Goal: Communication & Community: Connect with others

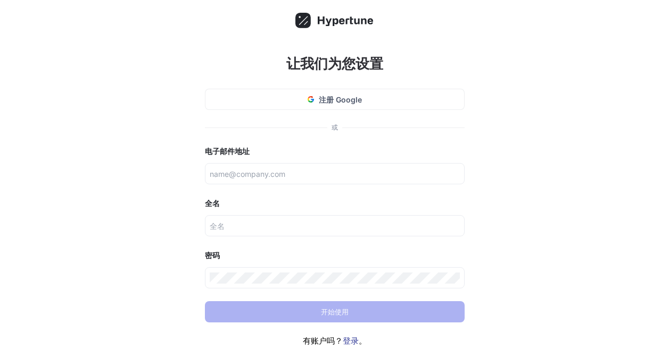
scroll to position [54, 0]
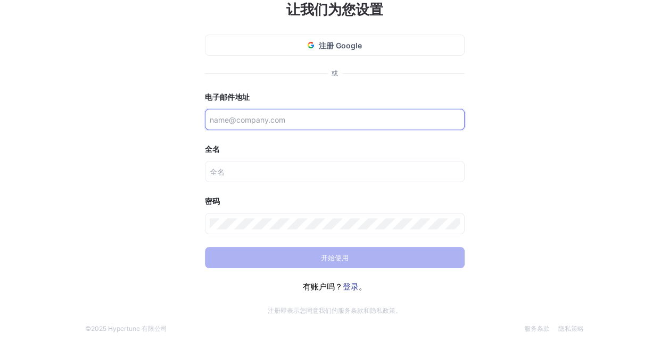
click at [266, 117] on input "text" at bounding box center [335, 119] width 250 height 11
paste input "[EMAIL_ADDRESS][DOMAIN_NAME]"
type input "[EMAIL_ADDRESS][DOMAIN_NAME]"
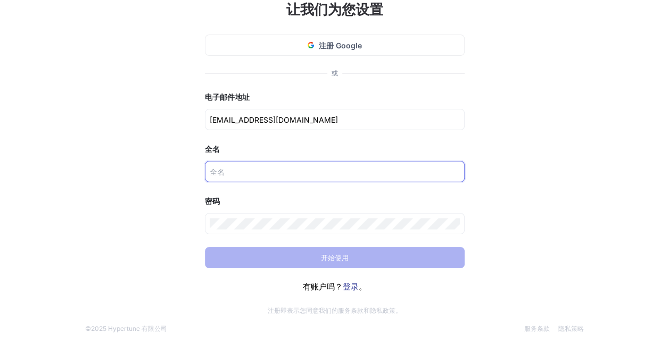
click at [226, 169] on input "text" at bounding box center [335, 171] width 250 height 11
type input "tuyiuoipo ytuioipo"
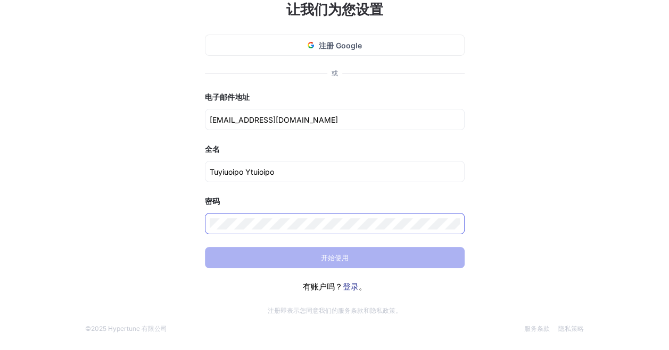
click at [253, 216] on div at bounding box center [335, 223] width 260 height 21
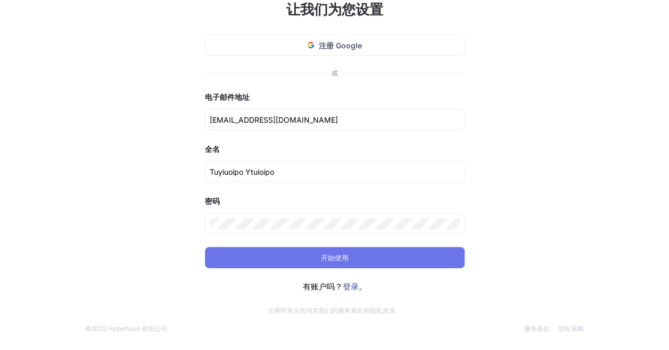
click at [381, 261] on button "开始使用" at bounding box center [335, 257] width 260 height 21
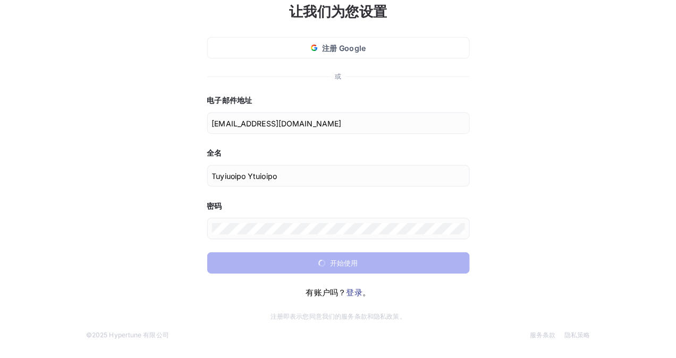
scroll to position [0, 0]
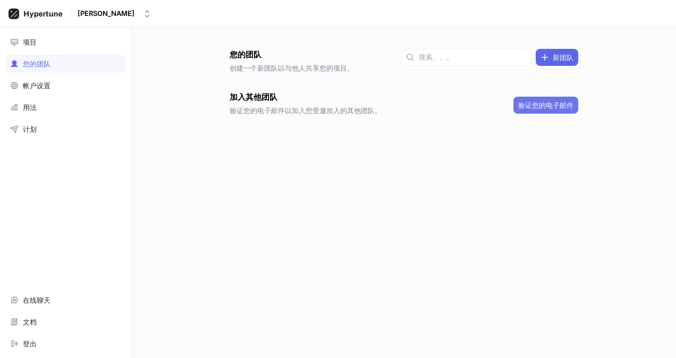
click at [541, 102] on span "验证您的电子邮件" at bounding box center [546, 105] width 55 height 6
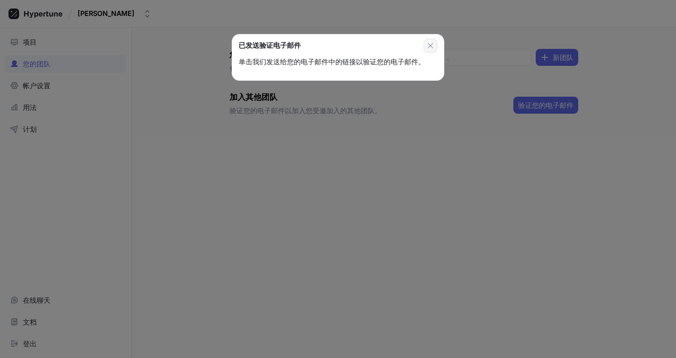
click at [431, 45] on icon "button" at bounding box center [430, 45] width 5 height 5
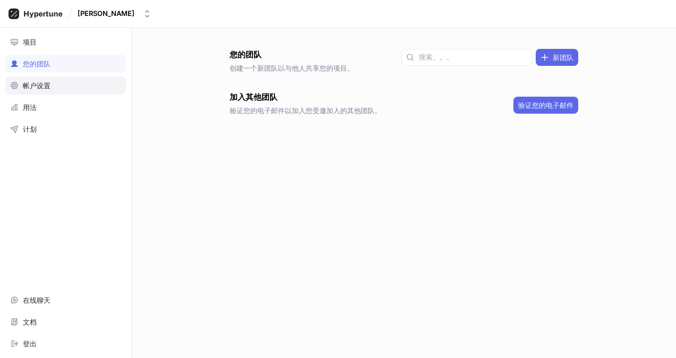
click at [52, 83] on div "帐户设置" at bounding box center [65, 85] width 111 height 9
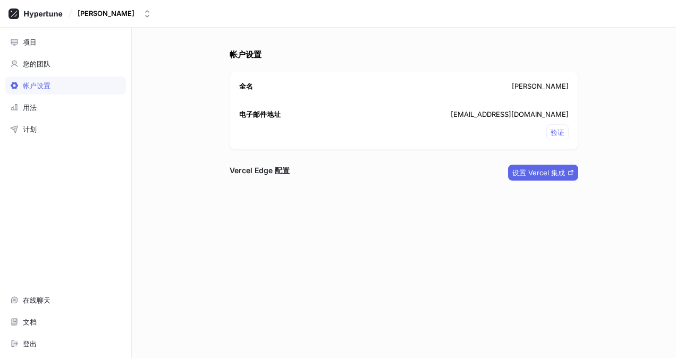
click at [263, 165] on h3 "Vercel Edge 配置" at bounding box center [260, 170] width 60 height 11
drag, startPoint x: 274, startPoint y: 172, endPoint x: 282, endPoint y: 172, distance: 8.0
click at [275, 172] on h3 "Vercel Edge 配置" at bounding box center [260, 170] width 60 height 11
click at [565, 173] on span "设置 Vercel 集成" at bounding box center [539, 173] width 53 height 6
click at [556, 87] on font "[PERSON_NAME]" at bounding box center [540, 86] width 57 height 11
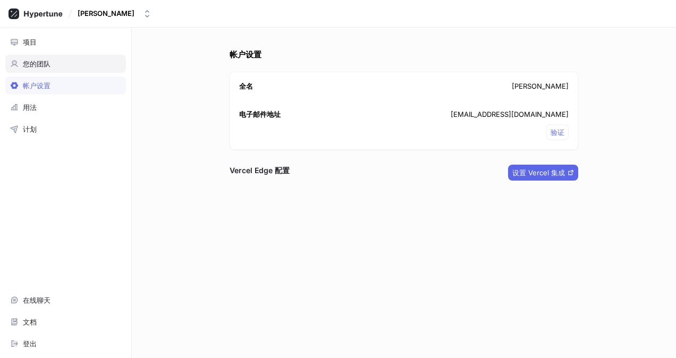
click at [34, 66] on div "您的团队" at bounding box center [37, 64] width 28 height 9
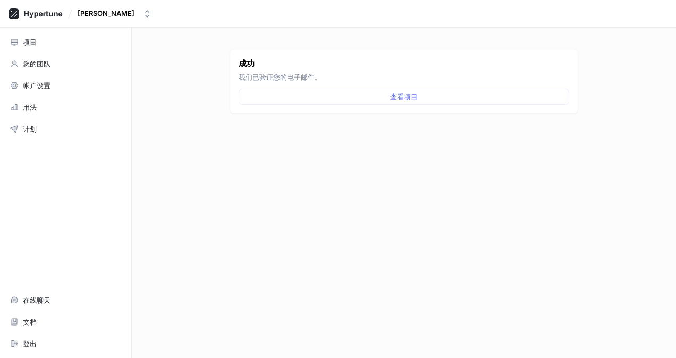
click at [80, 74] on div "项目 您的团队 帐户设置 用法 计划 在线聊天 文档 登出" at bounding box center [66, 193] width 132 height 331
click at [78, 69] on div "您的团队" at bounding box center [65, 64] width 121 height 18
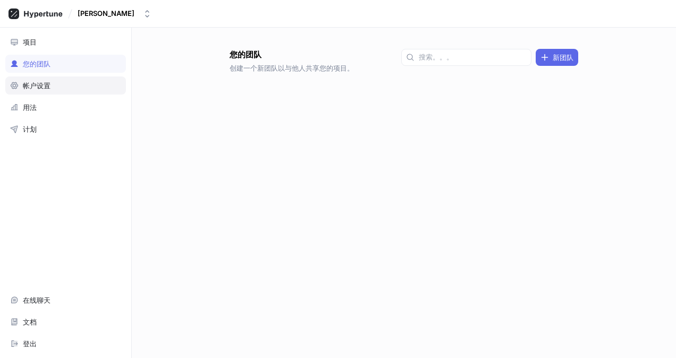
click at [82, 88] on div "帐户设置" at bounding box center [65, 85] width 111 height 9
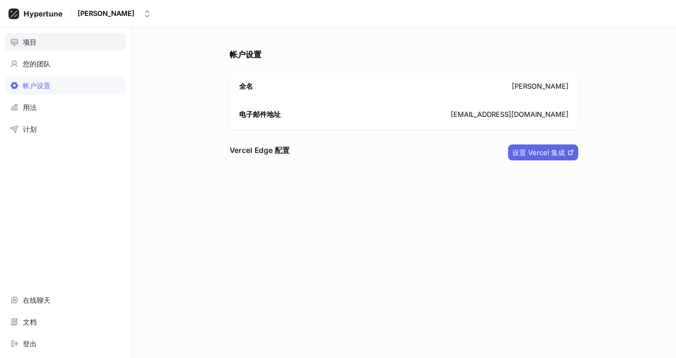
click at [64, 49] on div "项目" at bounding box center [65, 42] width 121 height 18
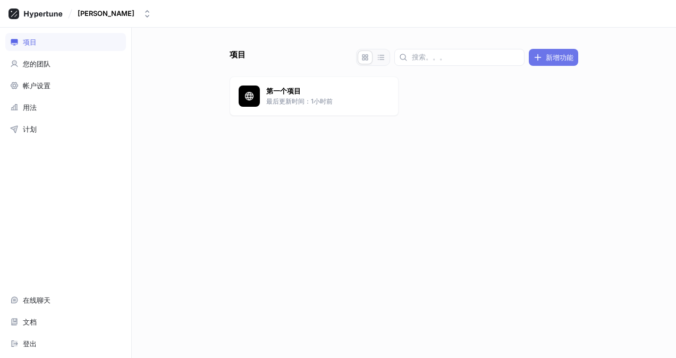
click at [549, 54] on span "新增功能" at bounding box center [560, 57] width 28 height 6
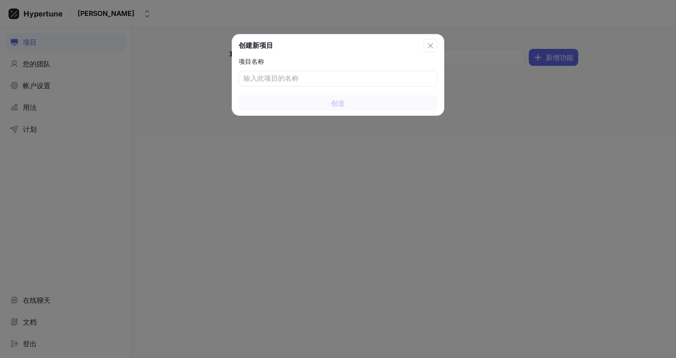
click at [427, 44] on button "button" at bounding box center [431, 46] width 14 height 14
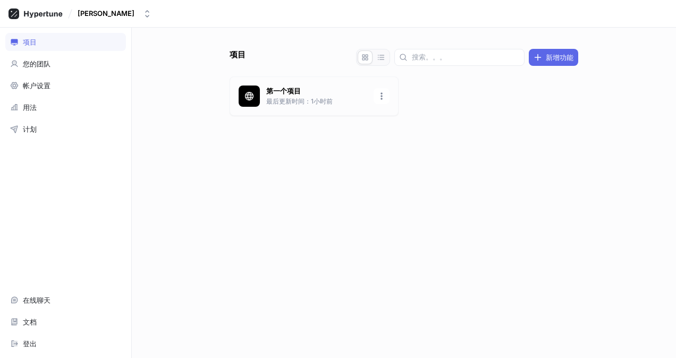
click at [329, 87] on p "第一个项目" at bounding box center [316, 91] width 101 height 11
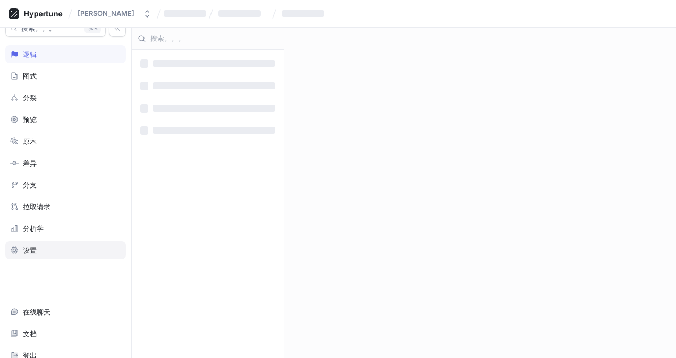
scroll to position [20, 0]
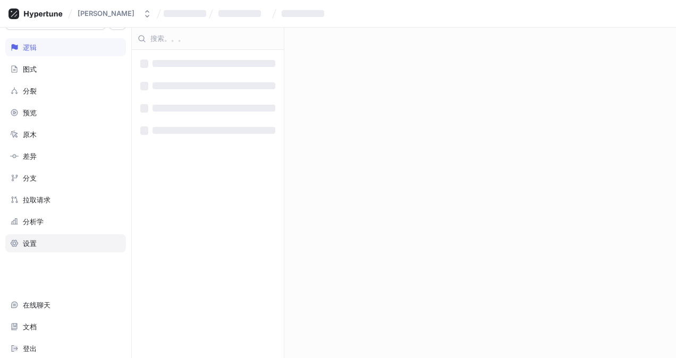
click at [65, 235] on div "设置" at bounding box center [65, 244] width 121 height 18
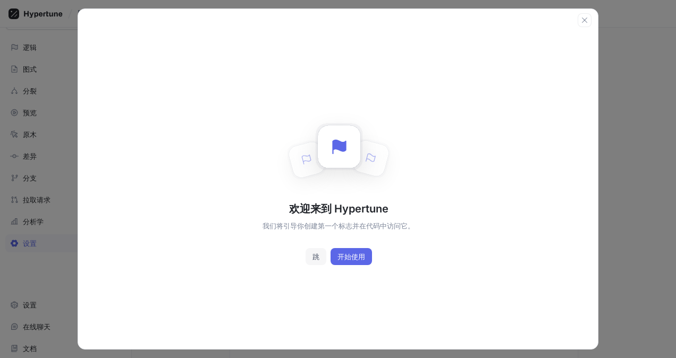
click at [316, 258] on span "跳" at bounding box center [316, 257] width 7 height 6
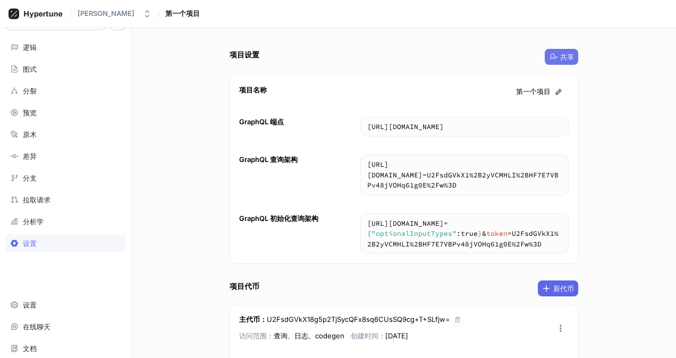
click at [558, 51] on button "共享" at bounding box center [562, 57] width 34 height 16
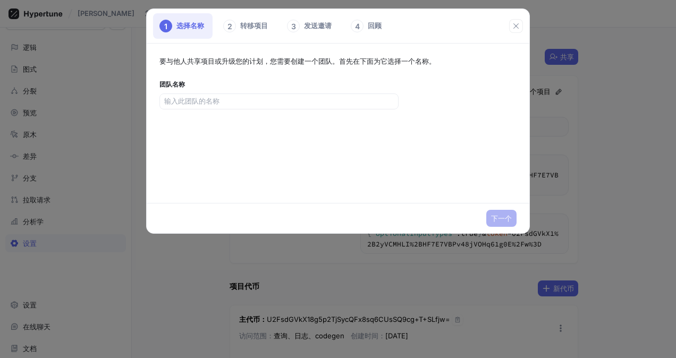
click at [242, 109] on div "要与他人共享项目或升级您的计划，您需要创建一个团队。首先在下面为它选择一个名称。 团队名称" at bounding box center [338, 124] width 383 height 160
click at [239, 103] on input "text" at bounding box center [279, 101] width 230 height 11
click at [516, 25] on icon "button" at bounding box center [516, 25] width 5 height 5
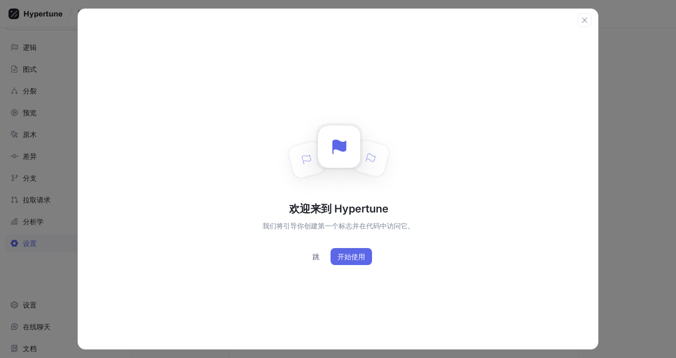
drag, startPoint x: 317, startPoint y: 253, endPoint x: 288, endPoint y: 225, distance: 39.9
click at [316, 254] on span "跳" at bounding box center [316, 257] width 7 height 6
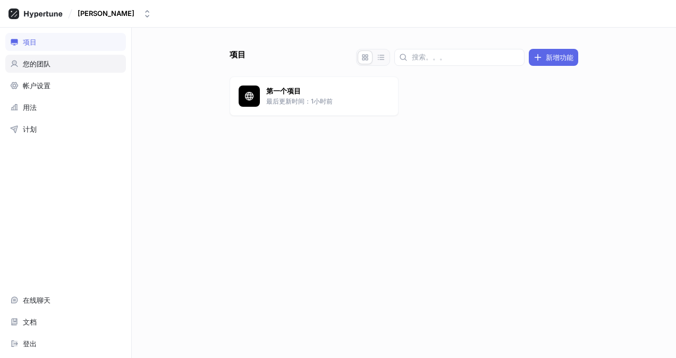
click at [56, 66] on div "您的团队" at bounding box center [65, 64] width 111 height 9
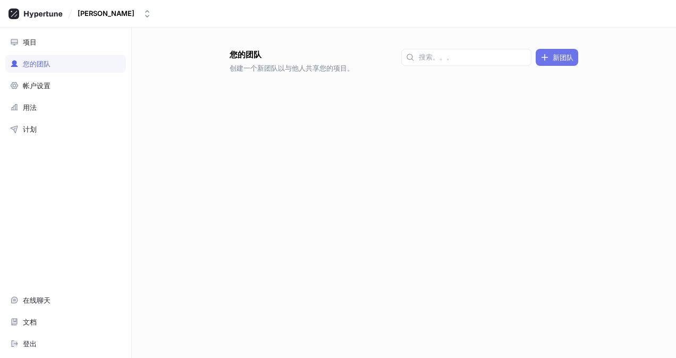
click at [563, 51] on button "新团队" at bounding box center [557, 57] width 43 height 17
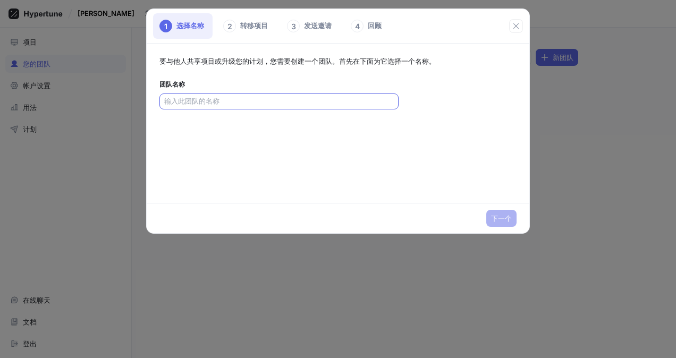
click at [256, 96] on input "text" at bounding box center [279, 101] width 230 height 11
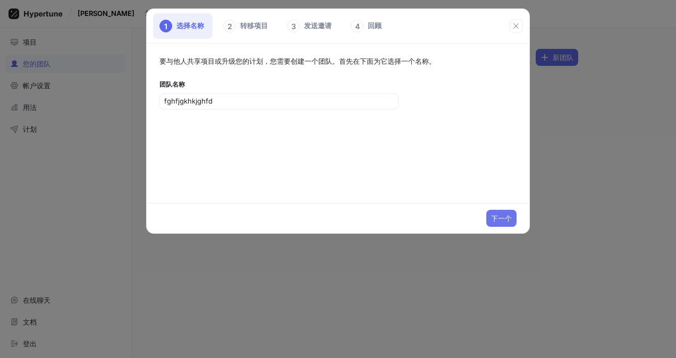
type input "fghfjgkhkjghfd"
click at [509, 215] on span "下一个" at bounding box center [501, 218] width 21 height 6
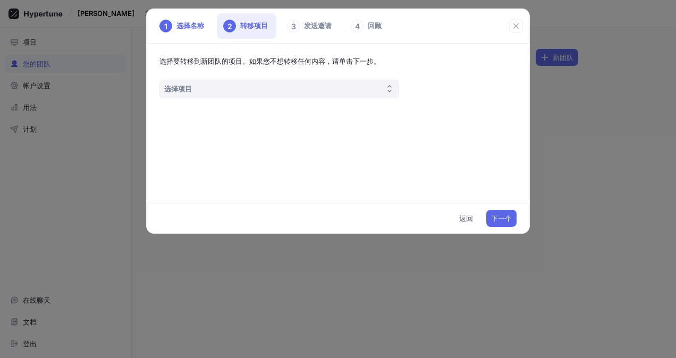
click at [289, 83] on button "选择项目" at bounding box center [279, 89] width 239 height 19
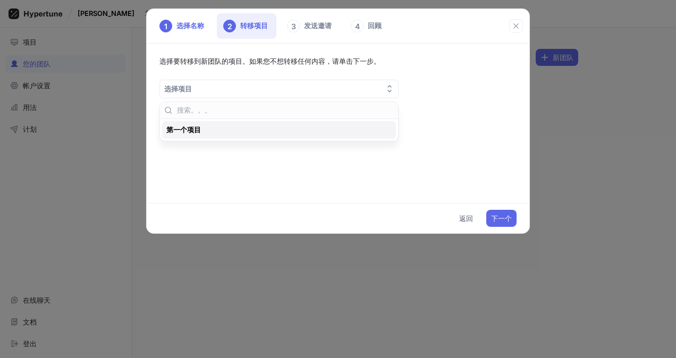
click at [277, 127] on div "第一个项目" at bounding box center [276, 130] width 220 height 9
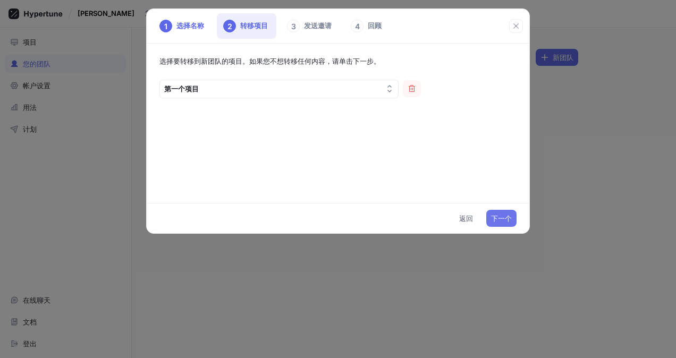
click at [503, 213] on button "下一个" at bounding box center [502, 218] width 30 height 17
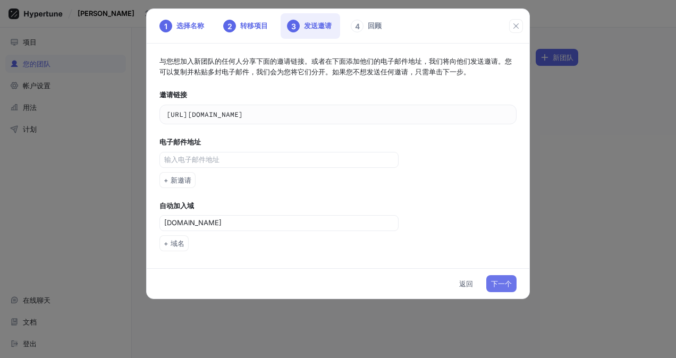
click at [499, 281] on span "下一个" at bounding box center [501, 284] width 21 height 6
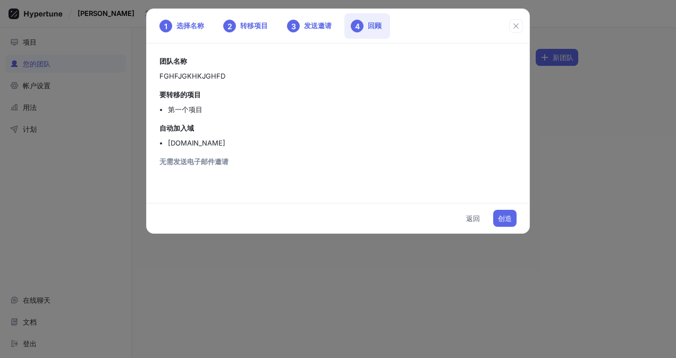
click at [500, 209] on div "创造 返回" at bounding box center [338, 218] width 383 height 30
drag, startPoint x: 496, startPoint y: 204, endPoint x: 505, endPoint y: 218, distance: 15.8
click at [496, 204] on div "创造 返回" at bounding box center [338, 218] width 383 height 30
click at [505, 218] on span "创造" at bounding box center [505, 218] width 14 height 6
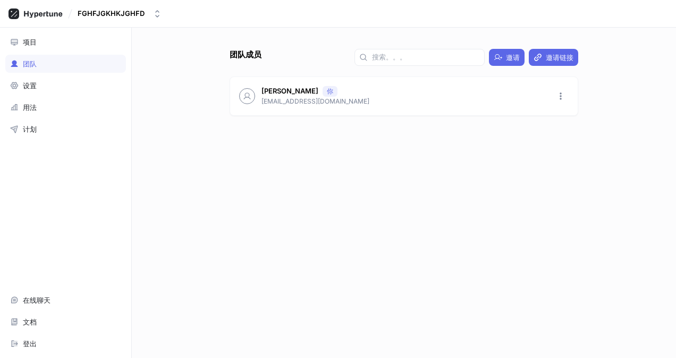
click at [510, 48] on div "团队成员 邀请 邀请链接 图伊乌伊波 Ytuioipo 你 xi3hayp5yd@ibolinva.com" at bounding box center [404, 193] width 545 height 331
click at [508, 55] on span "邀请" at bounding box center [513, 57] width 14 height 6
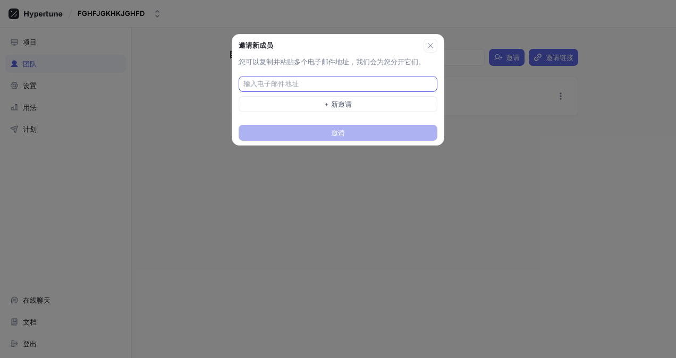
click at [340, 80] on input "text" at bounding box center [339, 84] width 191 height 11
type input "[EMAIL_ADDRESS][DOMAIN_NAME]"
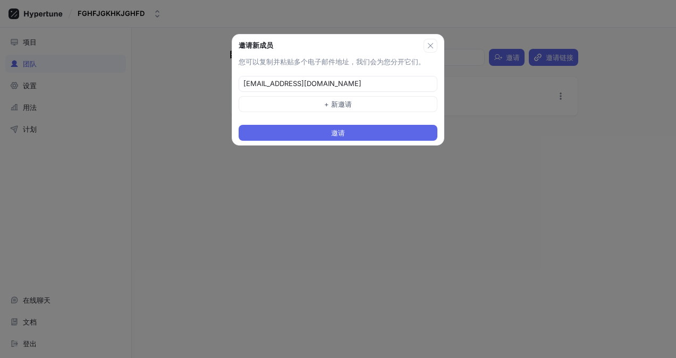
click at [355, 121] on div "邀请" at bounding box center [338, 133] width 212 height 24
click at [353, 130] on button "邀请" at bounding box center [338, 133] width 199 height 16
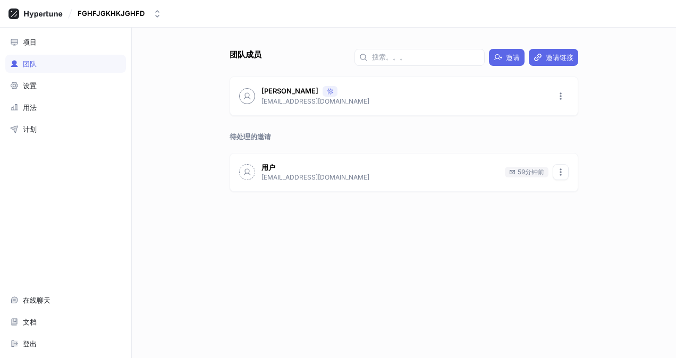
click at [565, 171] on icon "button" at bounding box center [561, 172] width 9 height 9
click at [516, 211] on div "团队成员 邀请 邀请链接 图伊乌伊波 Ytuioipo 你 xi3hayp5yd@ibolinva.com 待处理的邀请 用户 3451335336@qq.c…" at bounding box center [403, 204] width 357 height 310
drag, startPoint x: 258, startPoint y: 257, endPoint x: 559, endPoint y: 240, distance: 301.0
click at [558, 243] on div "团队成员 邀请 邀请链接 图伊乌伊波 Ytuioipo 你 xi3hayp5yd@ibolinva.com 待处理的邀请 用户 3451335336@qq.c…" at bounding box center [403, 204] width 357 height 310
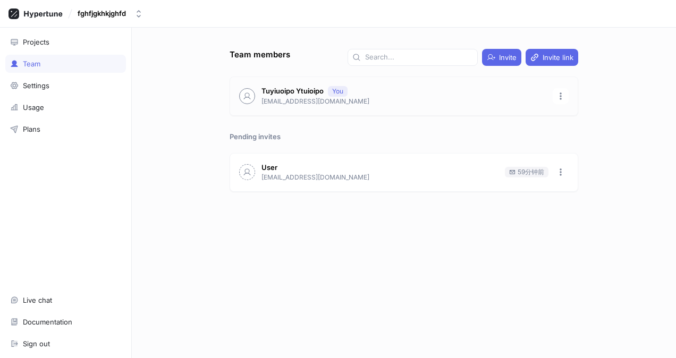
click at [336, 88] on div "You" at bounding box center [337, 92] width 11 height 10
click at [560, 93] on icon "button" at bounding box center [561, 96] width 9 height 9
click at [563, 116] on icon at bounding box center [564, 118] width 5 height 6
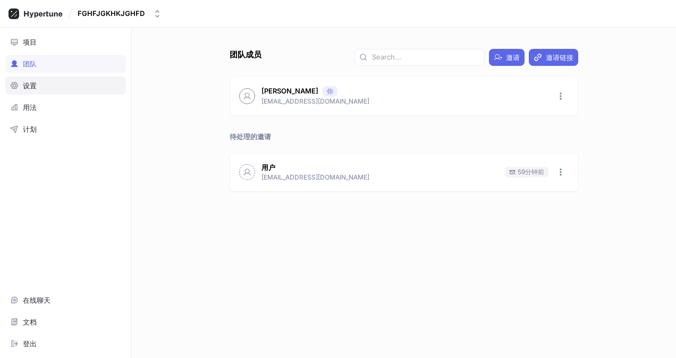
click at [74, 79] on div "设置" at bounding box center [65, 86] width 121 height 18
click at [570, 96] on div "图伊乌伊波 Ytuioipo 你 xi3hayp5yd@ibolinva.com" at bounding box center [404, 96] width 348 height 38
click at [564, 97] on icon "button" at bounding box center [561, 96] width 9 height 9
click at [420, 98] on div "图伊乌伊波 Ytuioipo 你 xi3hayp5yd@ibolinva.com" at bounding box center [404, 96] width 348 height 38
click at [377, 100] on p "xi3hayp5yd@ibolinva.com" at bounding box center [404, 102] width 285 height 10
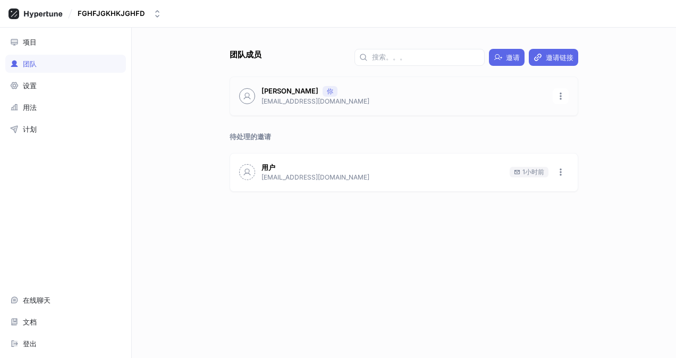
click at [440, 99] on p "xi3hayp5yd@ibolinva.com" at bounding box center [404, 102] width 285 height 10
click at [396, 97] on p "xi3hayp5yd@ibolinva.com" at bounding box center [404, 102] width 285 height 10
click at [324, 97] on p "xi3hayp5yd@ibolinva.com" at bounding box center [404, 102] width 285 height 10
click at [74, 88] on div "设置" at bounding box center [65, 85] width 111 height 9
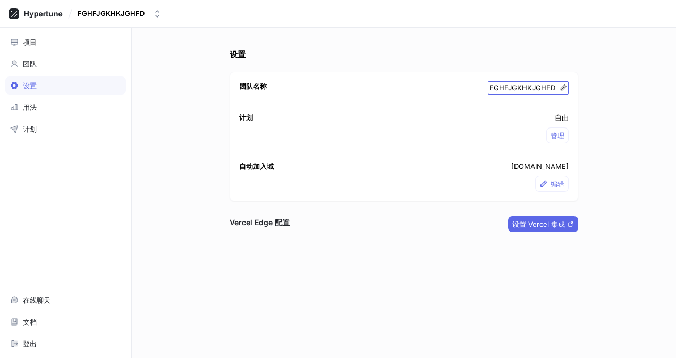
click at [567, 85] on icon at bounding box center [563, 87] width 7 height 7
click at [26, 339] on div "登出" at bounding box center [65, 344] width 121 height 18
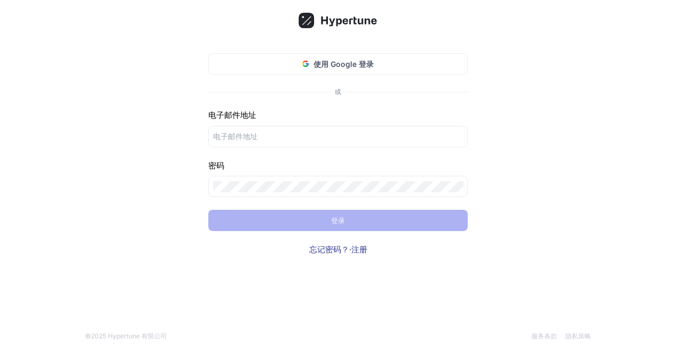
click at [361, 253] on link "注册" at bounding box center [360, 250] width 16 height 10
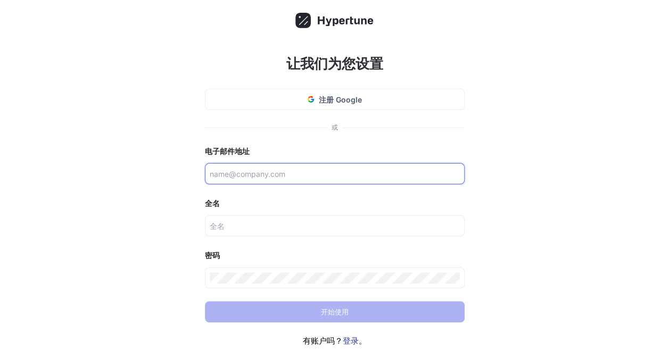
paste input "ils40146vh@qzueos.com"
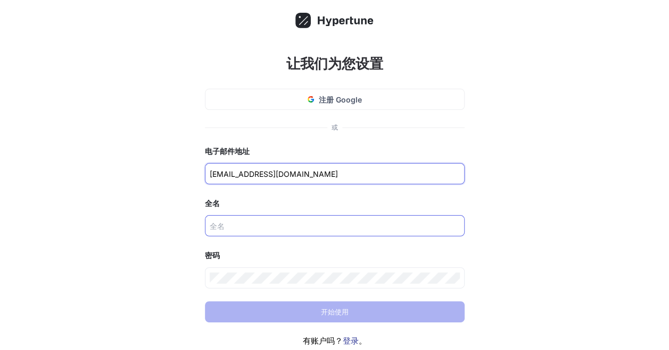
type input "ils40146vh@qzueos.com"
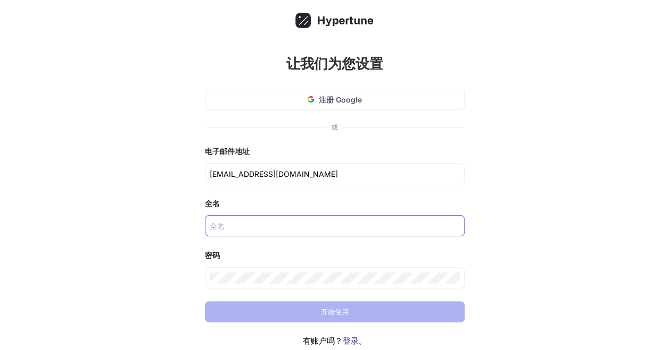
click at [272, 217] on div at bounding box center [335, 225] width 260 height 21
click at [272, 218] on div at bounding box center [335, 225] width 260 height 21
click at [276, 225] on input "text" at bounding box center [335, 226] width 250 height 11
paste input "𝔮𝔲𝔫㊂⑦⁸¹²4sou🕸️🈯 IoOsong68"
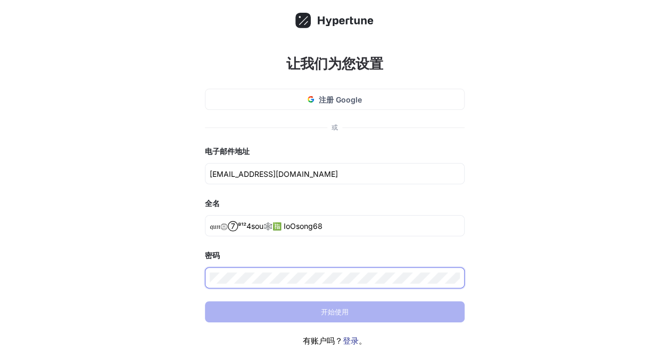
type input "𝔮𝔲𝔫㊂⑦⁸¹²4sou🕸️🈯 IoOsong68"
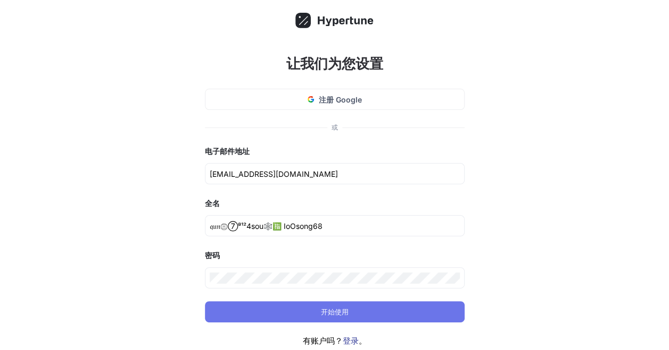
click at [307, 306] on button "开始使用" at bounding box center [335, 312] width 260 height 21
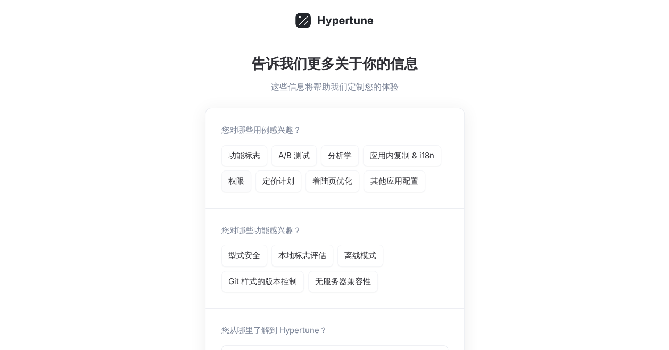
click at [237, 180] on p "权限" at bounding box center [236, 182] width 16 height 12
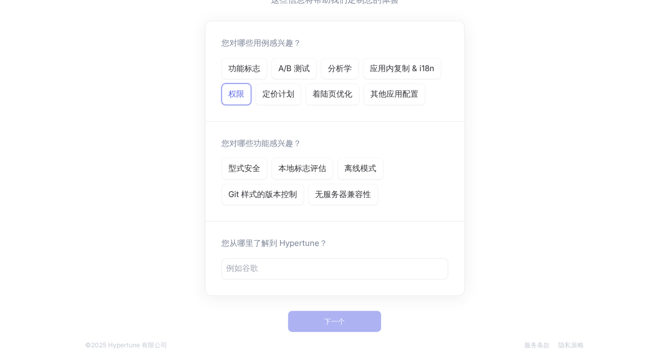
scroll to position [102, 0]
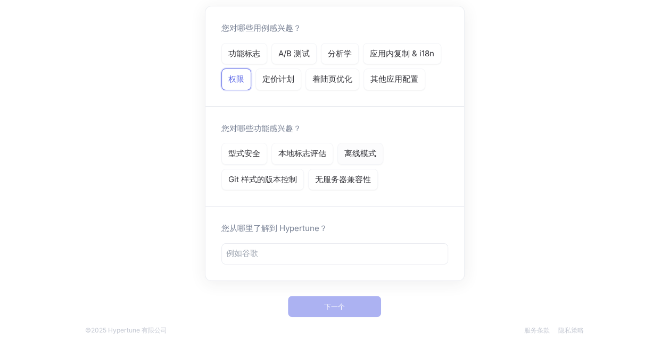
click at [356, 158] on div "离线模式" at bounding box center [360, 154] width 46 height 22
click at [257, 160] on div "型式安全" at bounding box center [244, 154] width 46 height 22
drag, startPoint x: 371, startPoint y: 157, endPoint x: 353, endPoint y: 173, distance: 24.5
click at [371, 157] on p "离线模式" at bounding box center [360, 154] width 32 height 12
click at [352, 174] on p "无服务器兼容性" at bounding box center [343, 180] width 56 height 12
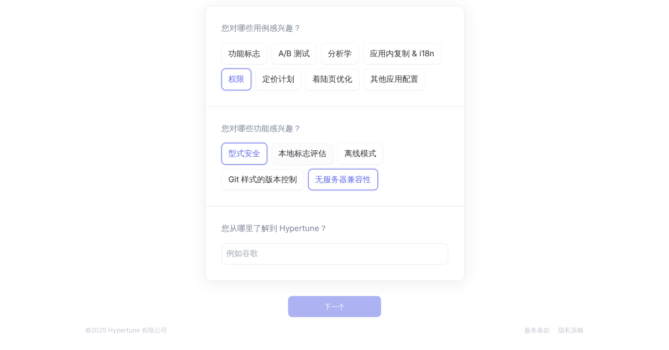
click at [302, 153] on p "本地标志评估" at bounding box center [302, 154] width 48 height 12
click at [283, 174] on p "Git 样式的版本控制" at bounding box center [262, 180] width 69 height 12
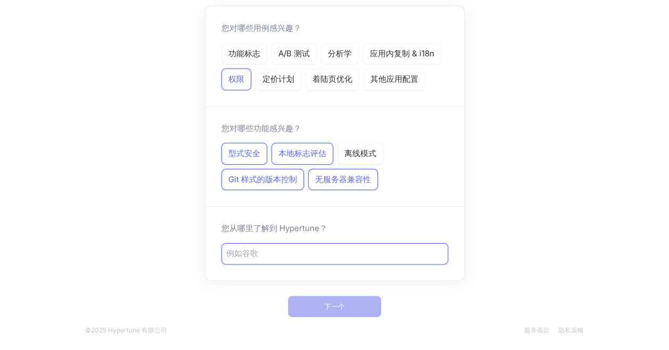
click at [288, 248] on input "text" at bounding box center [334, 254] width 217 height 12
type input "rshdtjyd"
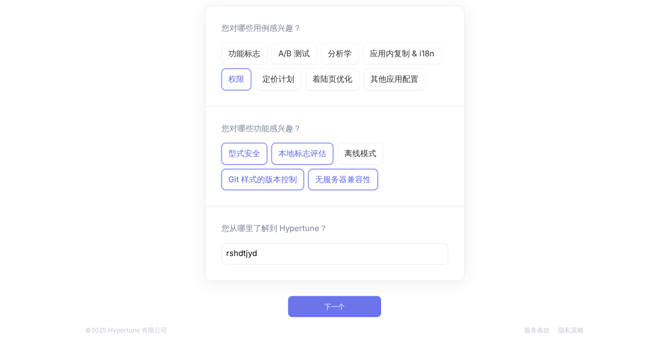
click at [353, 305] on button "下一个" at bounding box center [334, 306] width 93 height 21
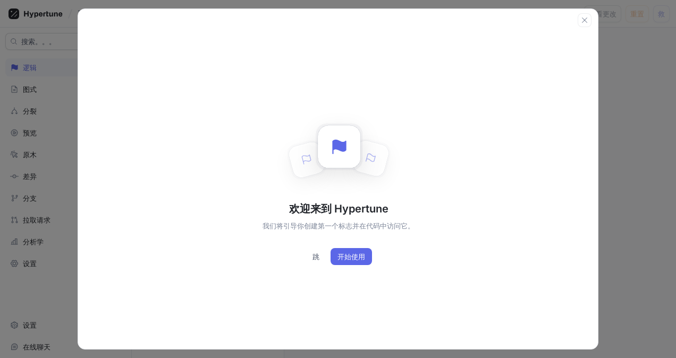
click at [317, 257] on span "跳" at bounding box center [316, 257] width 7 height 6
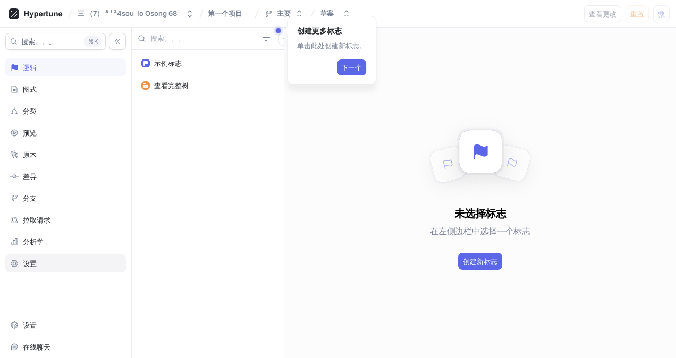
click at [49, 263] on div "设置" at bounding box center [65, 264] width 111 height 9
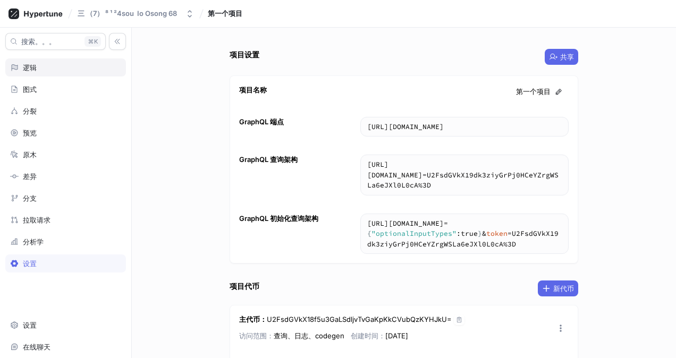
click at [98, 71] on div "逻辑" at bounding box center [65, 68] width 121 height 18
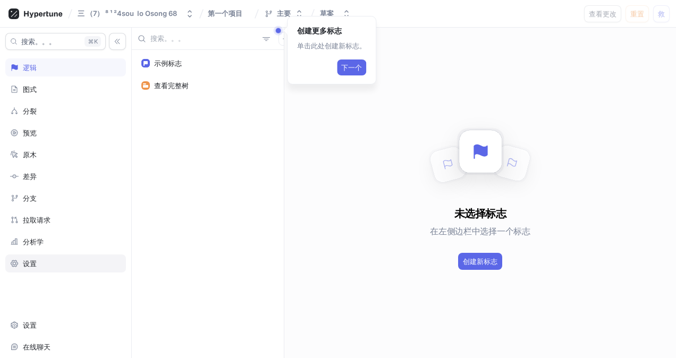
click at [43, 260] on div "设置" at bounding box center [65, 264] width 111 height 9
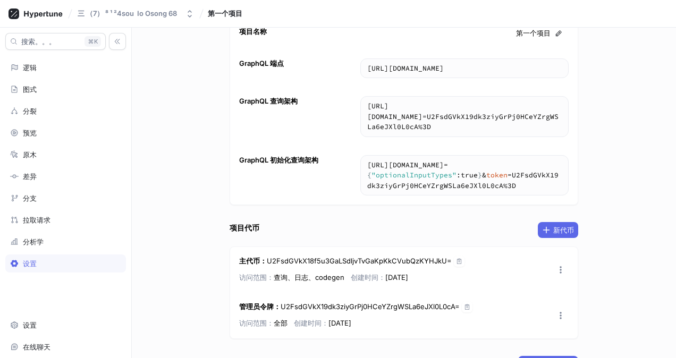
scroll to position [144, 0]
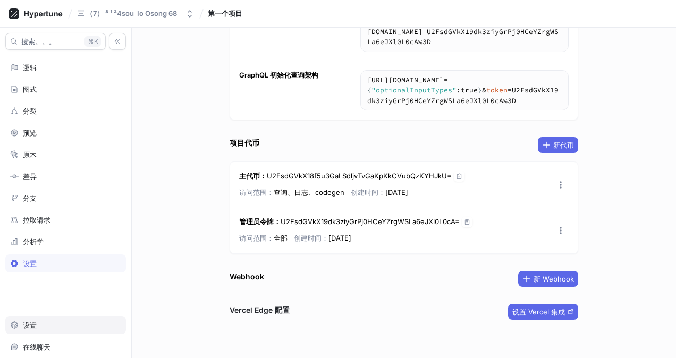
click at [66, 316] on div "设置" at bounding box center [65, 325] width 121 height 18
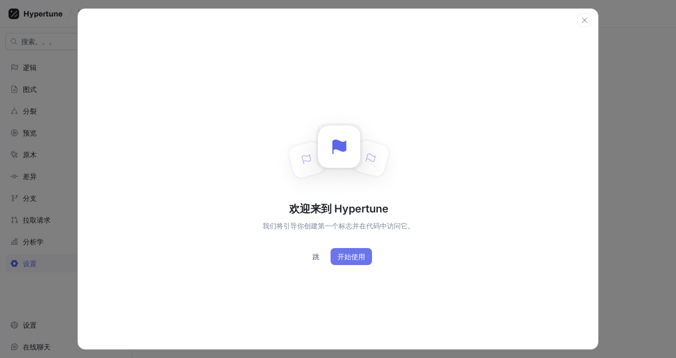
click at [342, 258] on span "开始使用" at bounding box center [352, 257] width 28 height 6
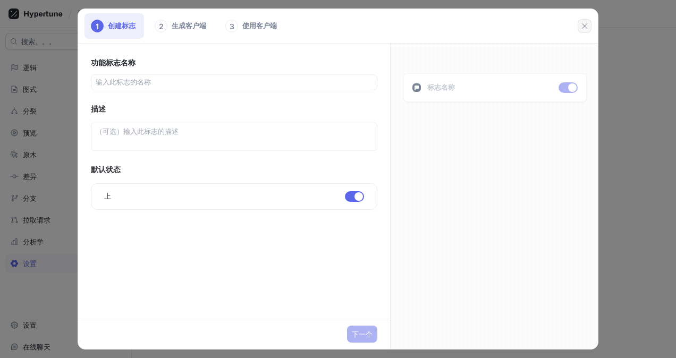
click at [589, 26] on icon "button" at bounding box center [585, 26] width 9 height 9
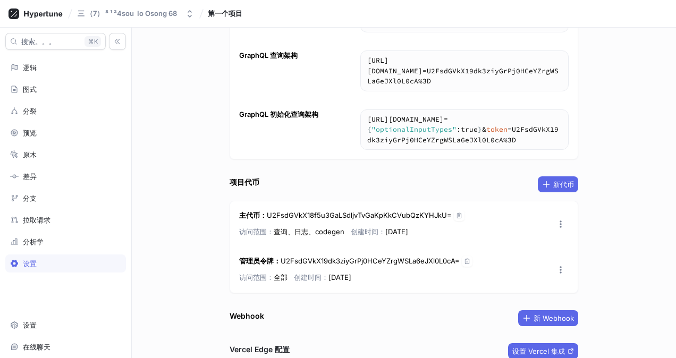
scroll to position [90, 0]
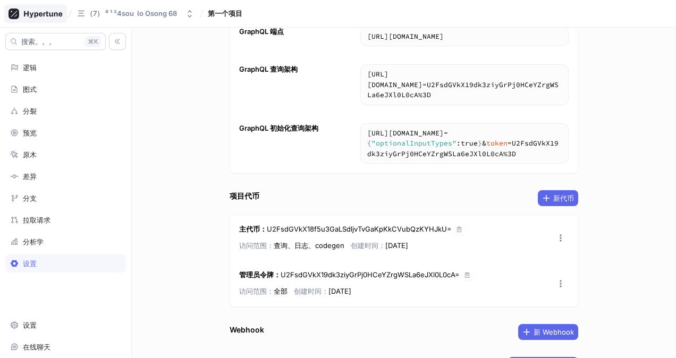
click at [26, 21] on div at bounding box center [35, 13] width 63 height 19
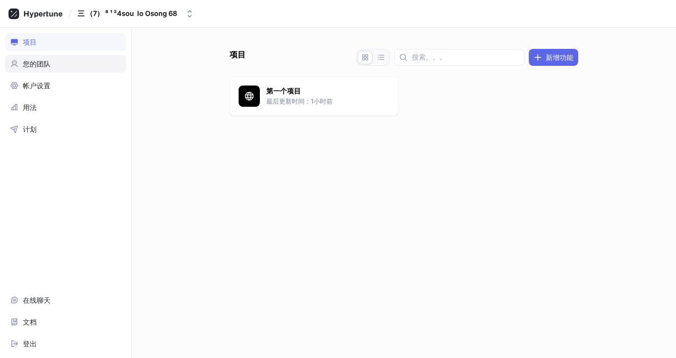
click at [52, 63] on div "您的团队" at bounding box center [65, 64] width 111 height 9
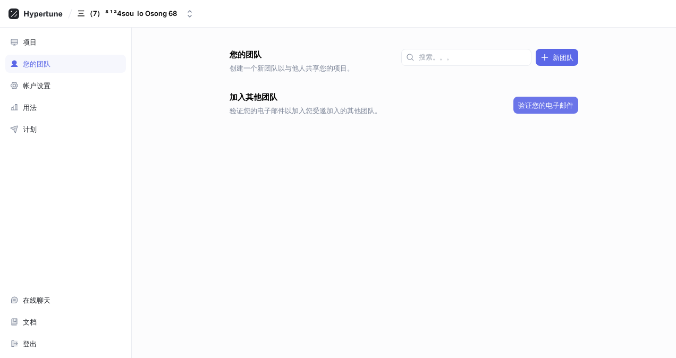
click at [548, 108] on span "验证您的电子邮件" at bounding box center [546, 105] width 55 height 6
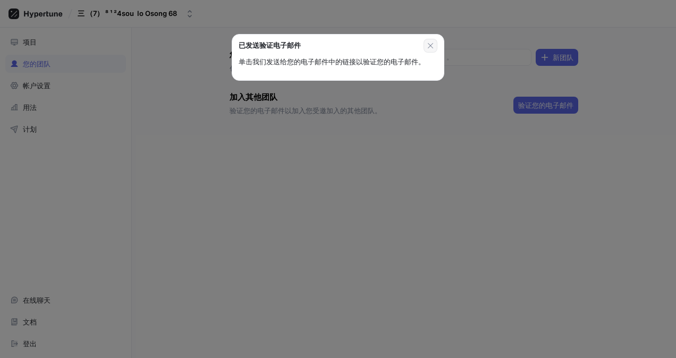
click at [435, 50] on button "button" at bounding box center [431, 46] width 14 height 14
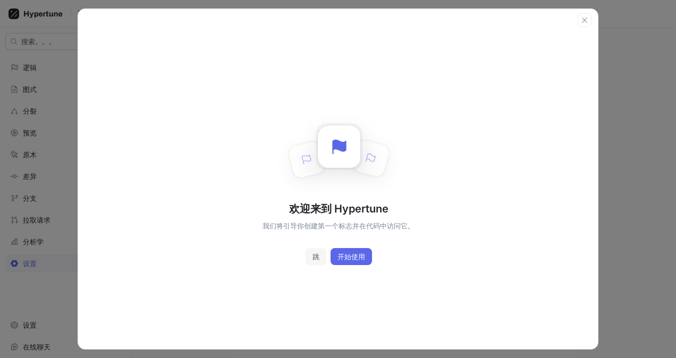
click at [315, 252] on button "跳" at bounding box center [316, 256] width 21 height 17
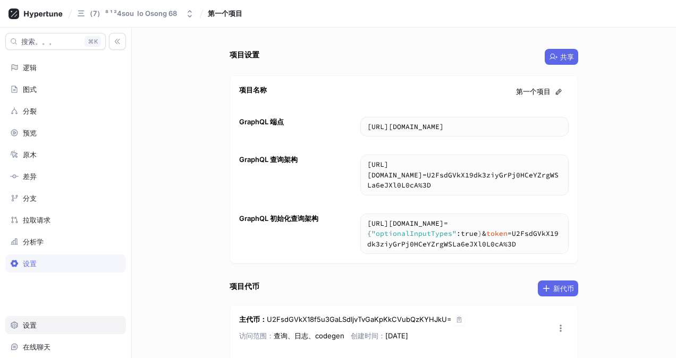
click at [49, 321] on div "设置" at bounding box center [65, 325] width 111 height 9
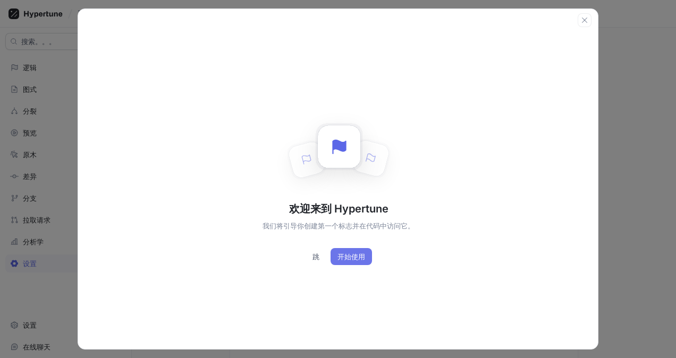
click at [341, 258] on span "开始使用" at bounding box center [352, 257] width 28 height 6
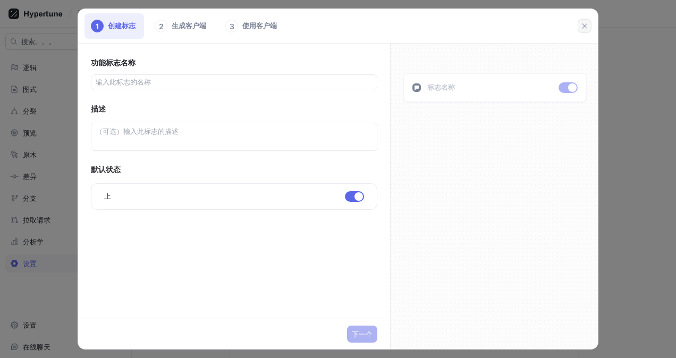
click at [580, 22] on button "button" at bounding box center [585, 26] width 14 height 14
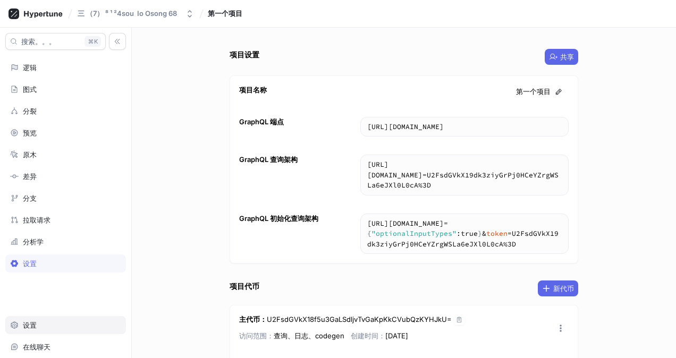
click at [36, 312] on div "搜索。。。 K 逻辑 图式 分裂 预览 原木 差异 分支 拉取请求 分析学 设置 设置 在线聊天 文档 登出" at bounding box center [66, 193] width 132 height 331
click at [32, 323] on div "设置" at bounding box center [30, 325] width 14 height 9
type textarea "x"
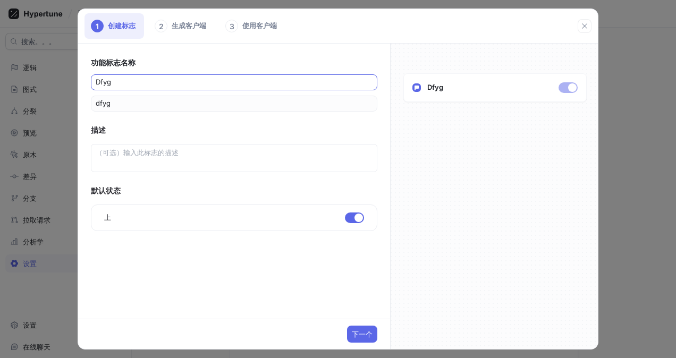
type input "dfygj"
type input "dfygjh"
type input "dfygjhr"
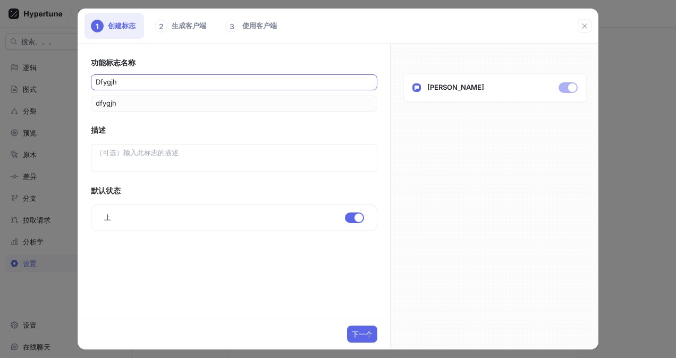
type input "dfygjhr"
type input "dfygjhrt"
type input "dfygjhrty"
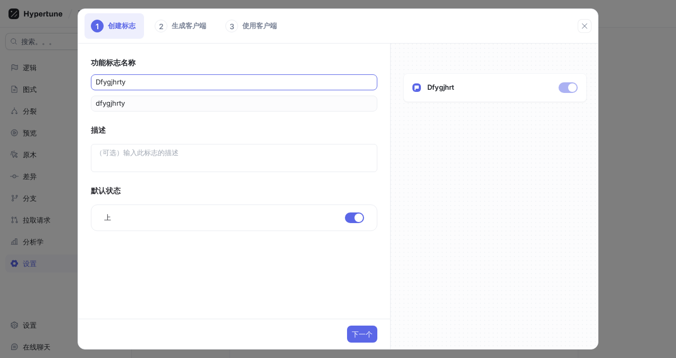
type input "dfygjhrtyu"
click at [358, 338] on span "下一个" at bounding box center [362, 334] width 21 height 6
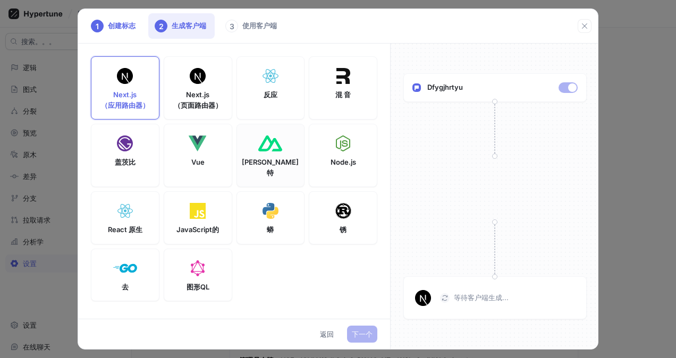
click at [248, 136] on div "努克斯特" at bounding box center [271, 155] width 69 height 63
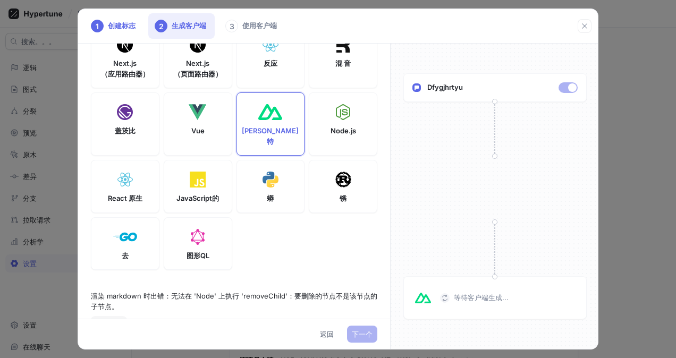
scroll to position [45, 0]
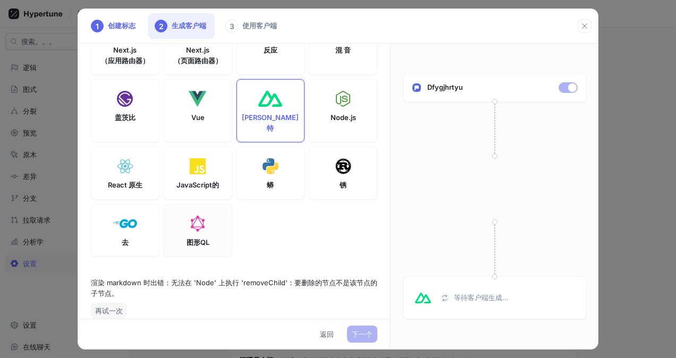
click at [210, 223] on div "图形QL" at bounding box center [198, 230] width 69 height 53
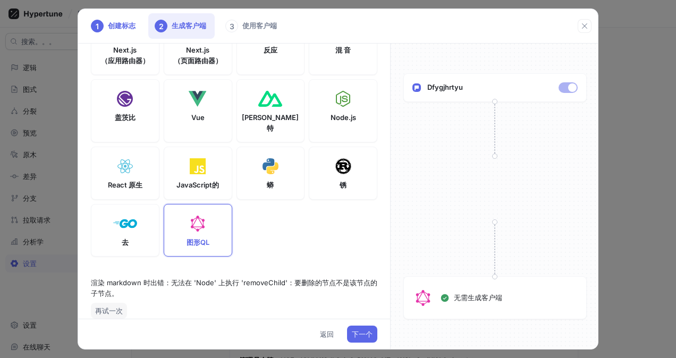
click at [379, 338] on div "下一个 返回" at bounding box center [234, 334] width 312 height 30
click at [372, 337] on span "下一个" at bounding box center [362, 334] width 21 height 6
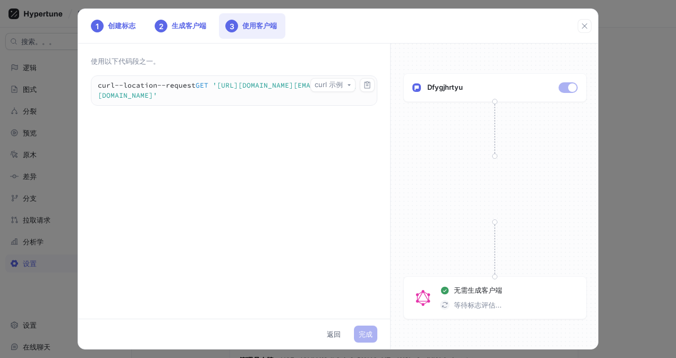
drag, startPoint x: 297, startPoint y: 105, endPoint x: 274, endPoint y: 192, distance: 89.5
click at [274, 192] on div "使用以下代码段之一。 curl 示例 curl -- location -- request GET 'https://edge.hypertune.com/…" at bounding box center [234, 181] width 312 height 275
click at [145, 103] on textarea "curl --location --request GET 'https://edge.hypertune.com/graphql?token=U2FsdGV…" at bounding box center [234, 90] width 286 height 29
drag, startPoint x: 145, startPoint y: 103, endPoint x: 155, endPoint y: 116, distance: 16.7
click at [153, 105] on textarea "curl --location --request GET 'https://edge.hypertune.com/graphql?token=U2FsdGV…" at bounding box center [234, 90] width 286 height 29
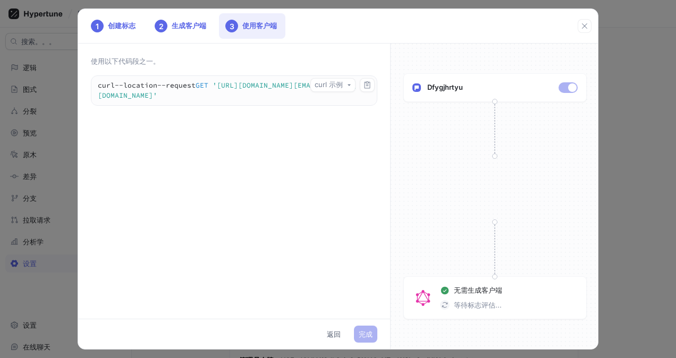
click at [325, 223] on div "使用以下代码段之一。 curl 示例 curl -- location -- request GET 'https://edge.hypertune.com/…" at bounding box center [234, 181] width 312 height 275
click at [589, 24] on icon "button" at bounding box center [585, 26] width 9 height 9
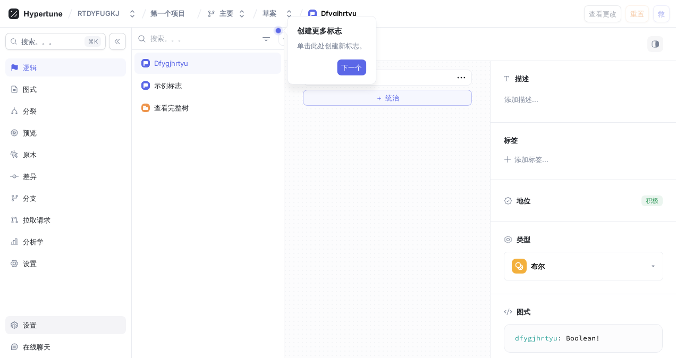
click at [48, 323] on div "设置" at bounding box center [65, 325] width 111 height 9
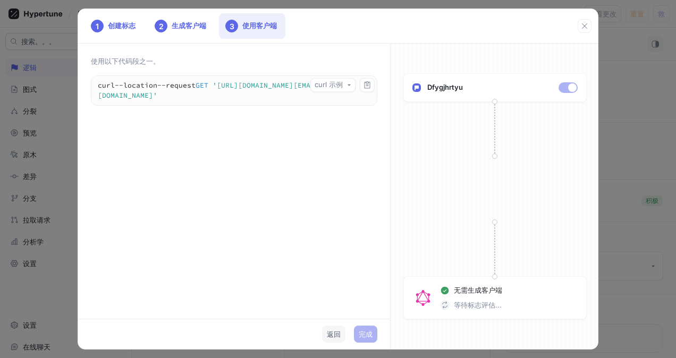
click at [341, 338] on button "返回" at bounding box center [333, 334] width 23 height 17
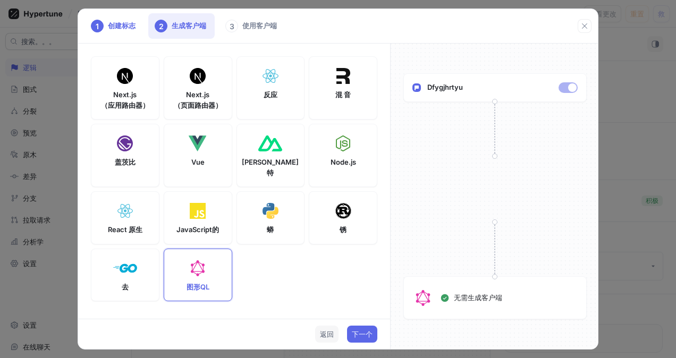
click at [332, 335] on span "返回" at bounding box center [327, 334] width 14 height 6
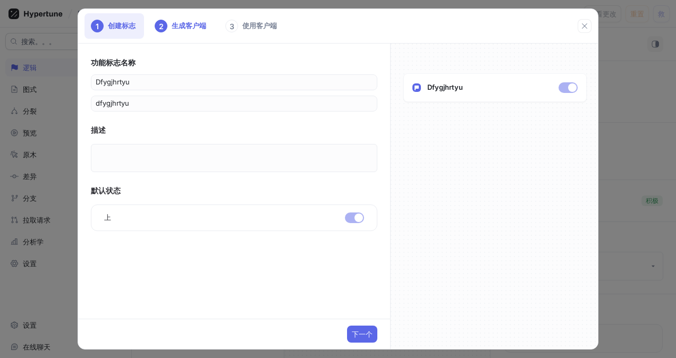
click at [331, 335] on div "下一个" at bounding box center [234, 334] width 312 height 30
drag, startPoint x: 331, startPoint y: 335, endPoint x: 356, endPoint y: 336, distance: 25.6
click at [356, 336] on span "下一个" at bounding box center [362, 334] width 21 height 6
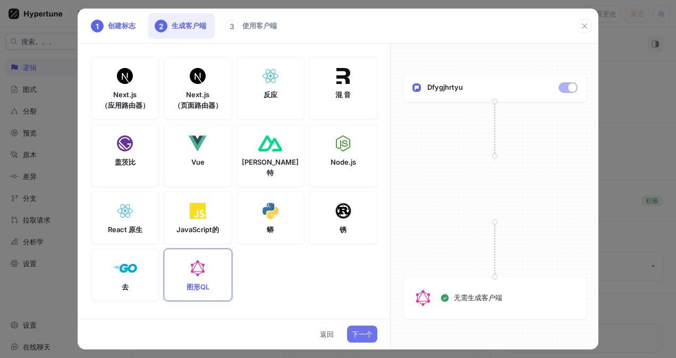
click at [354, 335] on span "下一个" at bounding box center [362, 334] width 21 height 6
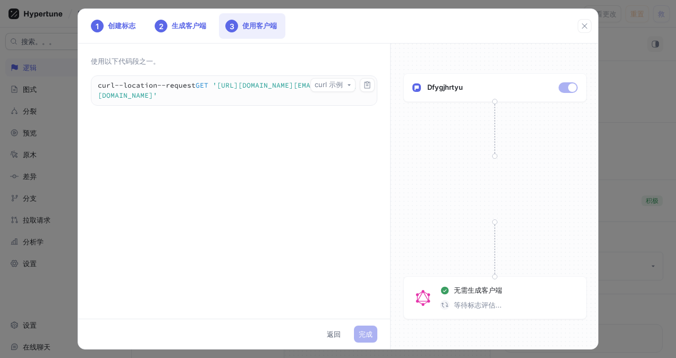
click at [354, 335] on div "完成 返回" at bounding box center [234, 334] width 312 height 30
click at [356, 333] on div "完成 返回" at bounding box center [234, 334] width 312 height 30
click at [569, 82] on div "Dfygjhrtyu" at bounding box center [495, 87] width 183 height 29
click at [589, 18] on div "1 创建标志 2 生成客户端 3 使用客户端" at bounding box center [338, 26] width 520 height 35
click at [588, 24] on icon "button" at bounding box center [585, 26] width 9 height 9
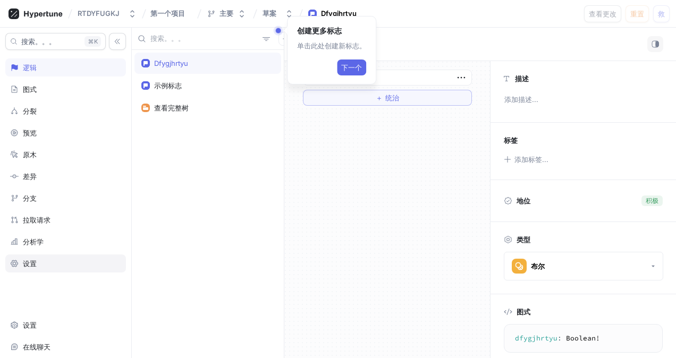
click at [51, 255] on div "设置" at bounding box center [65, 264] width 121 height 18
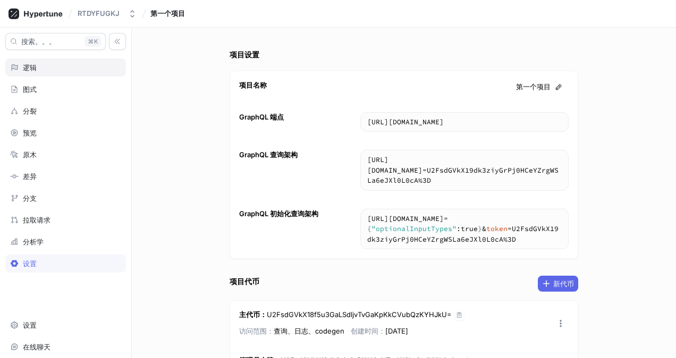
click at [41, 73] on div "逻辑" at bounding box center [65, 68] width 121 height 18
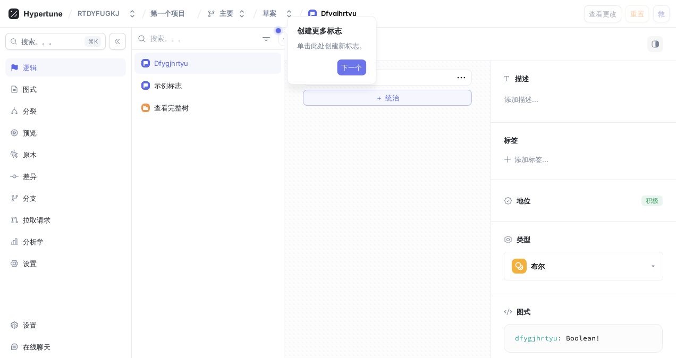
click at [352, 68] on span "下一个" at bounding box center [351, 67] width 21 height 6
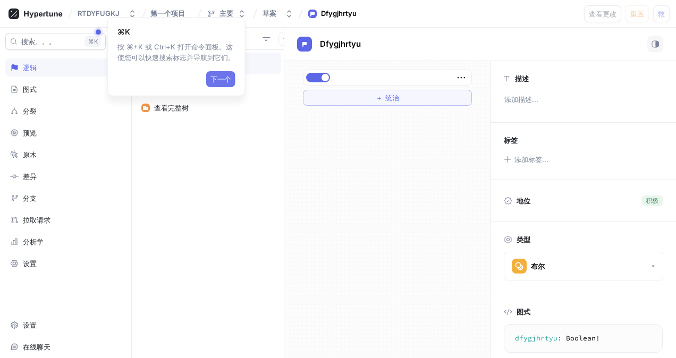
click at [219, 80] on span "下一个" at bounding box center [221, 79] width 21 height 6
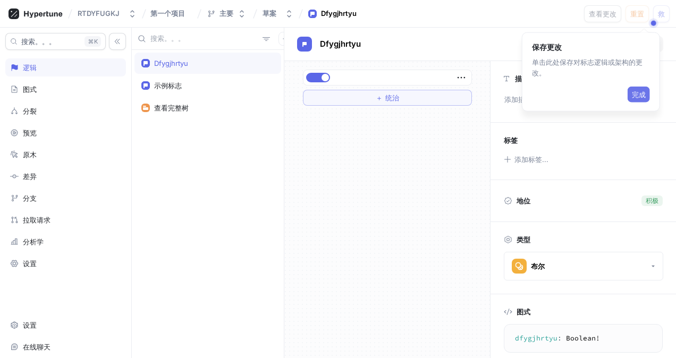
click at [636, 93] on span "完成" at bounding box center [639, 94] width 14 height 6
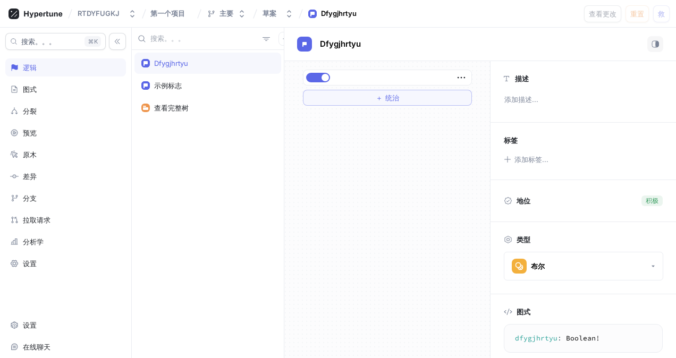
click at [35, 269] on div "搜索。。。 K 逻辑 图式 分裂 预览 原木 差异 分支 拉取请求 分析学 设置 设置 在线聊天 文档 登出" at bounding box center [66, 193] width 132 height 331
click at [46, 255] on div "设置" at bounding box center [65, 264] width 121 height 18
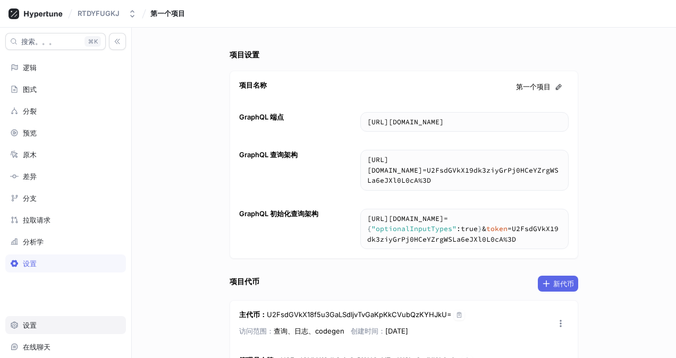
click at [30, 321] on div "设置" at bounding box center [30, 325] width 14 height 9
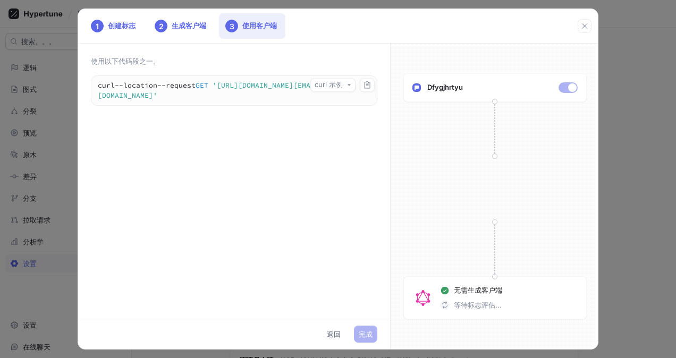
click at [354, 336] on div "完成 返回" at bounding box center [234, 334] width 312 height 30
click at [338, 336] on span "返回" at bounding box center [334, 334] width 14 height 6
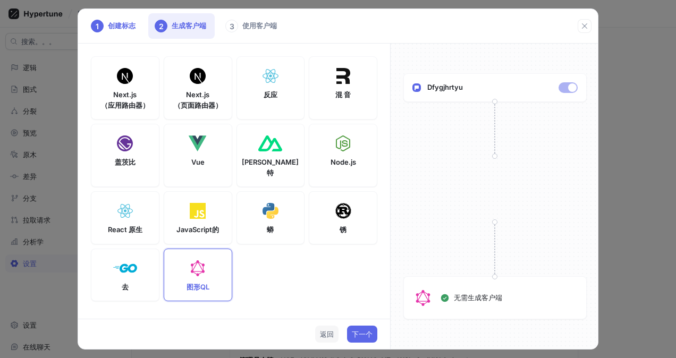
click at [330, 339] on button "返回" at bounding box center [326, 334] width 23 height 17
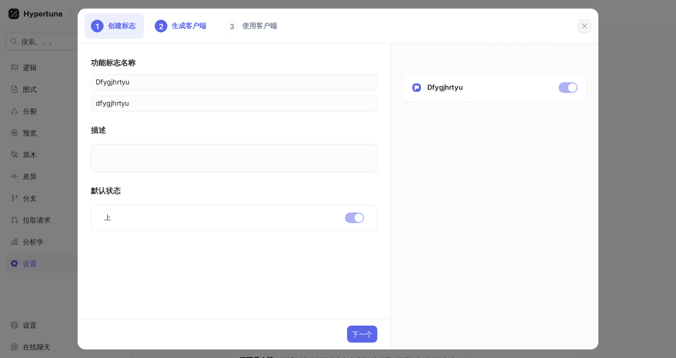
click at [584, 23] on icon "button" at bounding box center [585, 26] width 9 height 9
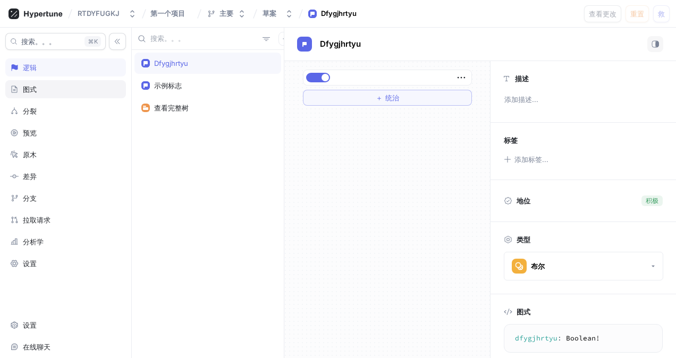
click at [72, 97] on div "图式" at bounding box center [65, 89] width 121 height 18
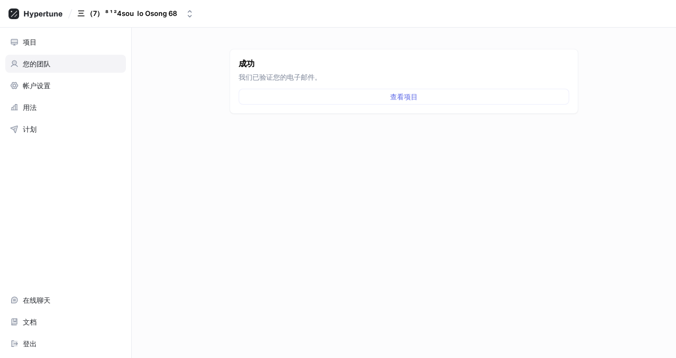
click at [78, 64] on div "您的团队" at bounding box center [65, 64] width 111 height 9
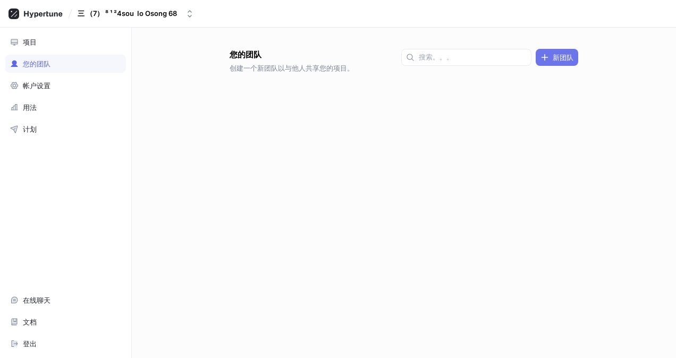
click at [557, 52] on button "新团队" at bounding box center [557, 57] width 43 height 17
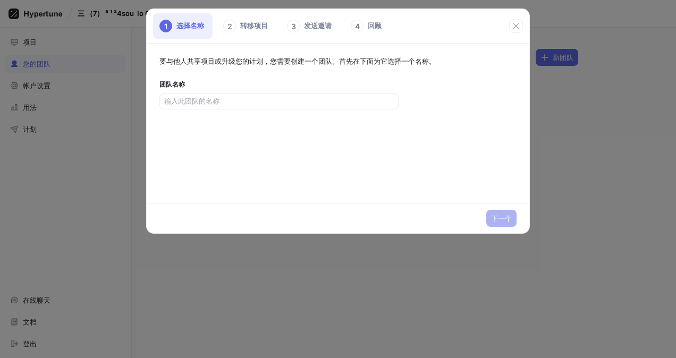
click at [281, 93] on div "要与他人共享项目或升级您的计划，您需要创建一个团队。首先在下面为它选择一个名称。 团队名称" at bounding box center [338, 124] width 383 height 160
click at [279, 101] on input "text" at bounding box center [279, 101] width 230 height 11
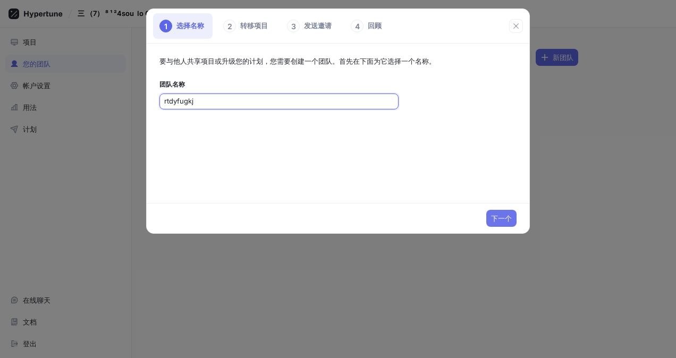
type input "rtdyfugkj"
click at [509, 210] on button "下一个" at bounding box center [502, 218] width 30 height 17
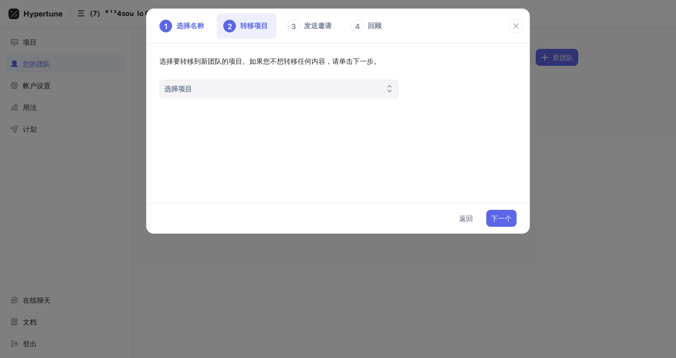
click at [273, 83] on button "选择项目" at bounding box center [279, 89] width 239 height 19
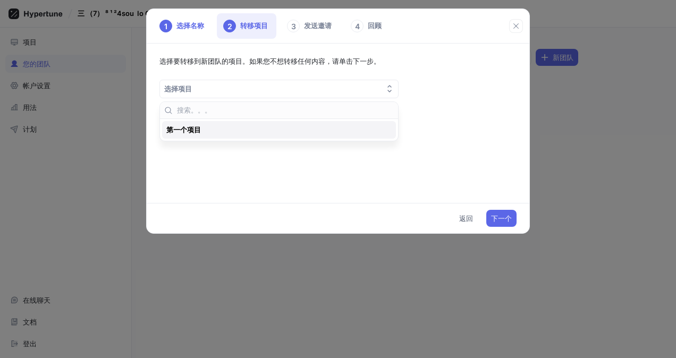
click at [261, 128] on div "第一个项目" at bounding box center [276, 130] width 220 height 9
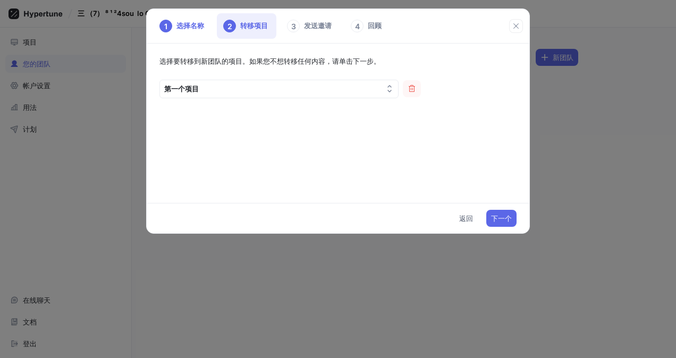
click at [510, 216] on span "下一个" at bounding box center [501, 218] width 21 height 6
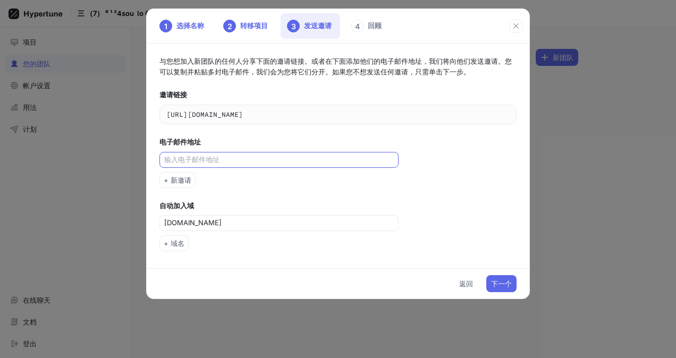
click at [294, 152] on div at bounding box center [279, 160] width 239 height 16
click at [289, 158] on input "text" at bounding box center [280, 160] width 232 height 11
click at [505, 281] on span "下一个" at bounding box center [501, 284] width 21 height 6
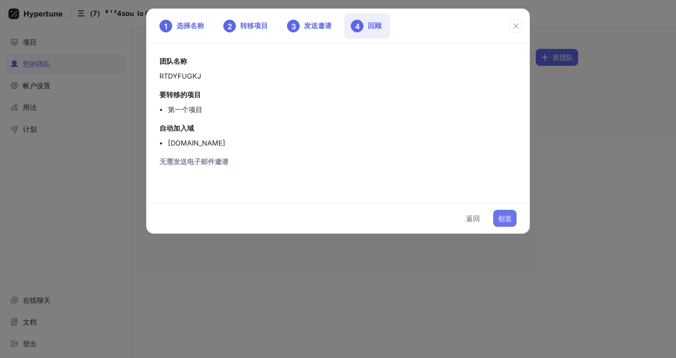
click at [508, 215] on span "创造" at bounding box center [505, 218] width 14 height 6
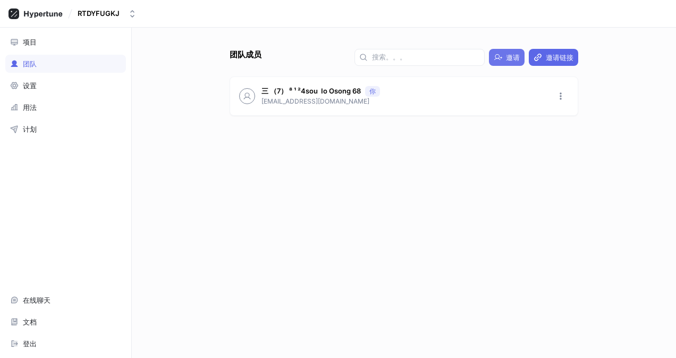
click at [512, 54] on span "邀请" at bounding box center [513, 57] width 14 height 6
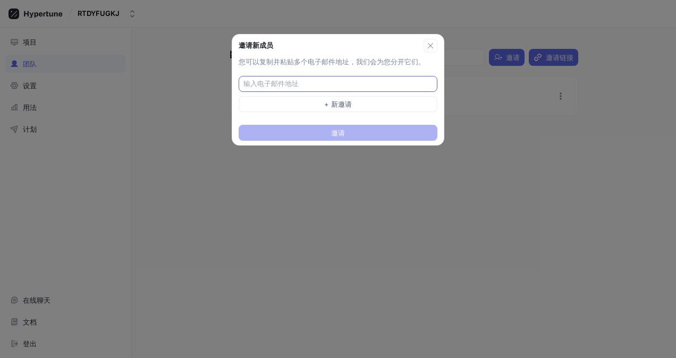
click at [318, 82] on input "text" at bounding box center [339, 84] width 191 height 11
type input "3451335336@qq.com"
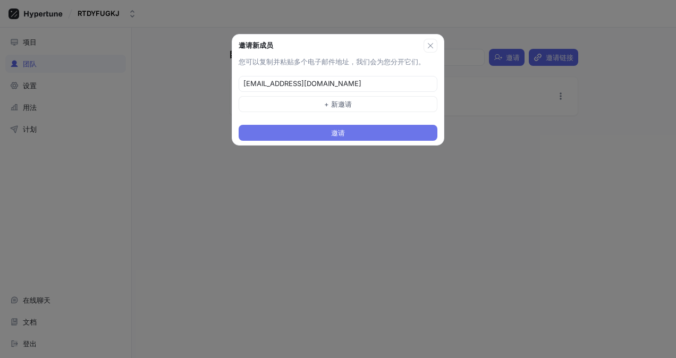
click at [363, 130] on button "邀请" at bounding box center [338, 133] width 199 height 16
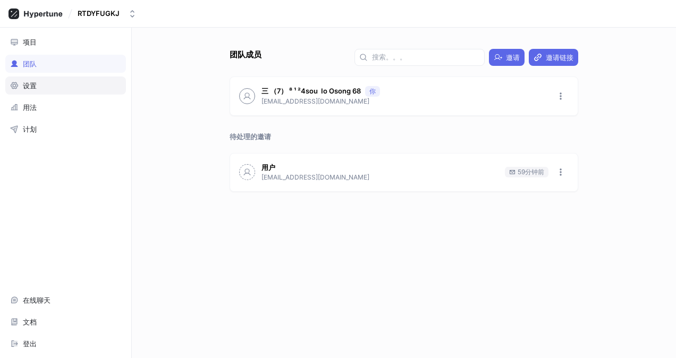
click at [57, 81] on div "设置" at bounding box center [65, 85] width 111 height 9
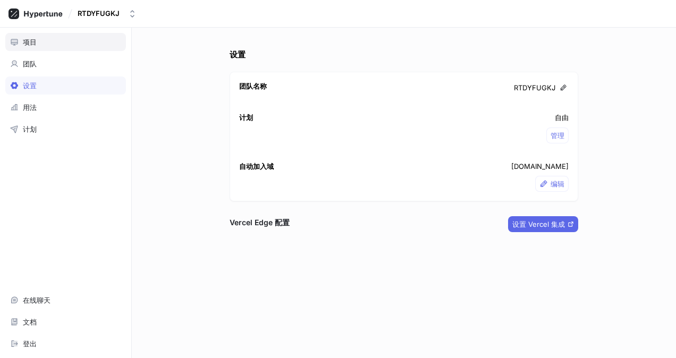
click at [47, 46] on div "项目" at bounding box center [65, 42] width 121 height 18
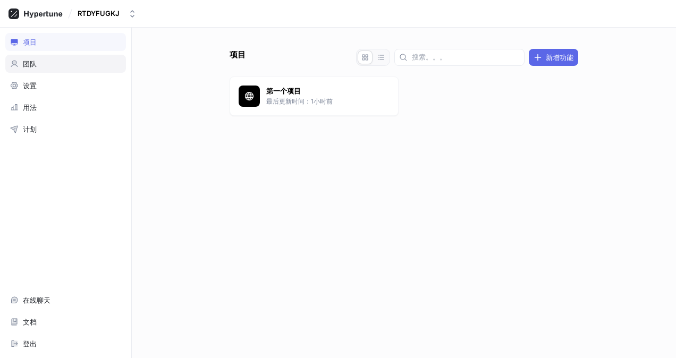
click at [46, 61] on div "团队" at bounding box center [65, 64] width 111 height 9
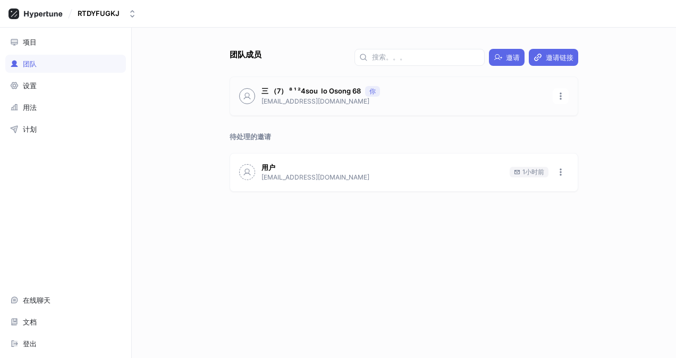
click at [309, 87] on p "三 （7） ⁸ ¹ ²4sou ️ Io Osong 68" at bounding box center [311, 91] width 99 height 11
click at [303, 96] on p "三 （7） ⁸ ¹ ²4sou ️ Io Osong 68" at bounding box center [311, 91] width 99 height 11
click at [20, 14] on icon at bounding box center [36, 14] width 54 height 11
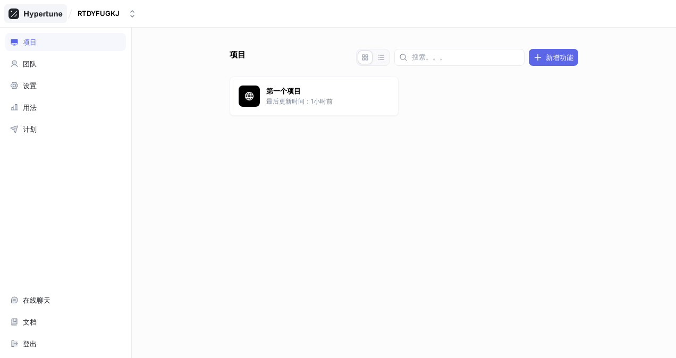
click at [24, 12] on icon at bounding box center [43, 14] width 38 height 7
click at [73, 64] on div "团队" at bounding box center [65, 64] width 111 height 9
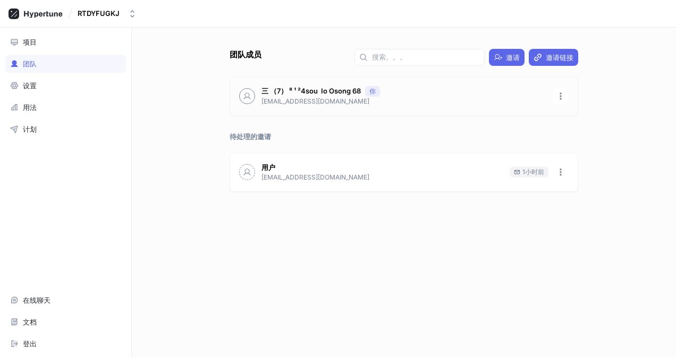
click at [459, 98] on p "ils40146vh@qzueos.com" at bounding box center [404, 102] width 285 height 10
click at [561, 96] on icon "button" at bounding box center [561, 96] width 2 height 7
click at [44, 85] on div "项目 团队 设置 用法 计划 在线聊天 文档 登出 团队成员 邀请 邀请链接 三 （7） ⁸ ¹ ²4sou ️ Io Osong 68 你 ils40146…" at bounding box center [338, 193] width 676 height 331
click at [44, 85] on div "设置" at bounding box center [65, 85] width 111 height 9
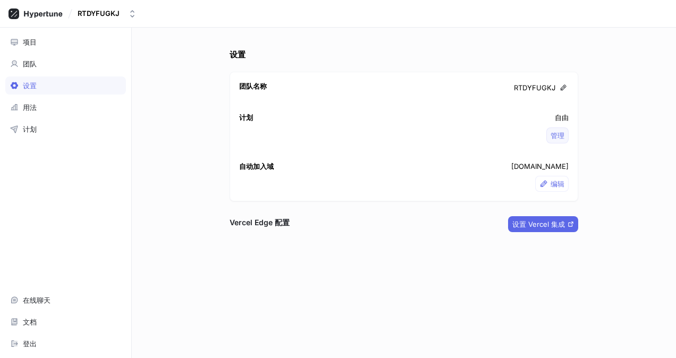
click at [562, 137] on span "管理" at bounding box center [558, 135] width 14 height 6
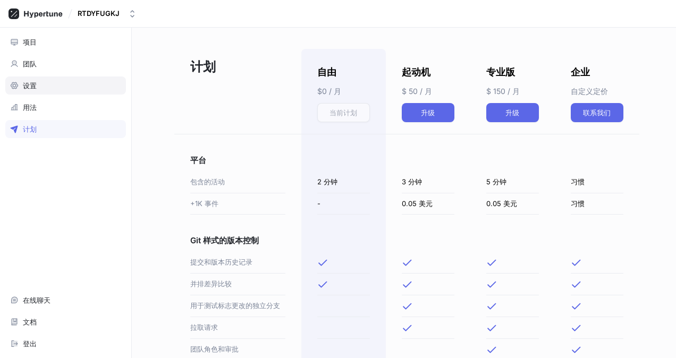
click at [39, 86] on div "设置" at bounding box center [65, 85] width 111 height 9
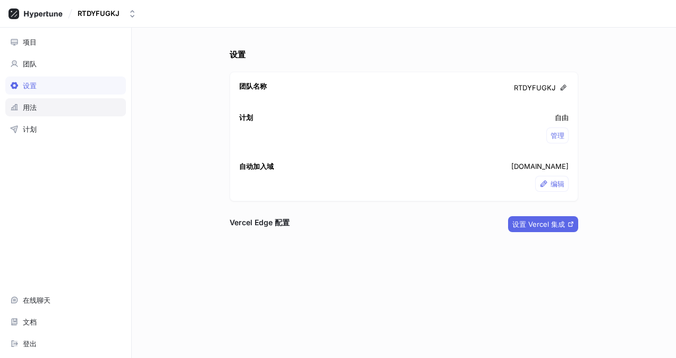
click at [46, 107] on div "用法" at bounding box center [65, 107] width 111 height 9
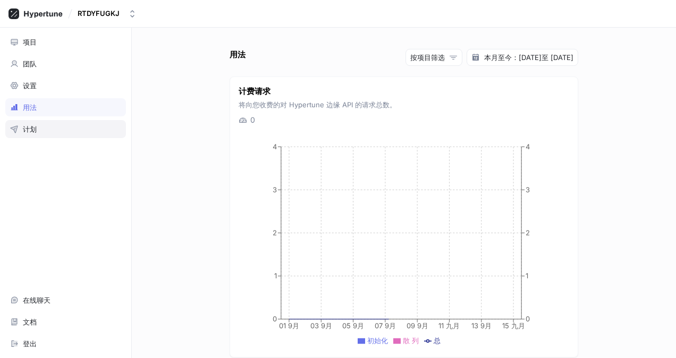
click at [50, 130] on div "计划" at bounding box center [65, 129] width 111 height 9
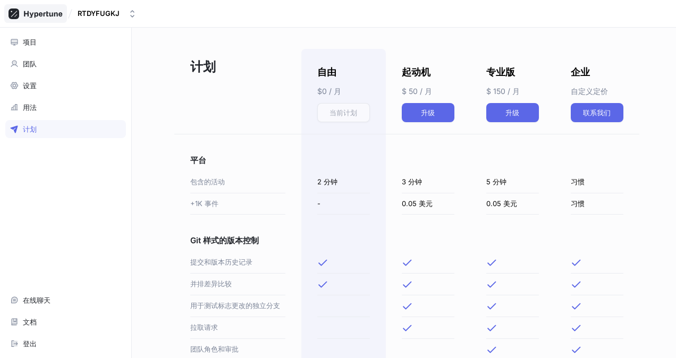
click at [30, 6] on div at bounding box center [35, 13] width 63 height 19
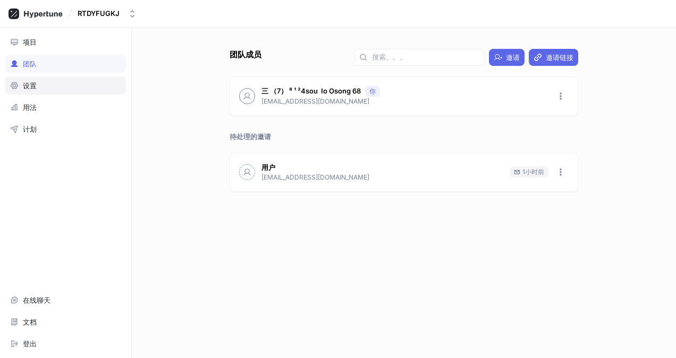
click at [85, 88] on div "设置" at bounding box center [65, 85] width 111 height 9
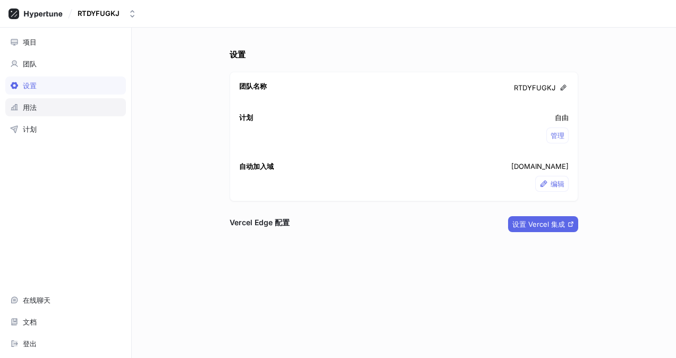
click at [72, 108] on div "用法" at bounding box center [65, 107] width 111 height 9
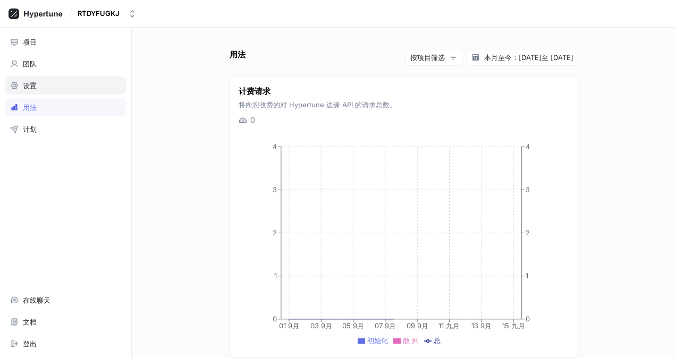
click at [78, 77] on div "设置" at bounding box center [65, 86] width 121 height 18
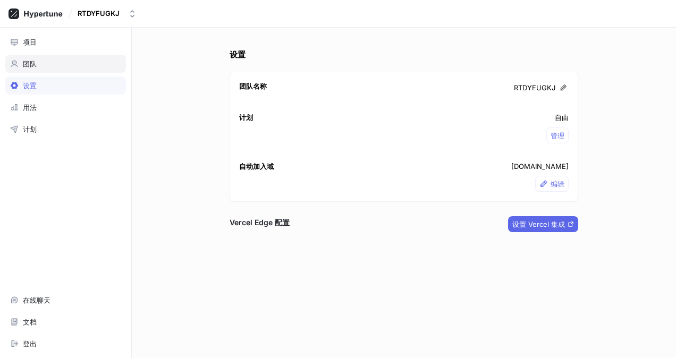
click at [73, 64] on div "团队" at bounding box center [65, 64] width 111 height 9
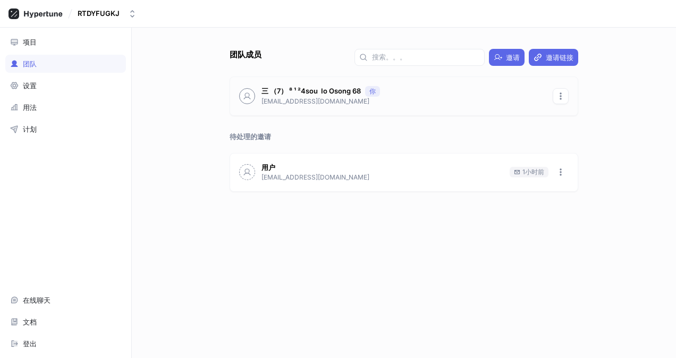
click at [564, 95] on icon "button" at bounding box center [561, 96] width 9 height 9
click at [564, 137] on icon at bounding box center [564, 135] width 9 height 9
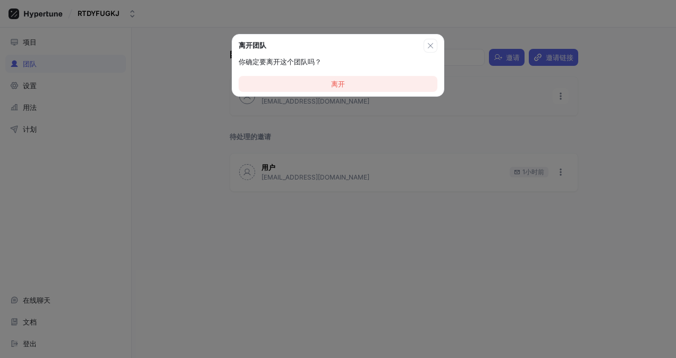
click at [352, 89] on button "离开" at bounding box center [338, 84] width 199 height 16
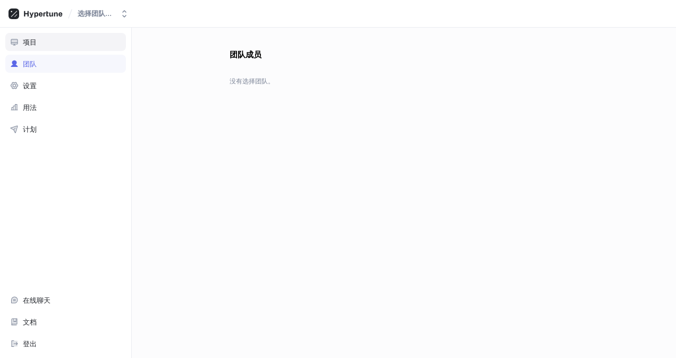
click at [41, 34] on div "项目" at bounding box center [65, 42] width 121 height 18
click at [42, 14] on icon at bounding box center [43, 14] width 38 height 7
click at [47, 45] on div "项目" at bounding box center [65, 42] width 111 height 9
click at [18, 20] on div at bounding box center [35, 13] width 63 height 19
click at [49, 56] on div "团队" at bounding box center [65, 64] width 121 height 18
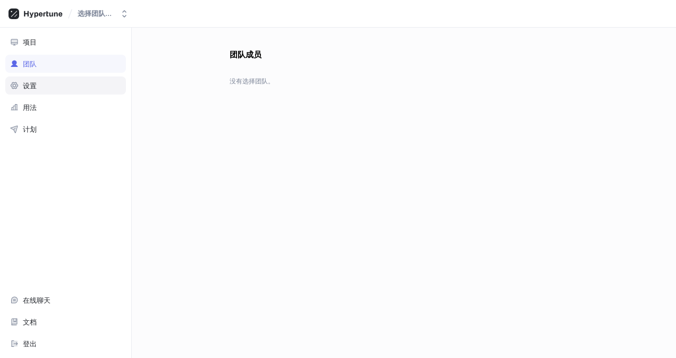
click at [54, 84] on div "项目 团队 设置 用法 计划 在线聊天 文档 登出" at bounding box center [66, 193] width 132 height 331
click at [54, 85] on div "设置" at bounding box center [65, 85] width 111 height 9
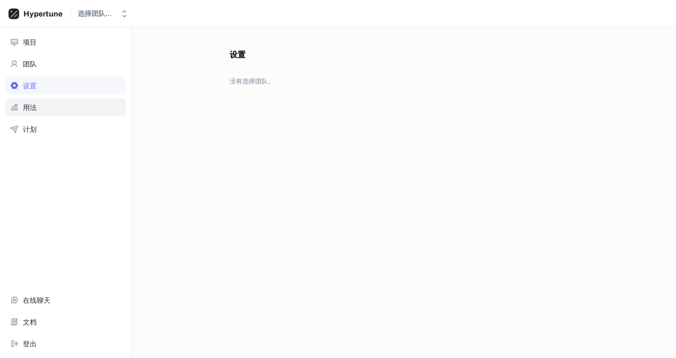
click at [61, 111] on div "用法" at bounding box center [65, 107] width 121 height 18
click at [64, 128] on div "计划" at bounding box center [65, 129] width 111 height 9
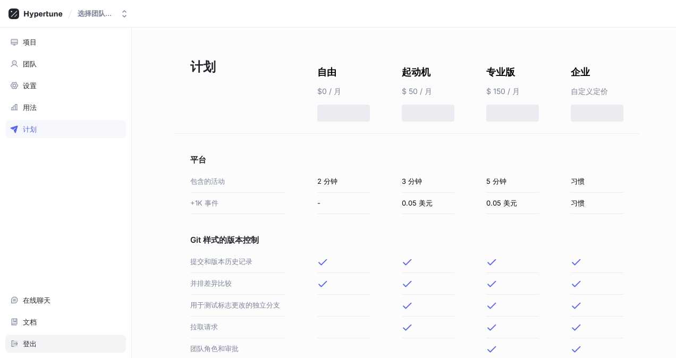
click at [82, 342] on div "登出" at bounding box center [65, 344] width 111 height 9
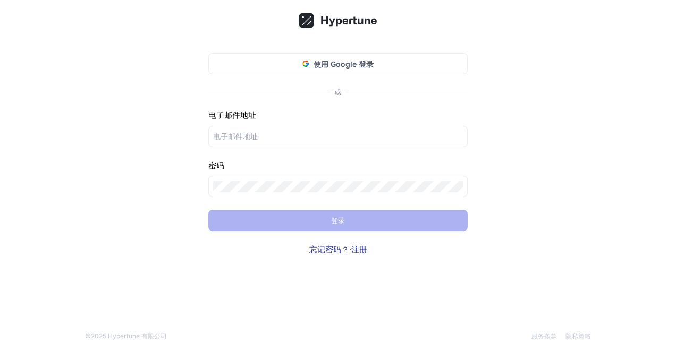
click at [361, 252] on link "注册" at bounding box center [360, 250] width 16 height 10
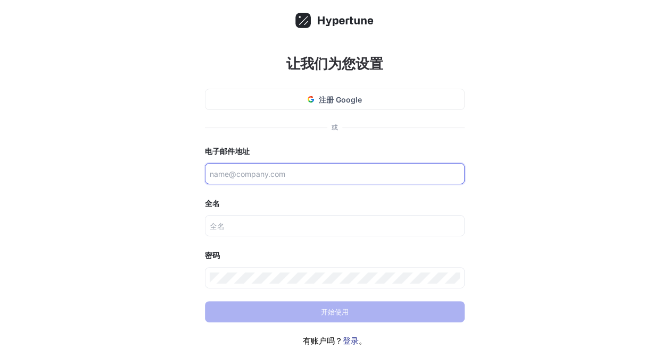
paste input "[EMAIL_ADDRESS][DOMAIN_NAME]"
type input "[EMAIL_ADDRESS][DOMAIN_NAME]"
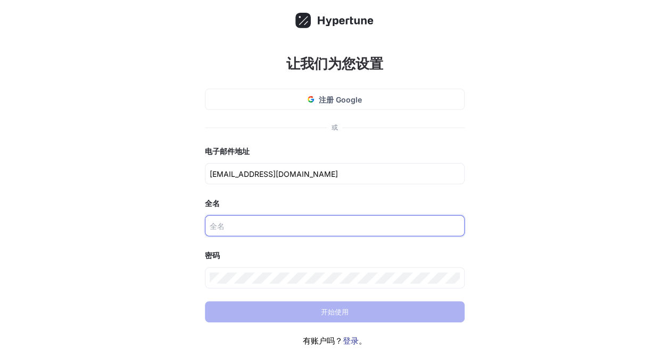
click at [249, 228] on input "text" at bounding box center [335, 226] width 250 height 11
paste input "Jᑎᗪ"
click at [241, 222] on input "Jᑎᗪ" at bounding box center [335, 226] width 250 height 11
paste input "𝑄𝑄"
click at [248, 225] on input "Jᑎᗪ𝑄𝑄" at bounding box center [335, 226] width 250 height 11
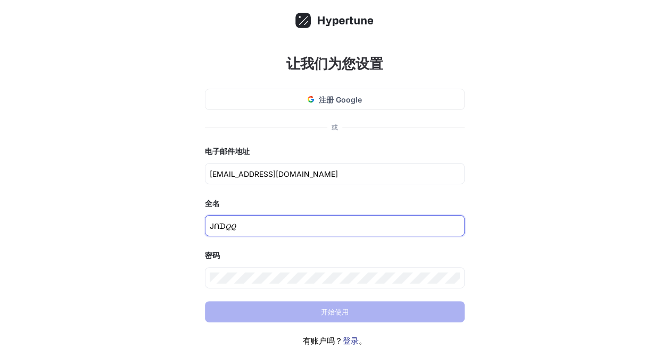
paste input "㊂⑦⁸¹²4"
click at [239, 225] on input "Jᑎᗪ𝑄𝑄㊂⑦⁸¹²4" at bounding box center [335, 226] width 250 height 11
click at [314, 228] on input "Jᑎᗪ𝑄𝑄qun㊂⑦⁸¹²4" at bounding box center [335, 226] width 250 height 11
type input "Jᑎᗪ𝑄𝑄qun㊂⑦⁸¹²↑IOOsong6⑧"
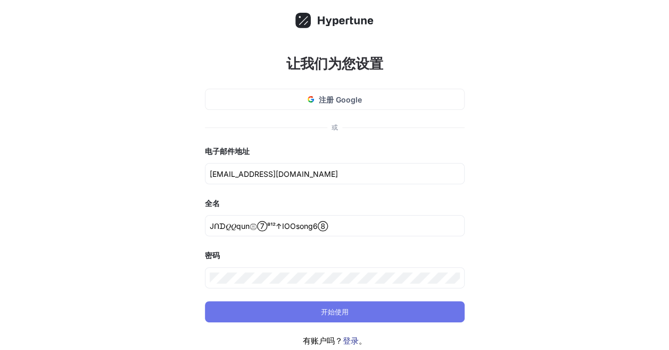
click at [355, 306] on button "开始使用" at bounding box center [335, 312] width 260 height 21
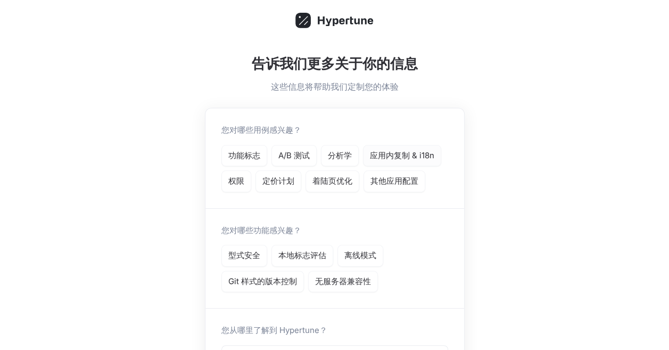
click at [384, 161] on p "应用内复制 & i18n" at bounding box center [402, 156] width 64 height 12
click at [251, 180] on div "权限" at bounding box center [236, 182] width 30 height 22
click at [398, 190] on div "其他应用配置" at bounding box center [394, 182] width 62 height 22
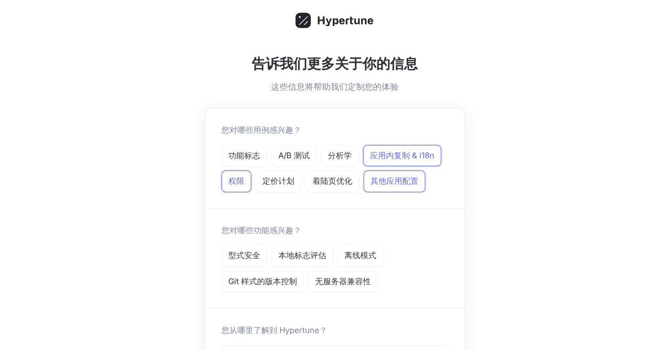
click at [308, 193] on div "您对哪些用例感兴趣？ 功能标志 A/B 测试 分析学 应用内复制 & i18n 权限 定价计划 着陆页优化 其他应用配置" at bounding box center [334, 158] width 258 height 100
click at [274, 187] on div "定价计划" at bounding box center [278, 182] width 46 height 22
click at [258, 163] on div "功能标志" at bounding box center [244, 156] width 46 height 22
drag, startPoint x: 284, startPoint y: 160, endPoint x: 339, endPoint y: 160, distance: 54.8
click at [285, 160] on p "A/B 测试" at bounding box center [293, 156] width 31 height 12
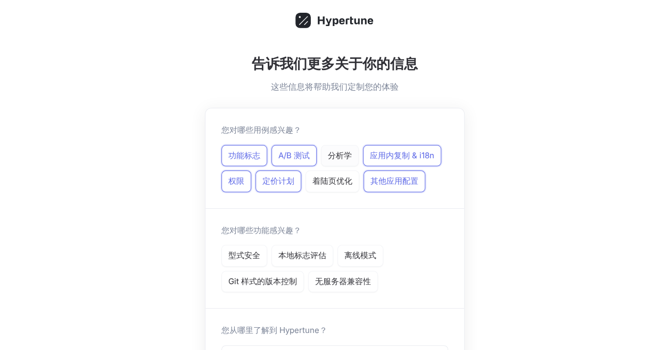
click at [345, 160] on p "分析学" at bounding box center [340, 156] width 24 height 12
click at [333, 179] on p "着陆页优化" at bounding box center [332, 182] width 40 height 12
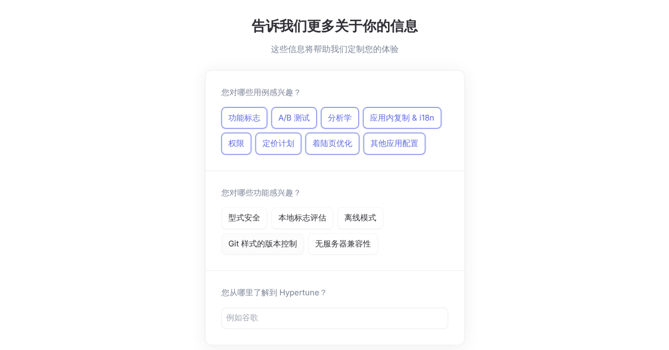
scroll to position [53, 0]
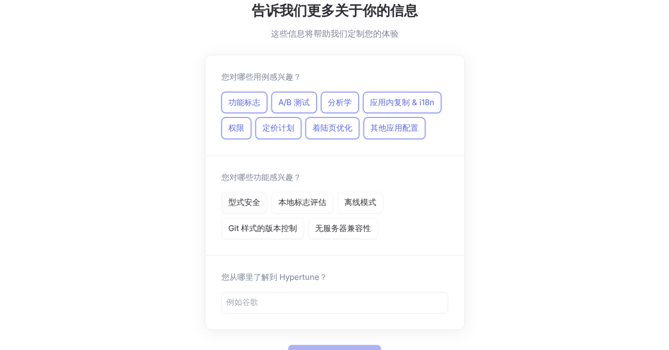
click at [260, 201] on p "型式安全" at bounding box center [244, 203] width 32 height 12
click at [320, 200] on p "本地标志评估" at bounding box center [302, 203] width 48 height 12
click at [371, 197] on p "离线模式" at bounding box center [360, 203] width 32 height 12
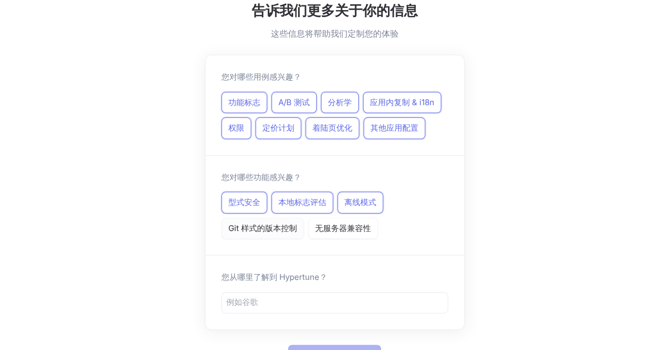
click at [279, 219] on div "Git 样式的版本控制" at bounding box center [262, 229] width 82 height 22
click at [349, 225] on p "无服务器兼容性" at bounding box center [343, 229] width 56 height 12
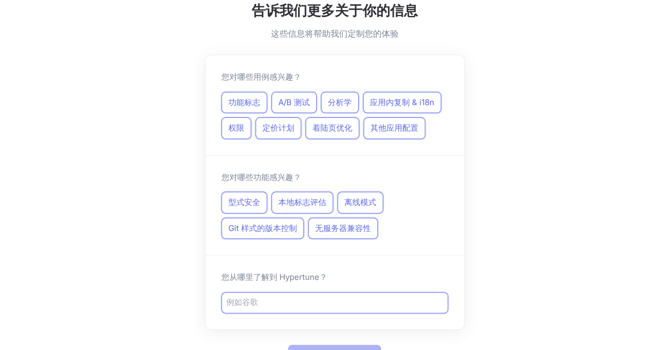
click at [275, 300] on input "text" at bounding box center [334, 303] width 217 height 12
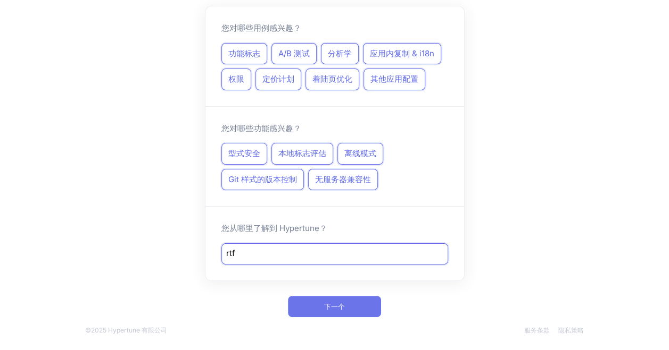
type input "rtf"
click at [344, 296] on button "下一个" at bounding box center [334, 306] width 93 height 21
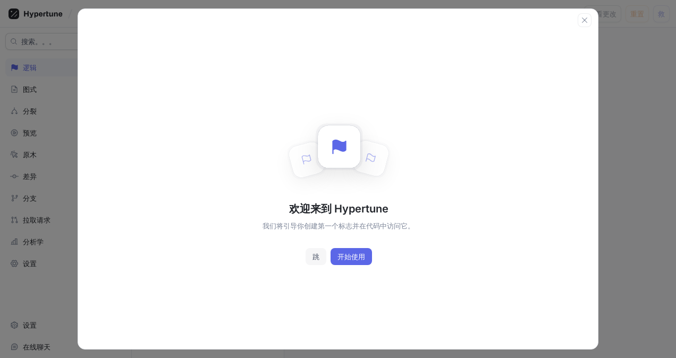
click at [315, 260] on span "跳" at bounding box center [316, 257] width 7 height 6
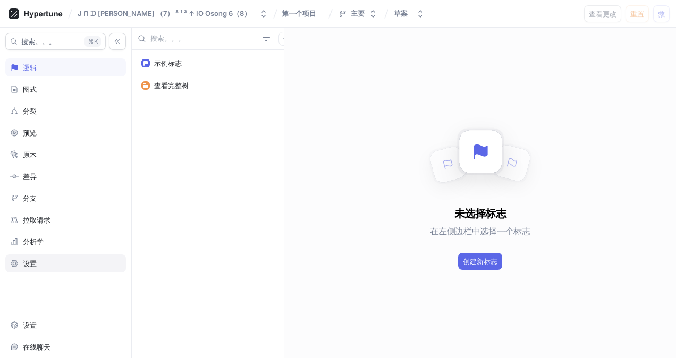
click at [54, 262] on div "设置" at bounding box center [65, 264] width 111 height 9
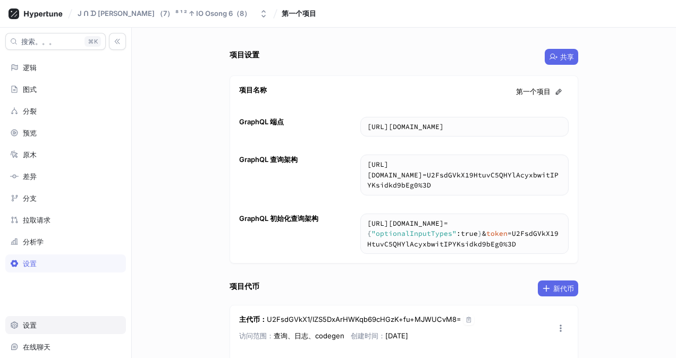
click at [34, 323] on div "设置" at bounding box center [30, 325] width 14 height 9
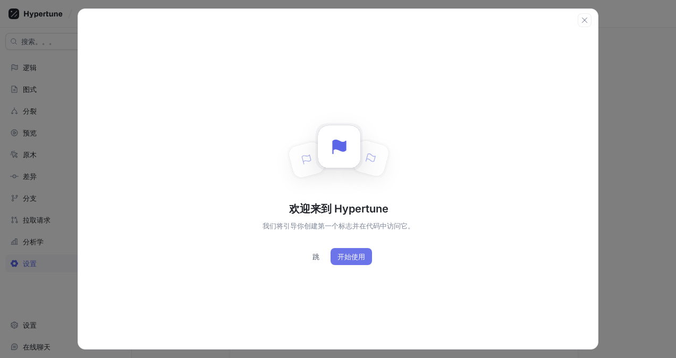
click at [359, 256] on span "开始使用" at bounding box center [352, 257] width 28 height 6
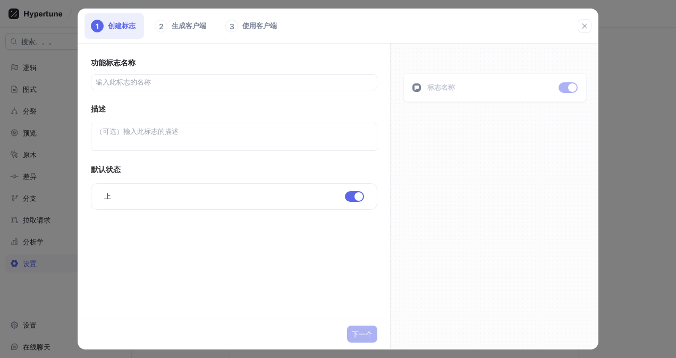
click at [592, 23] on div "1 创建标志 2 生成客户端 3 使用客户端" at bounding box center [338, 26] width 520 height 35
click at [588, 24] on icon "button" at bounding box center [585, 26] width 9 height 9
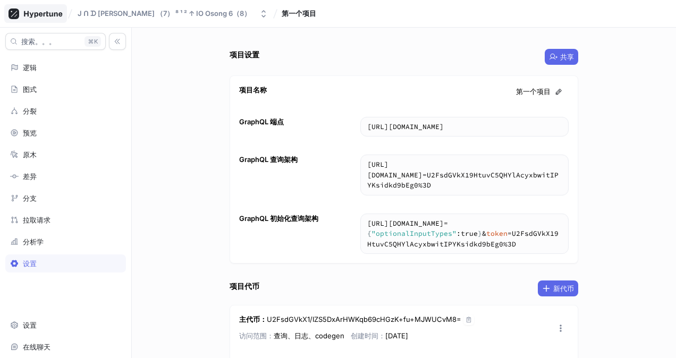
click at [13, 15] on rect at bounding box center [14, 14] width 6 height 6
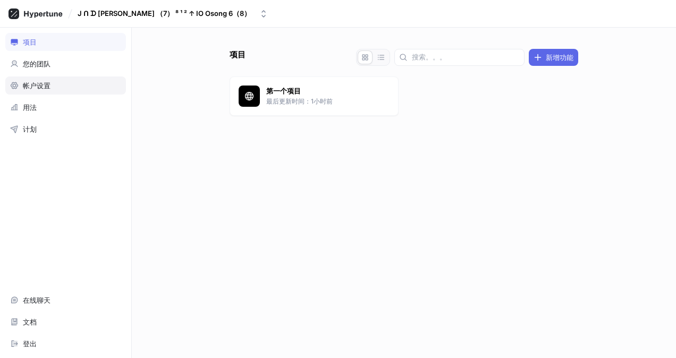
click at [81, 84] on div "帐户设置" at bounding box center [65, 85] width 111 height 9
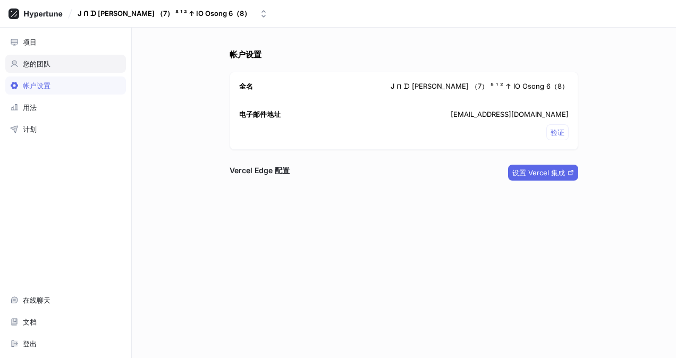
click at [60, 61] on div "您的团队" at bounding box center [65, 64] width 111 height 9
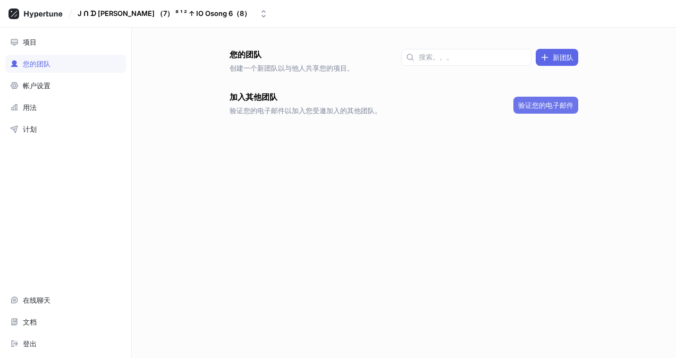
drag, startPoint x: 534, startPoint y: 105, endPoint x: 531, endPoint y: 113, distance: 8.1
click at [534, 106] on span "验证您的电子邮件" at bounding box center [546, 105] width 55 height 6
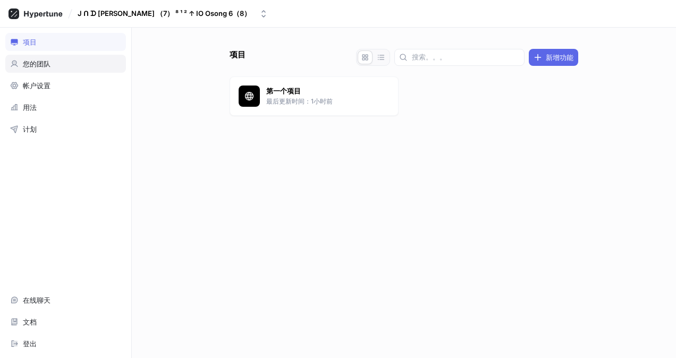
click at [34, 67] on div "您的团队" at bounding box center [37, 64] width 28 height 9
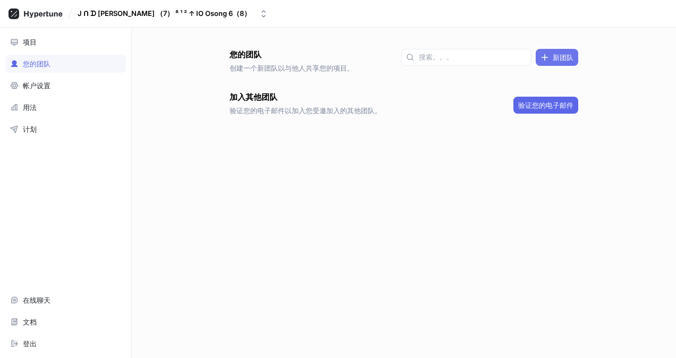
click at [562, 53] on button "新团队" at bounding box center [557, 57] width 43 height 17
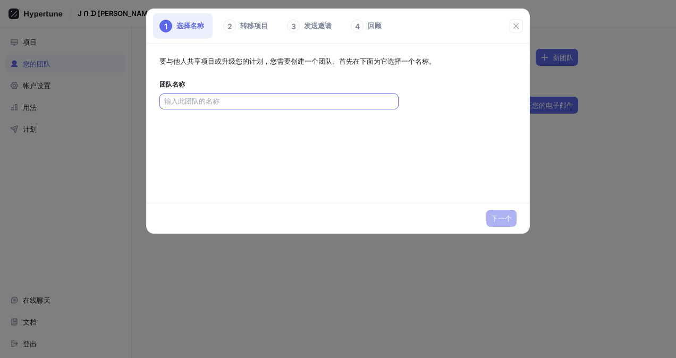
click at [274, 99] on input "text" at bounding box center [279, 101] width 230 height 11
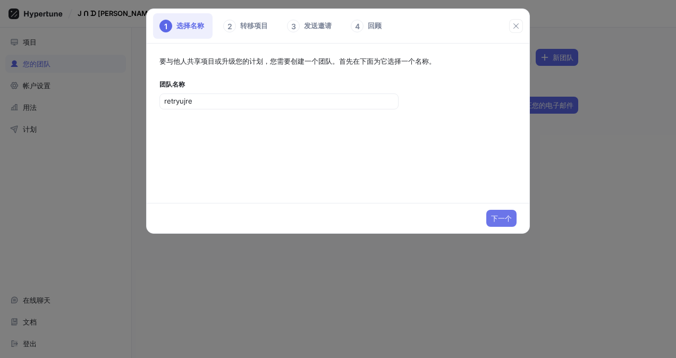
type input "retryujre"
click at [504, 221] on span "下一个" at bounding box center [501, 218] width 21 height 6
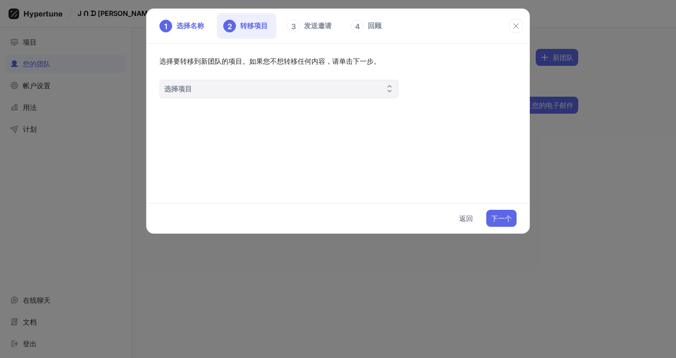
click at [299, 87] on button "选择项目" at bounding box center [279, 89] width 239 height 19
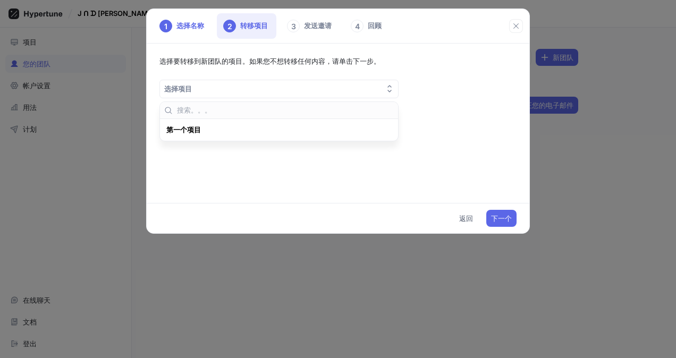
click at [302, 121] on div "第一个项目" at bounding box center [279, 130] width 238 height 22
click at [360, 138] on div "第一个项目" at bounding box center [279, 130] width 234 height 18
click at [503, 218] on span "下一个" at bounding box center [501, 218] width 21 height 6
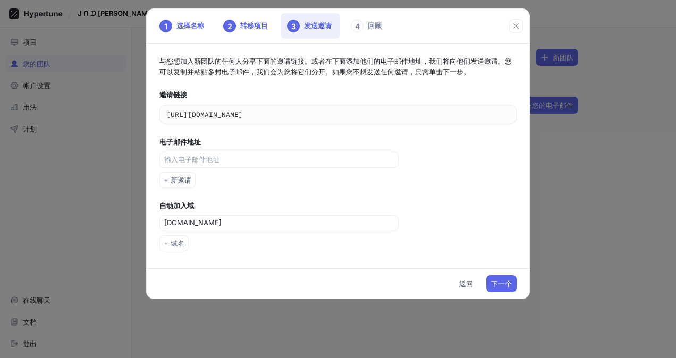
click at [502, 285] on span "下一个" at bounding box center [501, 284] width 21 height 6
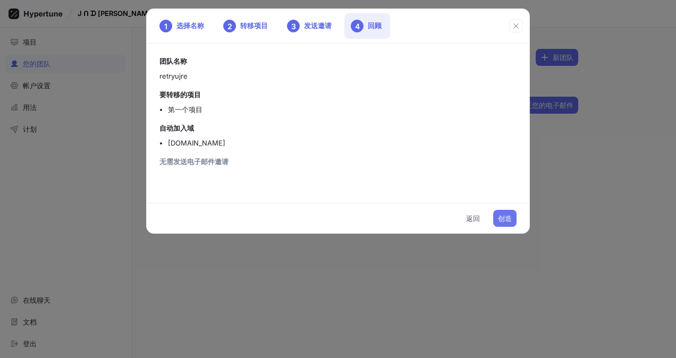
click at [503, 220] on span "创造" at bounding box center [505, 218] width 14 height 6
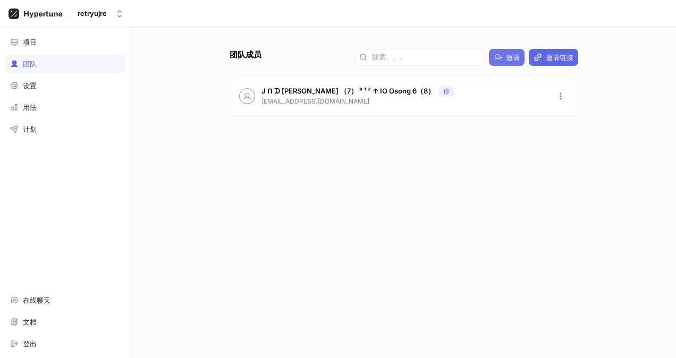
click at [514, 60] on span "邀请" at bounding box center [513, 57] width 14 height 6
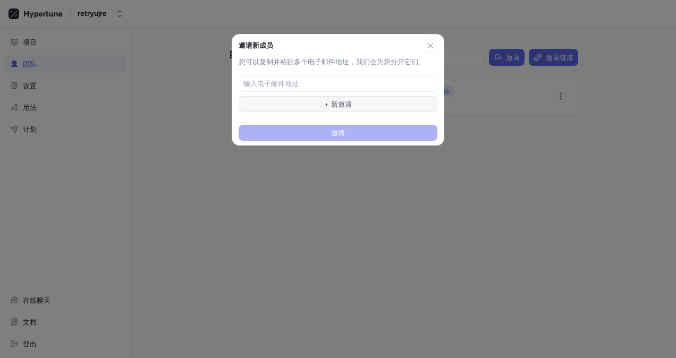
click at [344, 103] on span "+ 新邀请" at bounding box center [338, 104] width 28 height 6
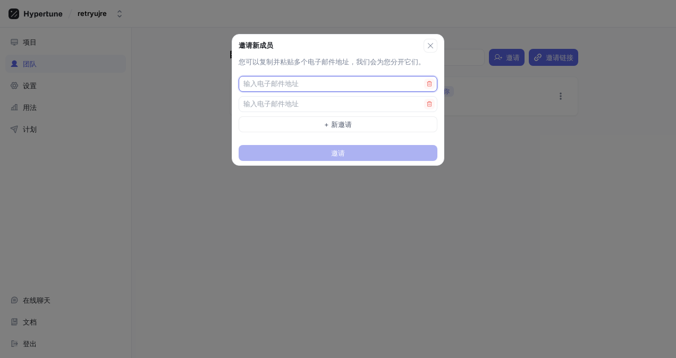
click at [337, 79] on input "text" at bounding box center [334, 84] width 181 height 11
type input "3838082087@qq.com"
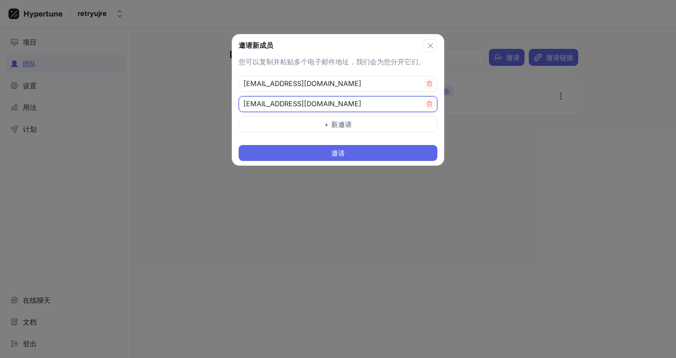
drag, startPoint x: 367, startPoint y: 102, endPoint x: 105, endPoint y: 103, distance: 262.2
click at [105, 103] on div "邀请新成员 您可以复制并粘贴多个电子邮件地址，我们会为您分开它们。 3838082087@qq.com 3838082087@qq.com + 新邀请 邀请" at bounding box center [338, 179] width 676 height 358
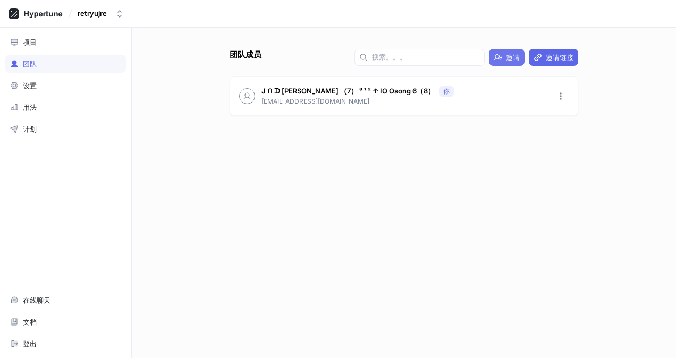
click at [494, 59] on button "邀请" at bounding box center [507, 57] width 36 height 17
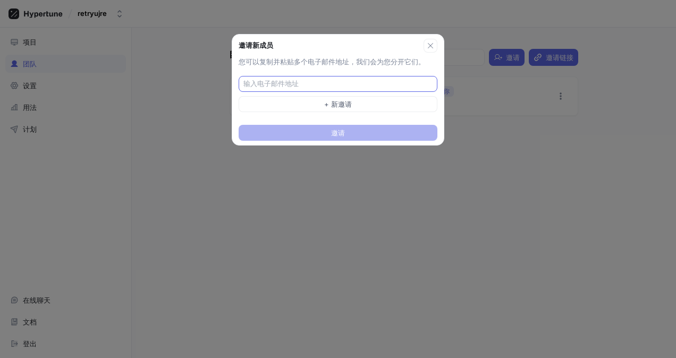
click at [331, 76] on div at bounding box center [338, 84] width 199 height 16
click at [320, 89] on div at bounding box center [338, 84] width 199 height 16
type input "3838082087@qq.com"
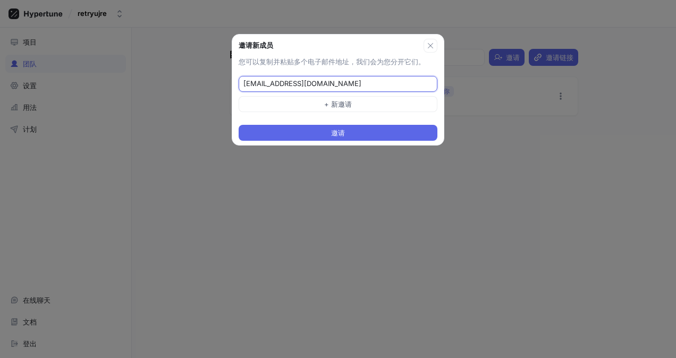
click at [380, 80] on input "3838082087@qq.com" at bounding box center [339, 84] width 191 height 11
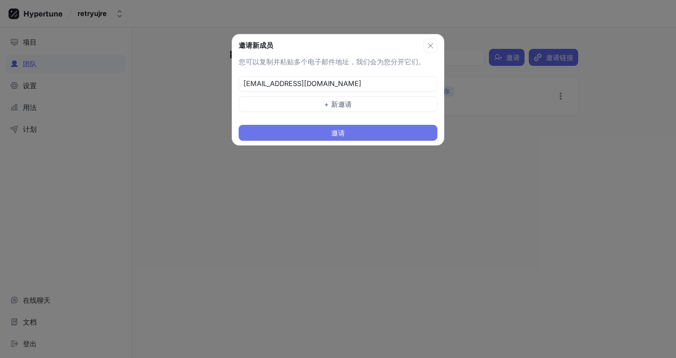
click at [371, 130] on button "邀请" at bounding box center [338, 133] width 199 height 16
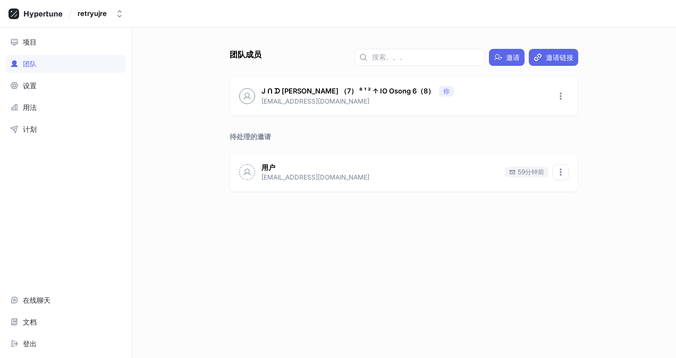
click at [563, 173] on icon "button" at bounding box center [561, 172] width 9 height 9
click at [607, 211] on div "Delete invite" at bounding box center [587, 211] width 63 height 18
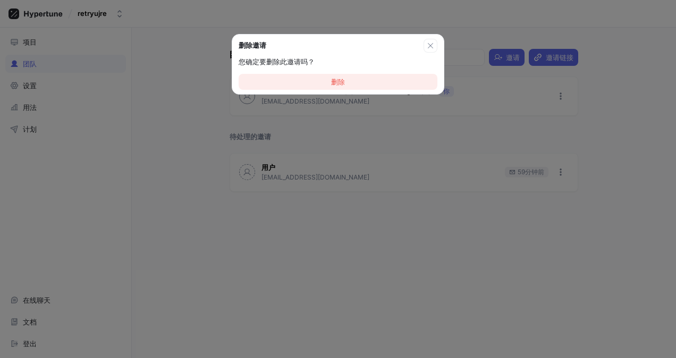
click at [412, 87] on button "删除" at bounding box center [338, 82] width 199 height 16
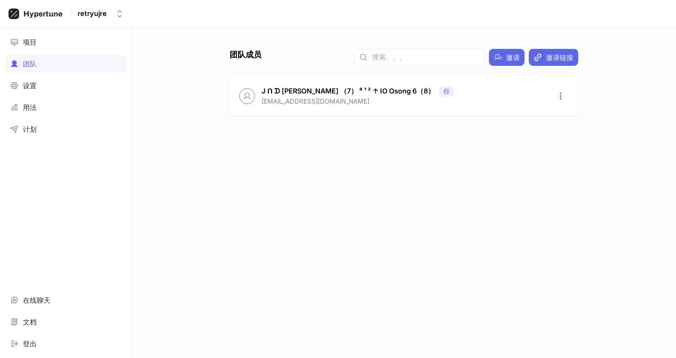
click at [502, 56] on icon "button" at bounding box center [498, 57] width 9 height 9
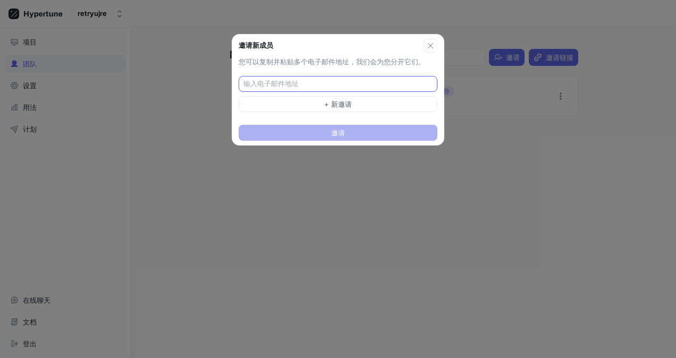
click at [372, 86] on input "text" at bounding box center [339, 84] width 191 height 11
type input "3512694122@qq.com"
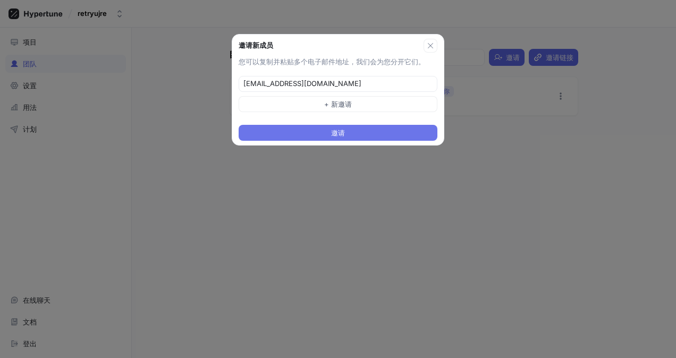
click at [372, 132] on button "邀请" at bounding box center [338, 133] width 199 height 16
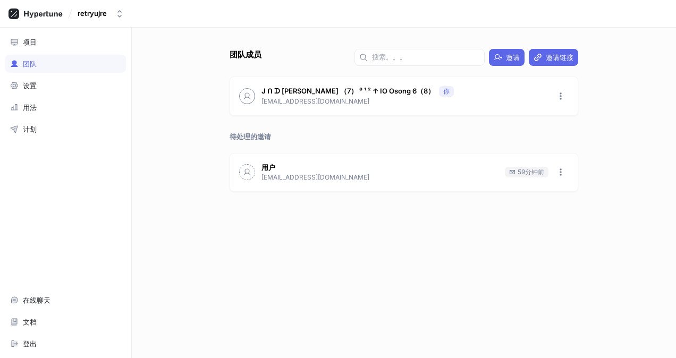
click at [570, 172] on div "用户 3512694122@qq.com 59分钟前" at bounding box center [404, 173] width 348 height 38
click at [568, 172] on button "button" at bounding box center [561, 172] width 16 height 16
drag, startPoint x: 568, startPoint y: 210, endPoint x: 571, endPoint y: 214, distance: 5.5
click at [571, 214] on div "删除邀请" at bounding box center [587, 211] width 63 height 18
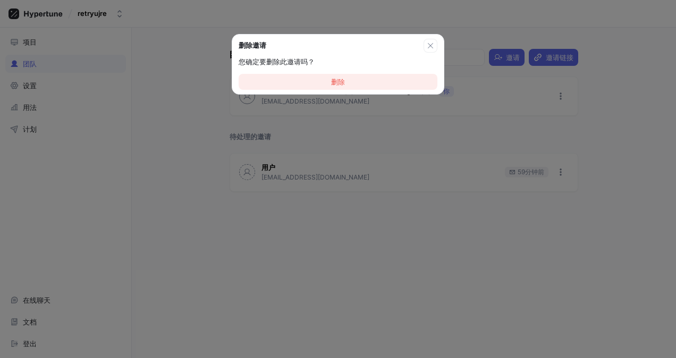
click at [392, 80] on button "删除" at bounding box center [338, 82] width 199 height 16
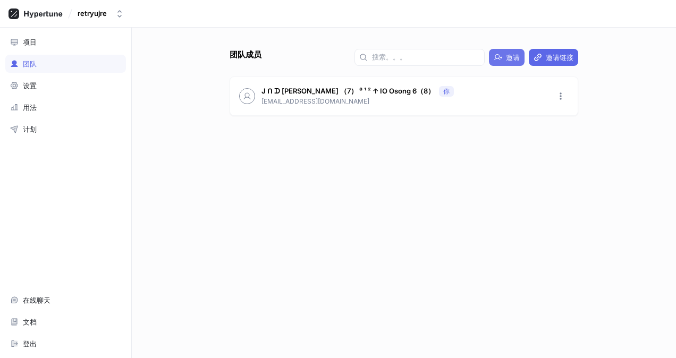
click at [513, 56] on span "邀请" at bounding box center [513, 57] width 14 height 6
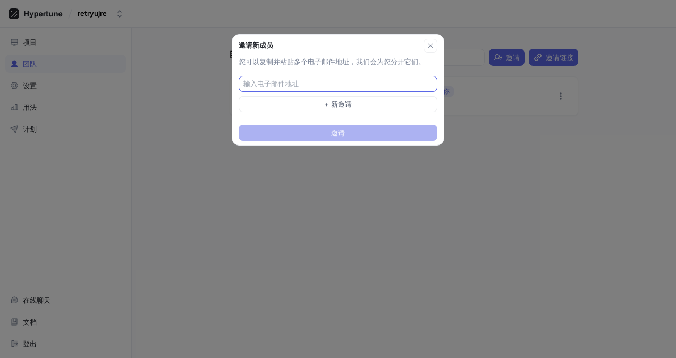
click at [324, 82] on input "text" at bounding box center [339, 84] width 191 height 11
type input "1614798760@qq.com"
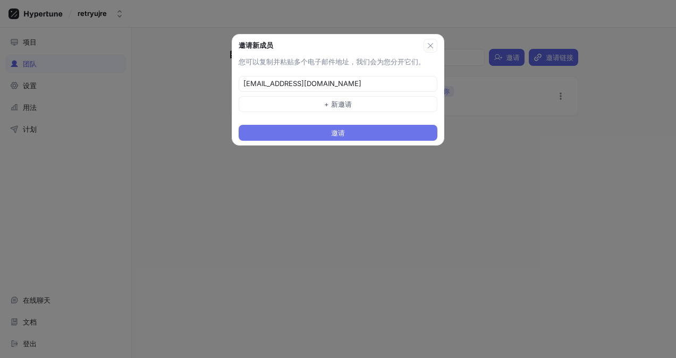
click at [364, 133] on button "邀请" at bounding box center [338, 133] width 199 height 16
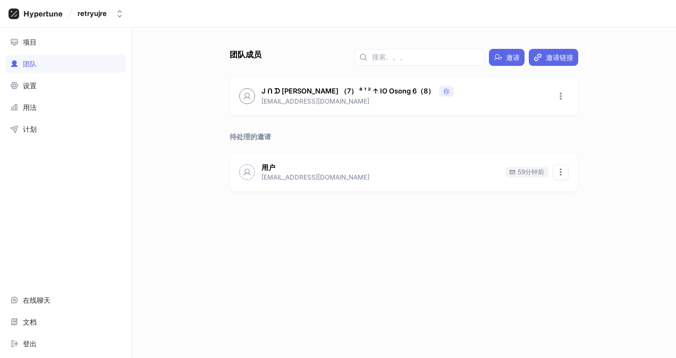
click at [565, 177] on button "button" at bounding box center [561, 172] width 16 height 16
click at [577, 215] on p "删除邀请" at bounding box center [586, 211] width 28 height 11
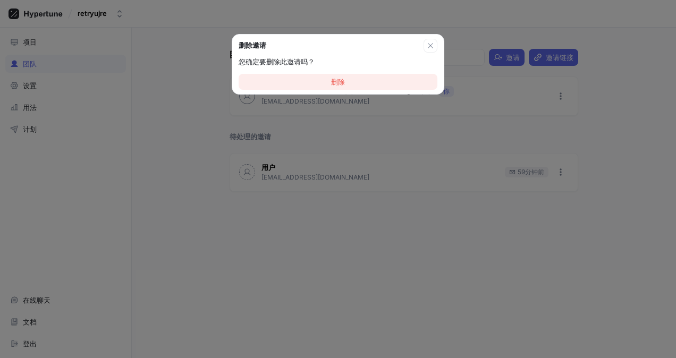
click at [365, 87] on button "删除" at bounding box center [338, 82] width 199 height 16
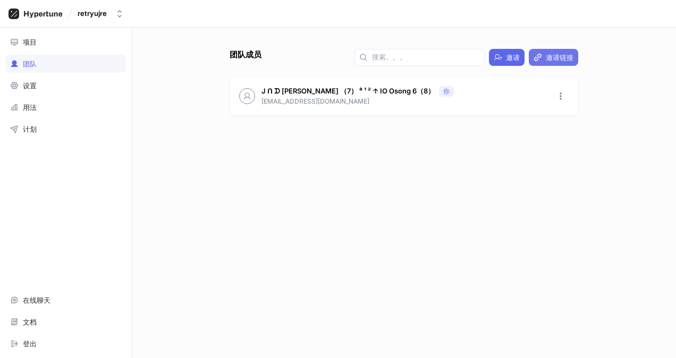
click at [570, 60] on span "邀请链接" at bounding box center [560, 57] width 28 height 6
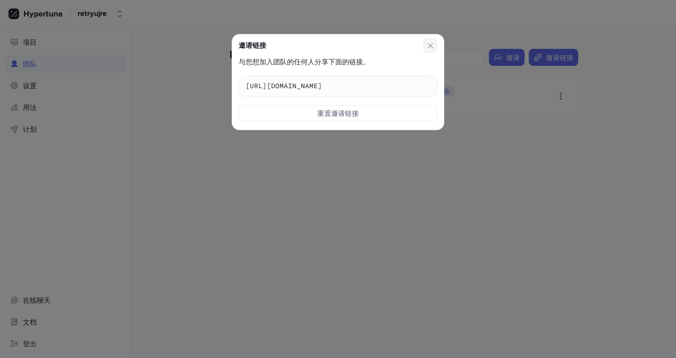
click at [435, 45] on icon "button" at bounding box center [431, 45] width 9 height 9
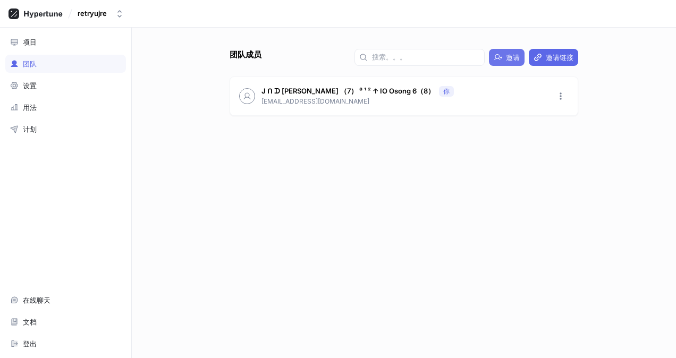
click at [492, 54] on button "邀请" at bounding box center [507, 57] width 36 height 17
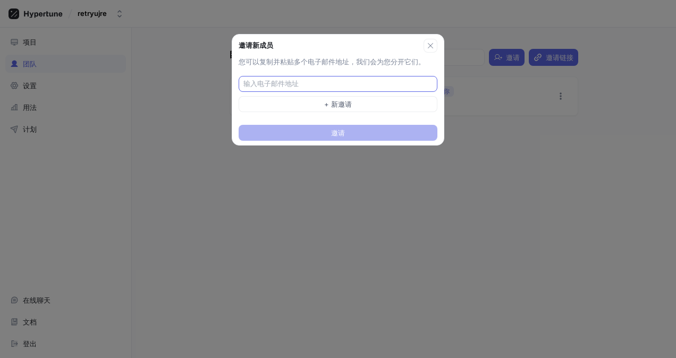
click at [366, 81] on input "text" at bounding box center [339, 84] width 191 height 11
type input "3916325207@qq.com"
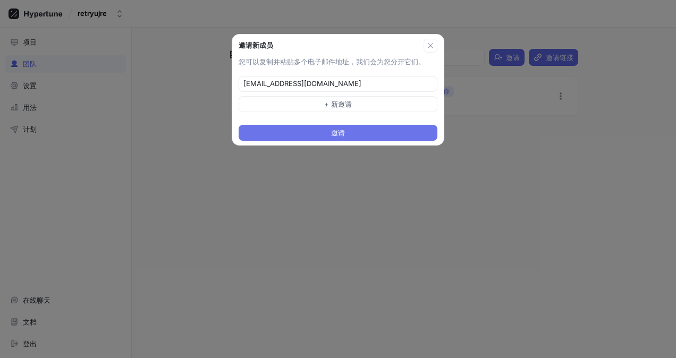
click at [380, 129] on button "邀请" at bounding box center [338, 133] width 199 height 16
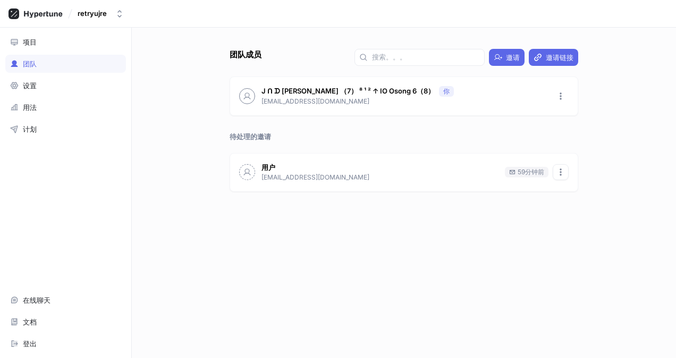
click at [561, 172] on icon "button" at bounding box center [561, 172] width 2 height 7
click at [576, 211] on p "删除邀请" at bounding box center [586, 211] width 28 height 11
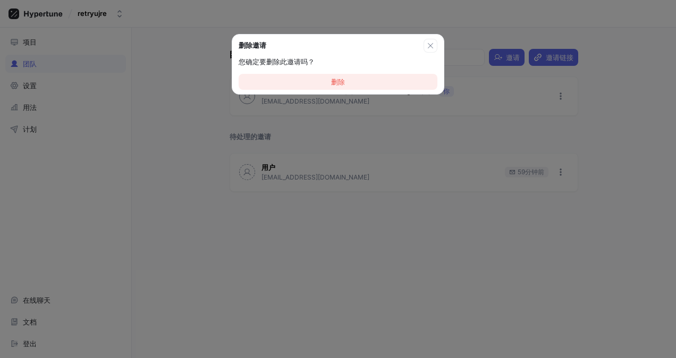
click at [412, 87] on button "删除" at bounding box center [338, 82] width 199 height 16
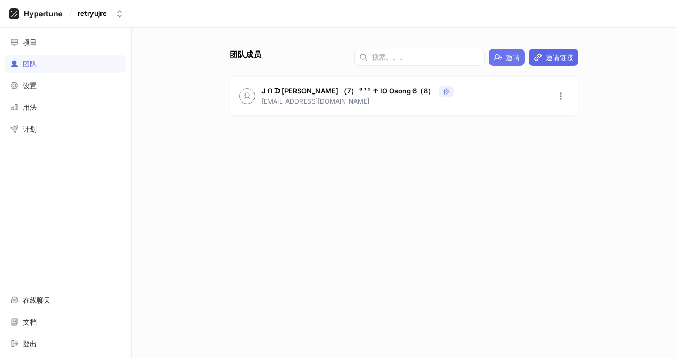
click at [505, 57] on div "邀请" at bounding box center [507, 57] width 26 height 9
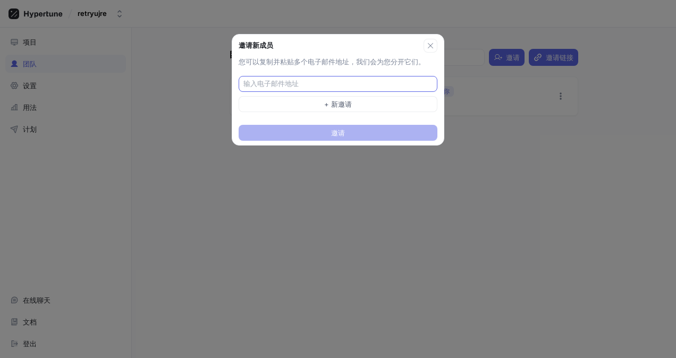
click at [341, 76] on div at bounding box center [338, 84] width 199 height 16
click at [340, 80] on input "text" at bounding box center [339, 84] width 191 height 11
type input "v"
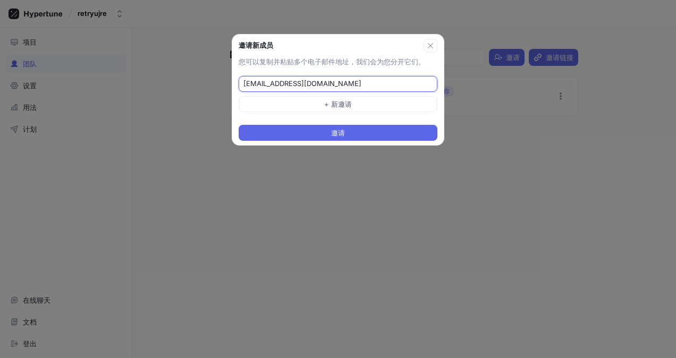
type input "vsj34319975@qq.com"
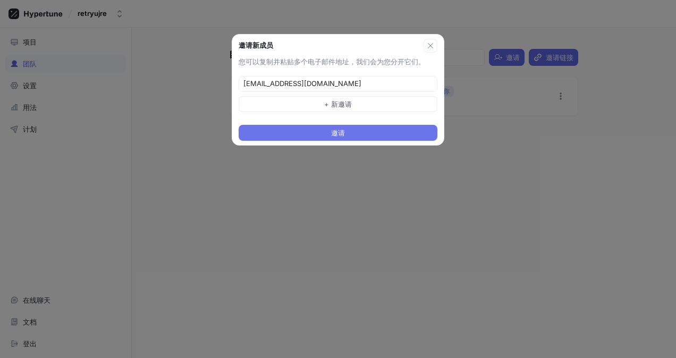
click at [369, 132] on button "邀请" at bounding box center [338, 133] width 199 height 16
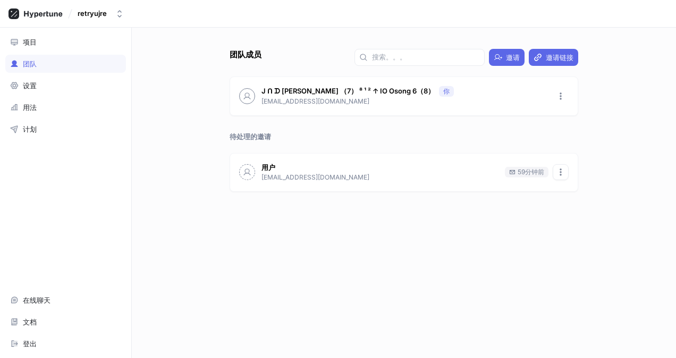
click at [559, 170] on icon "button" at bounding box center [561, 172] width 9 height 9
click at [624, 240] on div "团队成员 邀请 邀请链接 J ᑎ ᗪ qun 三 （7） ⁸ ¹ ² ↑ IO Osong 6（8） 你 i7re8288jh@illubd.com 待处理的…" at bounding box center [404, 193] width 545 height 331
click at [565, 172] on icon "button" at bounding box center [561, 172] width 9 height 9
click at [566, 205] on div "删除邀请" at bounding box center [587, 211] width 63 height 18
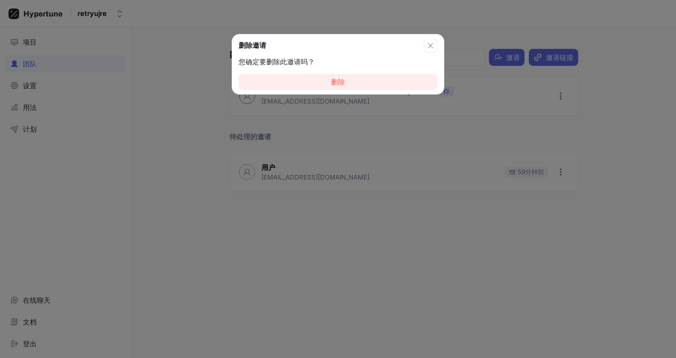
click at [362, 82] on button "删除" at bounding box center [338, 82] width 199 height 16
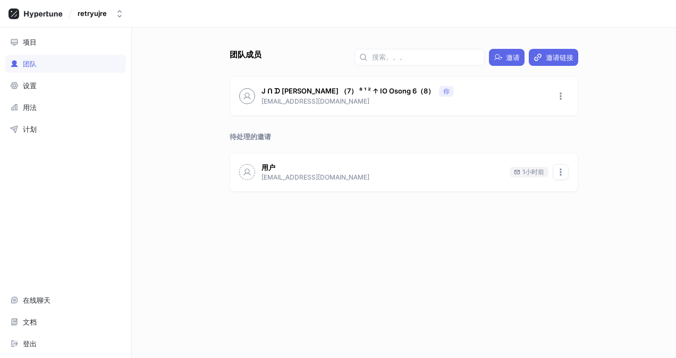
click at [565, 172] on icon "button" at bounding box center [561, 172] width 9 height 9
click at [594, 213] on p "删除邀请" at bounding box center [586, 211] width 28 height 11
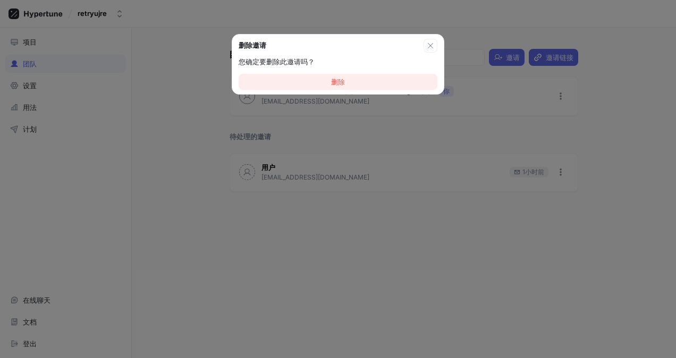
click at [340, 75] on button "删除" at bounding box center [338, 82] width 199 height 16
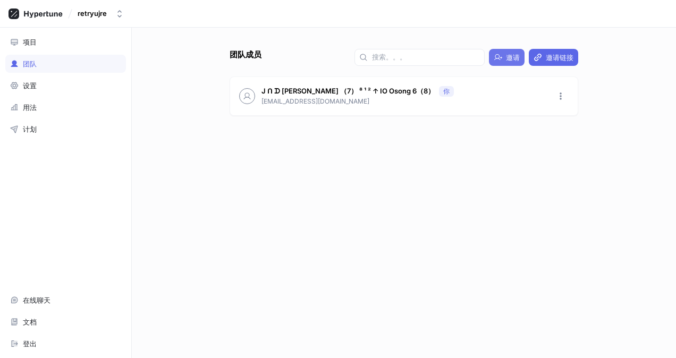
click at [505, 57] on div "邀请" at bounding box center [507, 57] width 26 height 9
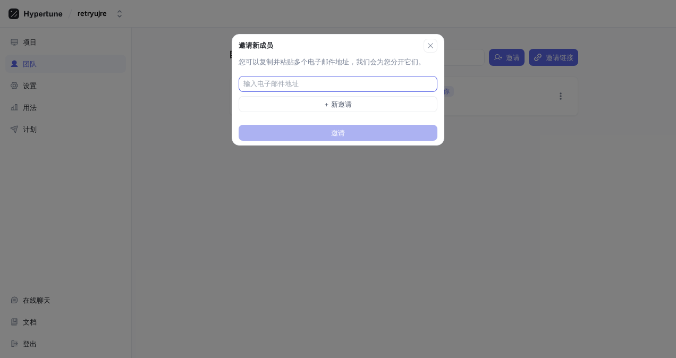
click at [313, 80] on input "text" at bounding box center [339, 84] width 191 height 11
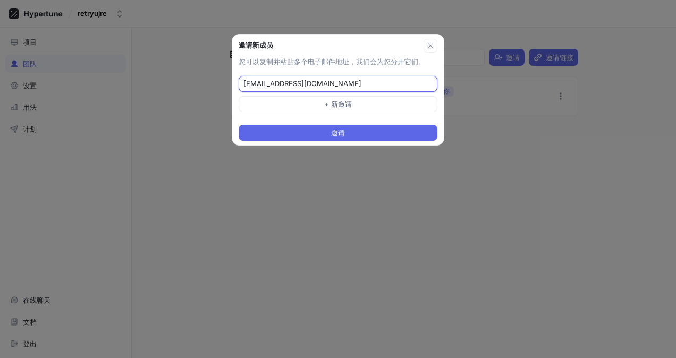
click at [285, 83] on input "3838082087@qq.com" at bounding box center [339, 84] width 191 height 11
type input "3838082087@qq.com"
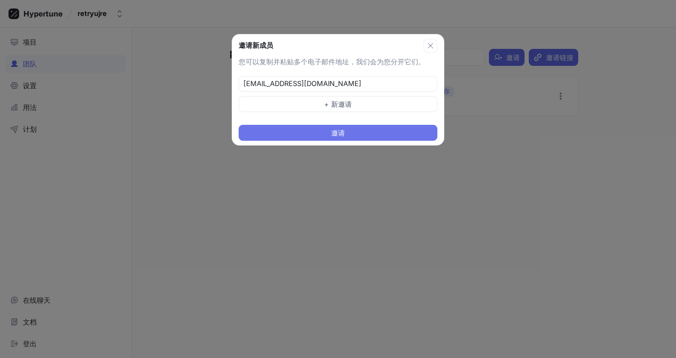
click at [378, 129] on button "邀请" at bounding box center [338, 133] width 199 height 16
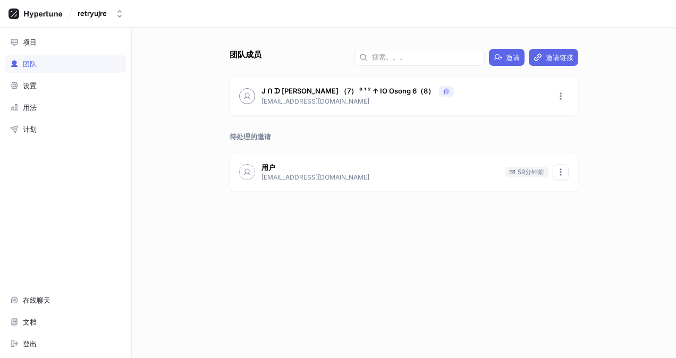
click at [566, 171] on button "button" at bounding box center [561, 172] width 16 height 16
click at [572, 214] on p "删除邀请" at bounding box center [586, 211] width 28 height 11
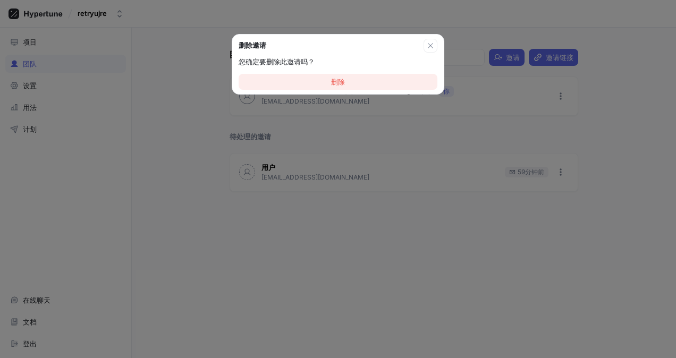
click at [354, 78] on button "删除" at bounding box center [338, 82] width 199 height 16
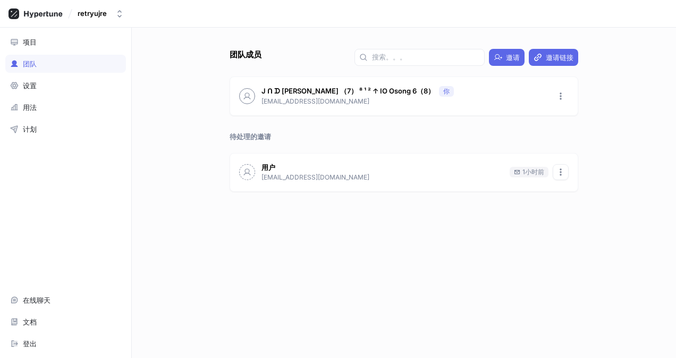
click at [563, 174] on icon "button" at bounding box center [561, 172] width 9 height 9
click at [560, 207] on icon at bounding box center [564, 211] width 9 height 9
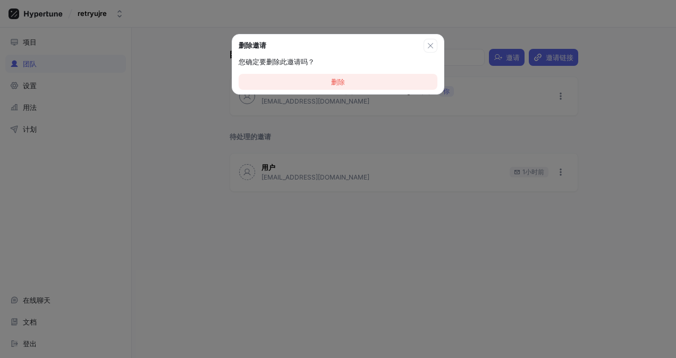
click at [371, 81] on button "删除" at bounding box center [338, 82] width 199 height 16
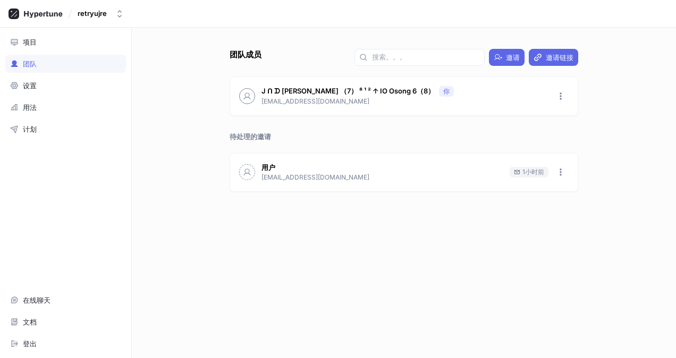
click at [668, 174] on div "团队成员 邀请 邀请链接 J ᑎ ᗪ qun 三 （7） ⁸ ¹ ² ↑ IO Osong 6（8） 你 [EMAIL_ADDRESS][DOMAIN_NAM…" at bounding box center [404, 193] width 545 height 331
click at [459, 54] on input "text" at bounding box center [426, 57] width 108 height 11
click at [512, 55] on span "邀请" at bounding box center [513, 57] width 14 height 6
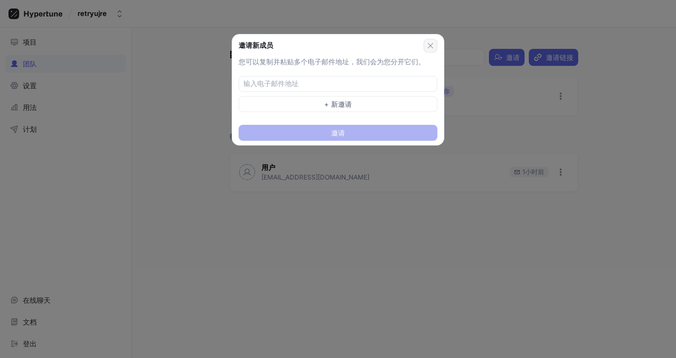
click at [435, 44] on button "button" at bounding box center [431, 46] width 14 height 14
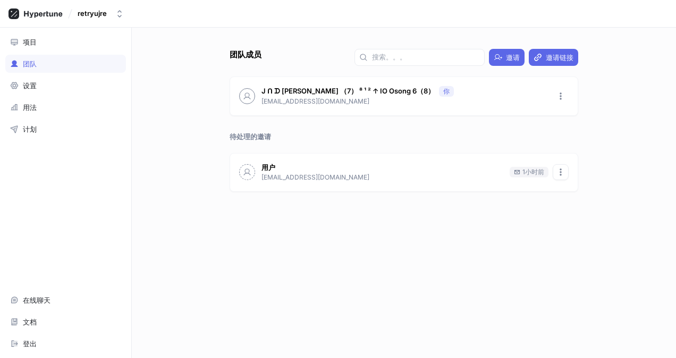
click at [564, 170] on icon "button" at bounding box center [561, 172] width 9 height 9
click at [581, 210] on p "删除邀请" at bounding box center [586, 211] width 28 height 11
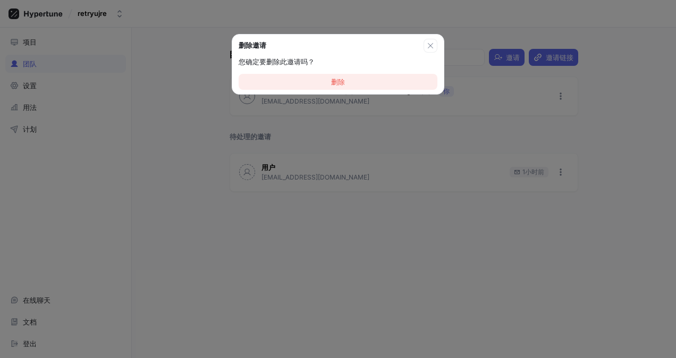
click at [388, 85] on button "删除" at bounding box center [338, 82] width 199 height 16
click at [407, 75] on button "删除" at bounding box center [338, 82] width 199 height 16
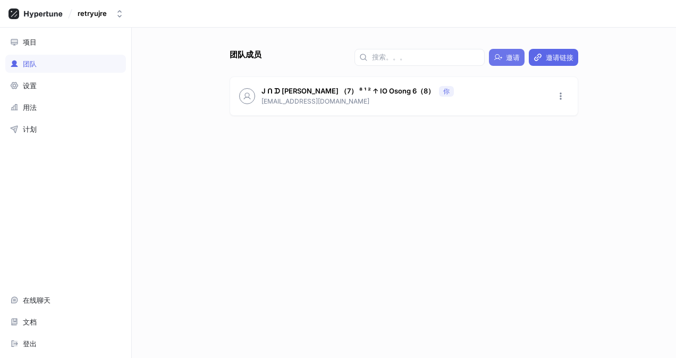
click at [513, 55] on span "邀请" at bounding box center [513, 57] width 14 height 6
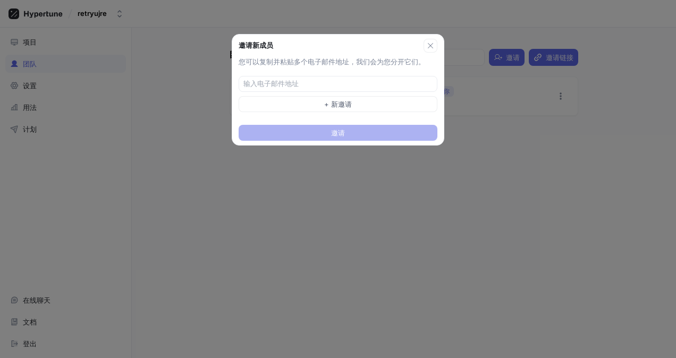
click at [343, 73] on div "您可以复制并粘贴多个电子邮件地址，我们会为您分开它们。 + 新邀请" at bounding box center [338, 87] width 212 height 60
click at [340, 77] on div at bounding box center [338, 84] width 199 height 16
click at [338, 80] on input "text" at bounding box center [339, 84] width 191 height 11
type input "[EMAIL_ADDRESS][DOMAIN_NAME]"
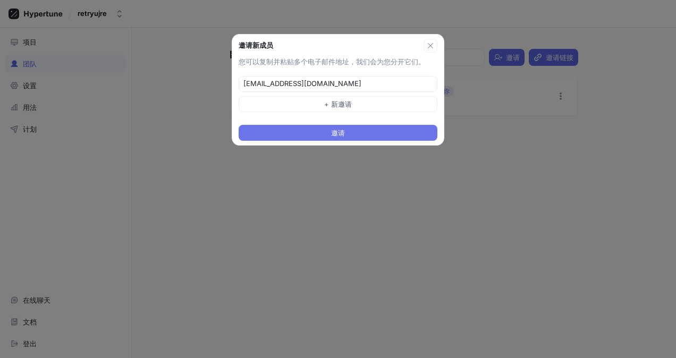
click at [402, 131] on button "邀请" at bounding box center [338, 133] width 199 height 16
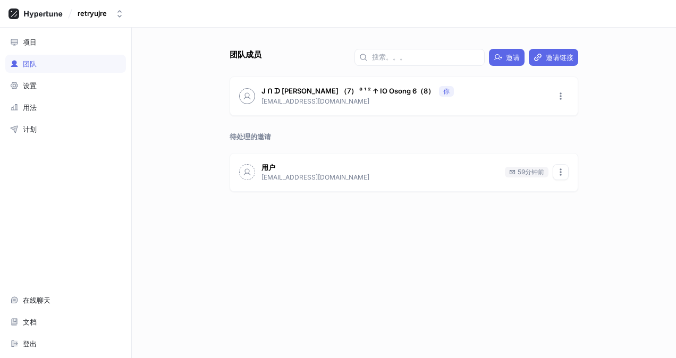
click at [559, 172] on icon "button" at bounding box center [561, 172] width 9 height 9
click at [591, 210] on p "删除邀请" at bounding box center [586, 211] width 28 height 11
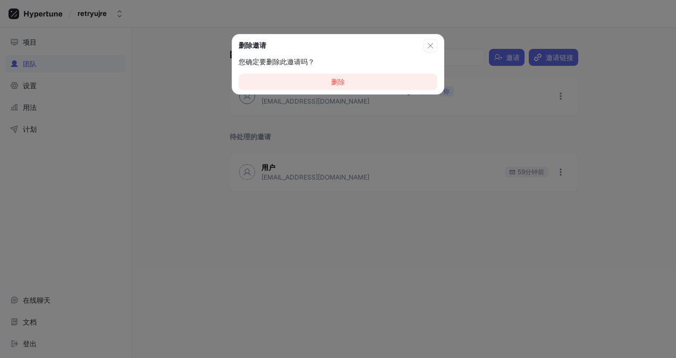
click at [357, 81] on button "删除" at bounding box center [338, 82] width 199 height 16
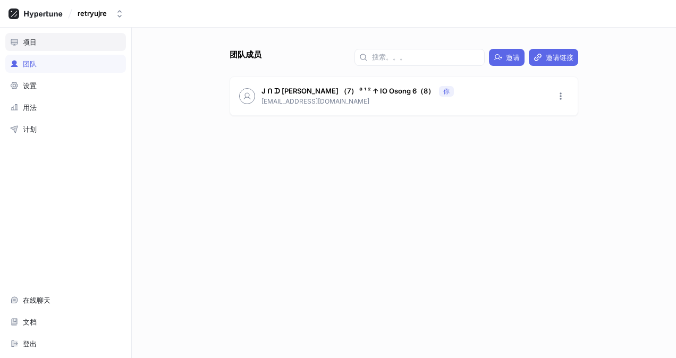
click at [77, 41] on div "项目" at bounding box center [65, 42] width 111 height 9
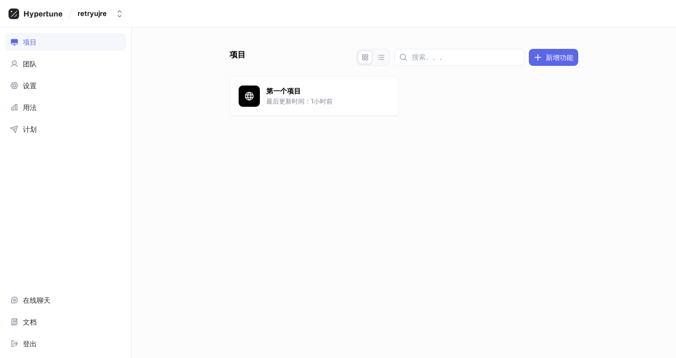
click at [74, 65] on div "团队" at bounding box center [65, 64] width 111 height 9
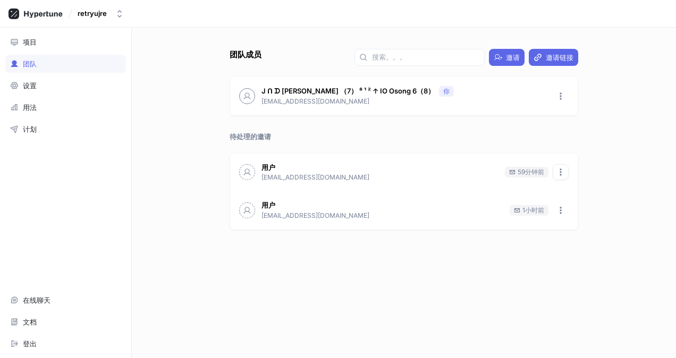
click at [561, 170] on icon "button" at bounding box center [561, 172] width 9 height 9
click at [582, 214] on p "删除邀请" at bounding box center [586, 211] width 28 height 11
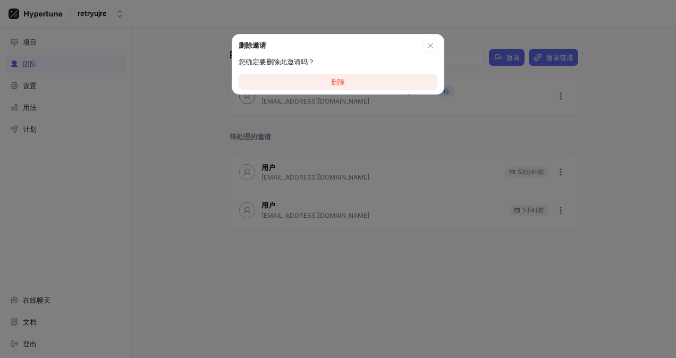
click at [361, 82] on button "删除" at bounding box center [338, 82] width 199 height 16
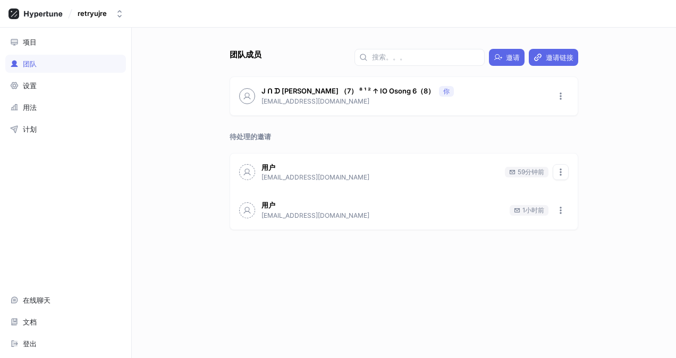
click at [557, 170] on icon "button" at bounding box center [561, 172] width 9 height 9
click at [579, 213] on p "删除邀请" at bounding box center [586, 211] width 28 height 11
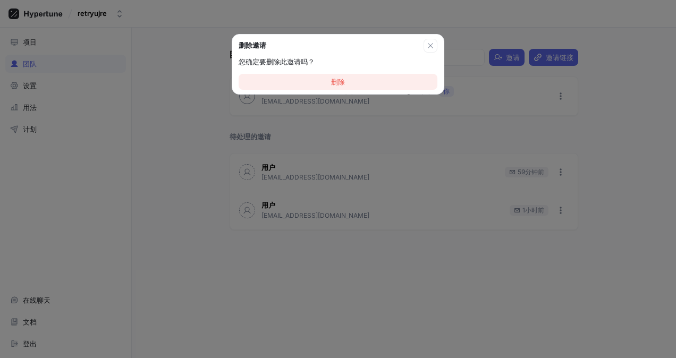
click at [380, 83] on button "删除" at bounding box center [338, 82] width 199 height 16
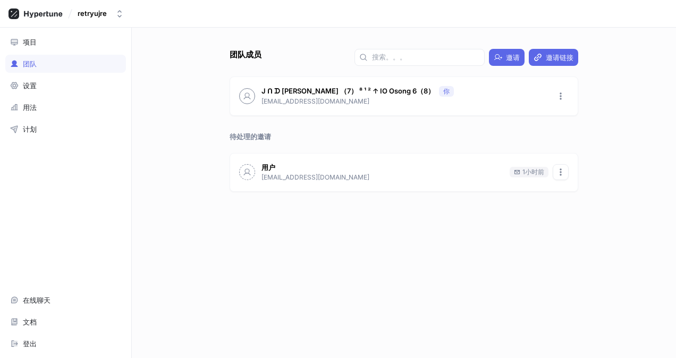
click at [566, 176] on button "button" at bounding box center [561, 172] width 16 height 16
click at [574, 211] on p "删除邀请" at bounding box center [586, 211] width 28 height 11
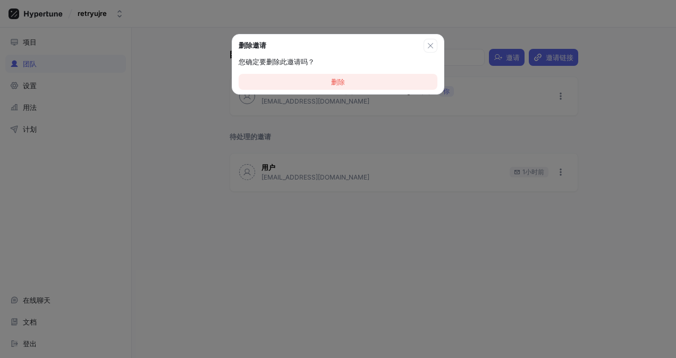
click at [379, 85] on button "删除" at bounding box center [338, 82] width 199 height 16
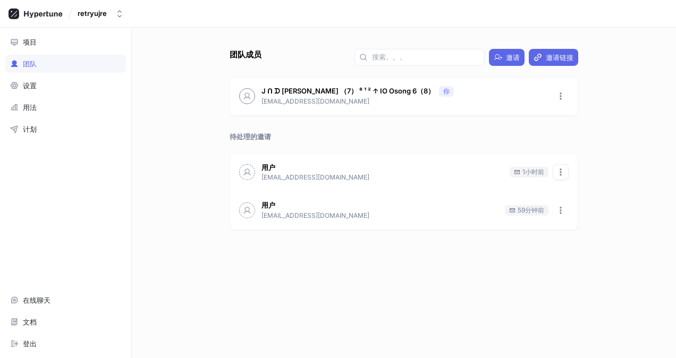
click at [563, 174] on icon "button" at bounding box center [561, 172] width 9 height 9
click at [562, 207] on icon at bounding box center [564, 211] width 9 height 9
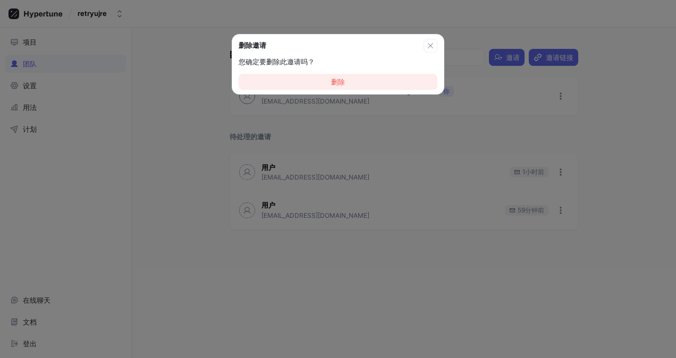
click at [407, 85] on button "删除" at bounding box center [338, 82] width 199 height 16
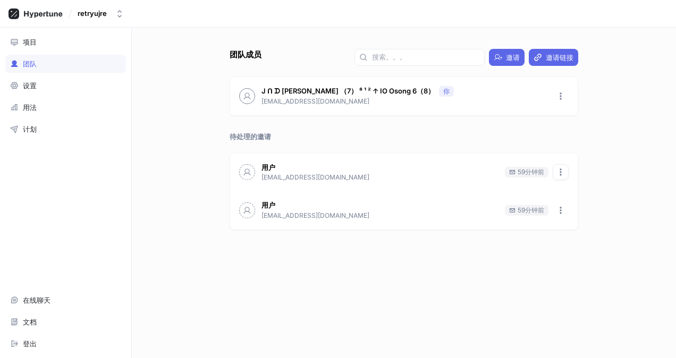
click at [564, 165] on button "button" at bounding box center [561, 172] width 16 height 16
click at [577, 219] on div "删除邀请" at bounding box center [587, 211] width 63 height 18
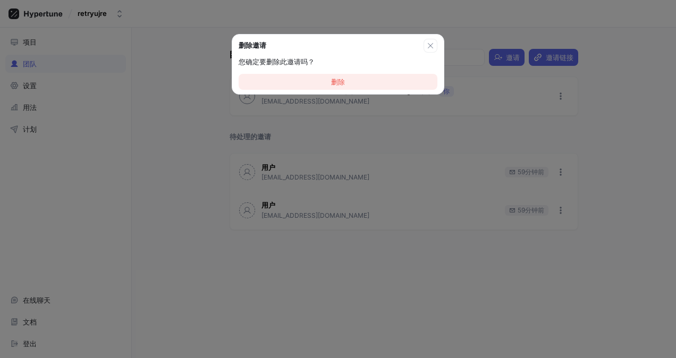
click at [388, 83] on button "删除" at bounding box center [338, 82] width 199 height 16
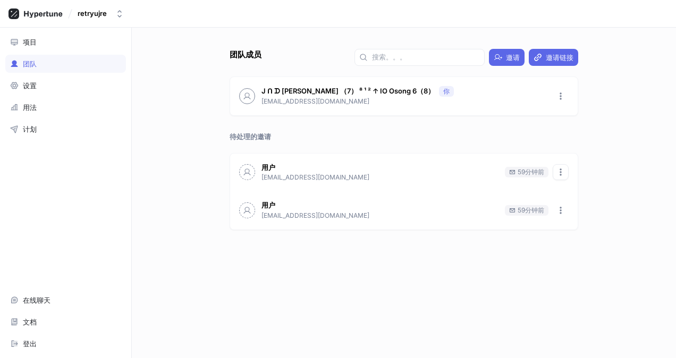
click at [556, 173] on button "button" at bounding box center [561, 172] width 16 height 16
click at [563, 212] on icon at bounding box center [565, 211] width 8 height 6
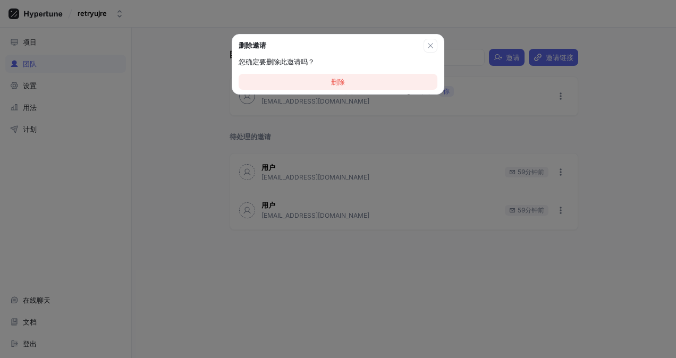
click at [335, 82] on span "删除" at bounding box center [338, 82] width 14 height 6
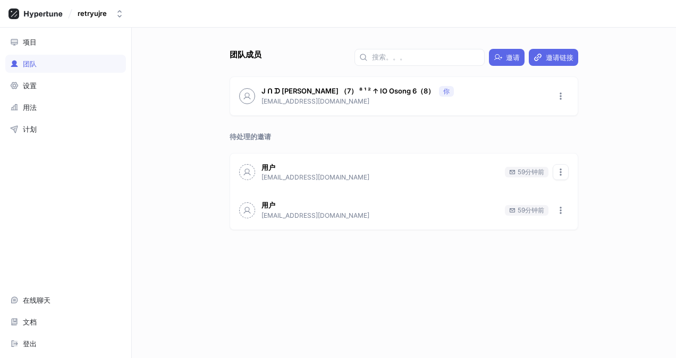
click at [564, 173] on icon "button" at bounding box center [561, 172] width 9 height 9
click at [574, 209] on p "删除邀请" at bounding box center [586, 211] width 28 height 11
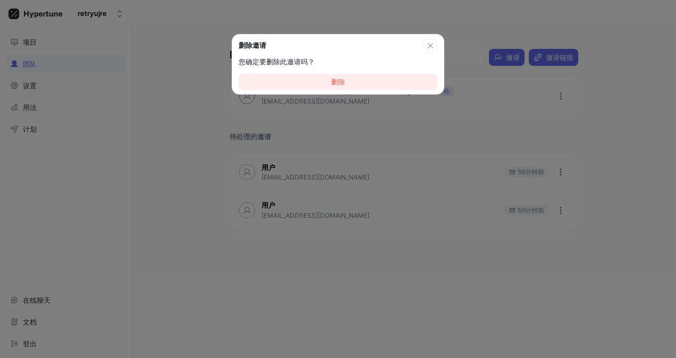
click at [380, 86] on button "删除" at bounding box center [338, 82] width 199 height 16
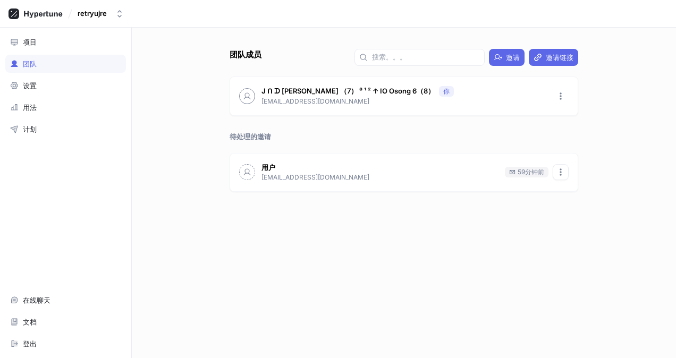
click at [557, 168] on icon "button" at bounding box center [561, 172] width 9 height 9
click at [580, 210] on p "删除邀请" at bounding box center [586, 211] width 28 height 11
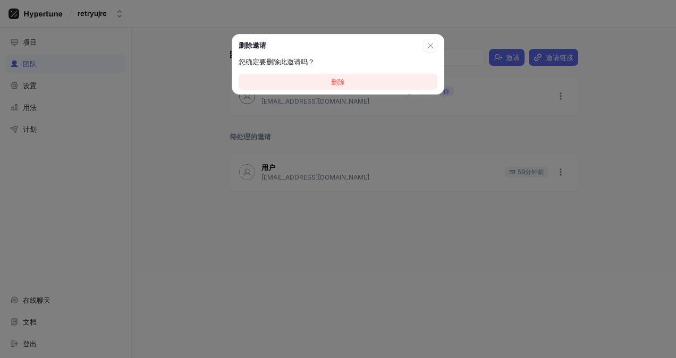
click at [391, 89] on button "删除" at bounding box center [338, 82] width 199 height 16
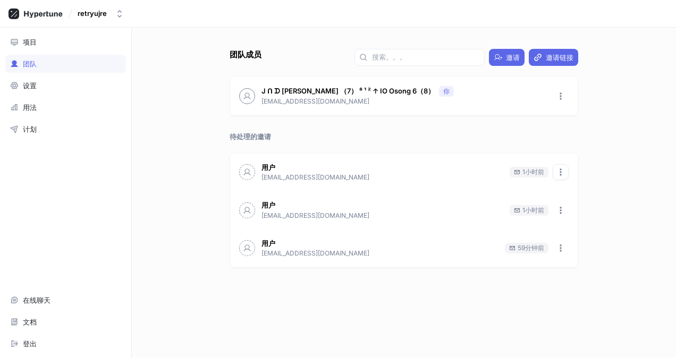
click at [565, 171] on icon "button" at bounding box center [561, 172] width 9 height 9
click at [568, 214] on icon at bounding box center [564, 211] width 9 height 9
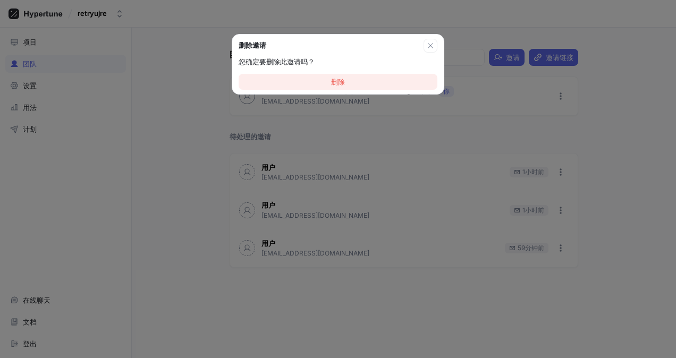
click at [381, 84] on button "删除" at bounding box center [338, 82] width 199 height 16
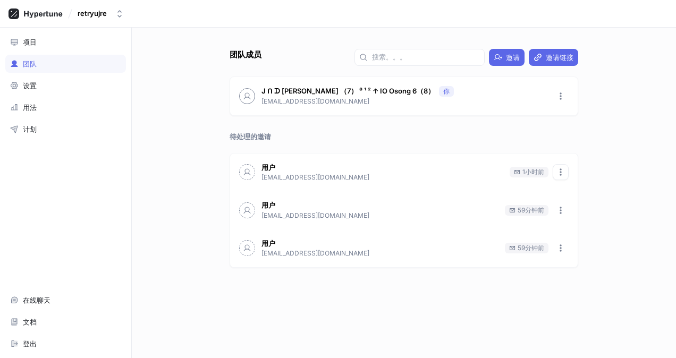
click at [561, 172] on icon "button" at bounding box center [561, 172] width 9 height 9
click at [577, 213] on p "删除邀请" at bounding box center [586, 211] width 28 height 11
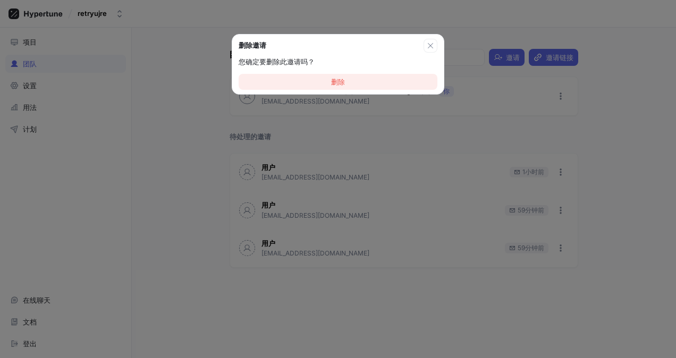
click at [405, 86] on button "删除" at bounding box center [338, 82] width 199 height 16
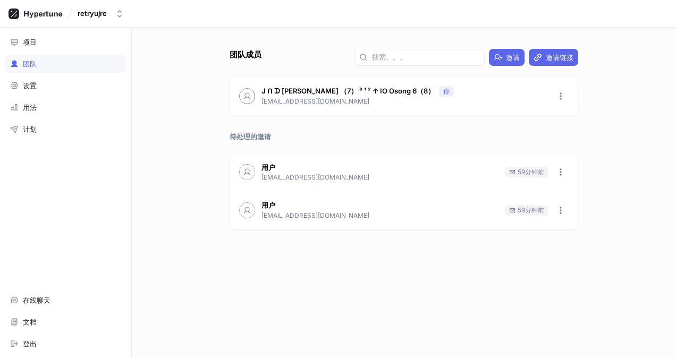
drag, startPoint x: 560, startPoint y: 207, endPoint x: 540, endPoint y: 227, distance: 27.8
click at [561, 208] on icon "button" at bounding box center [561, 210] width 9 height 9
click at [566, 249] on icon at bounding box center [564, 248] width 9 height 9
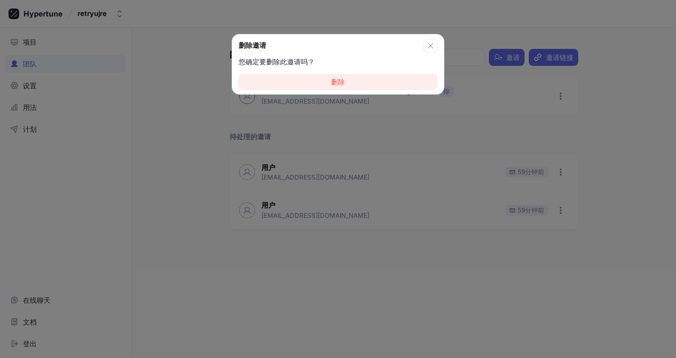
click at [388, 80] on button "删除" at bounding box center [338, 82] width 199 height 16
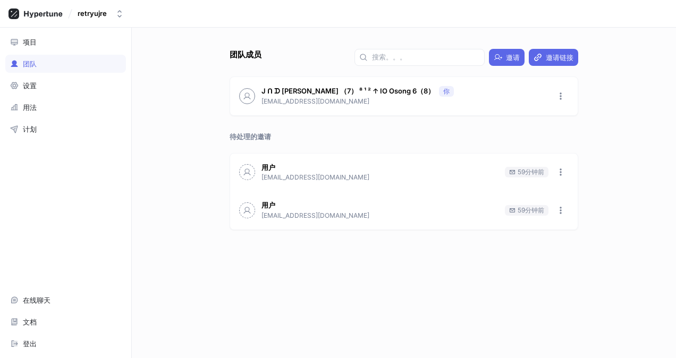
click at [565, 176] on icon "button" at bounding box center [561, 172] width 9 height 9
click at [578, 213] on p "删除邀请" at bounding box center [586, 211] width 28 height 11
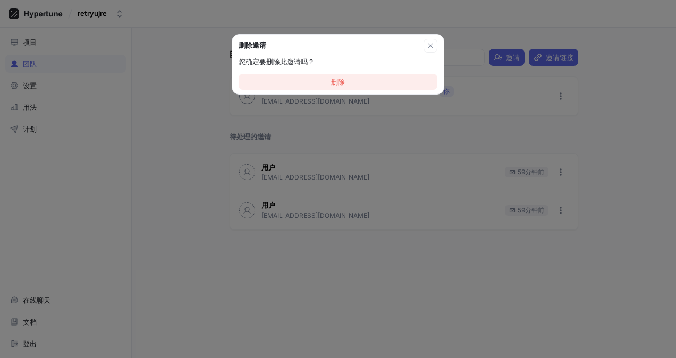
click at [411, 85] on button "删除" at bounding box center [338, 82] width 199 height 16
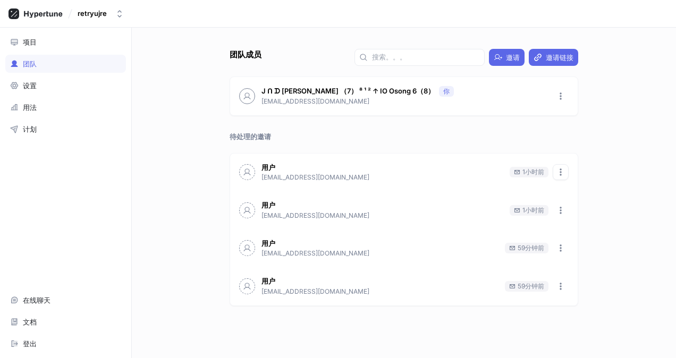
click at [562, 173] on icon "button" at bounding box center [561, 172] width 2 height 7
click at [574, 217] on div "删除邀请" at bounding box center [587, 211] width 63 height 18
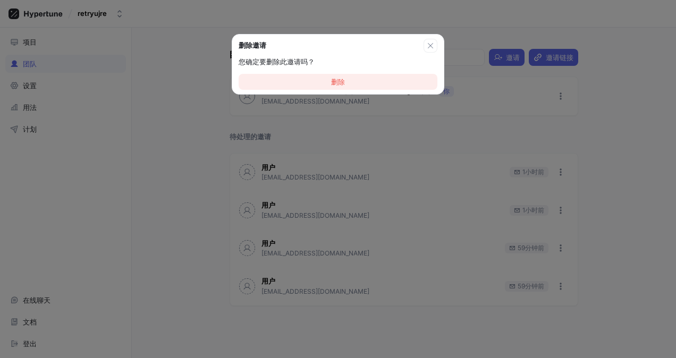
click at [400, 85] on button "删除" at bounding box center [338, 82] width 199 height 16
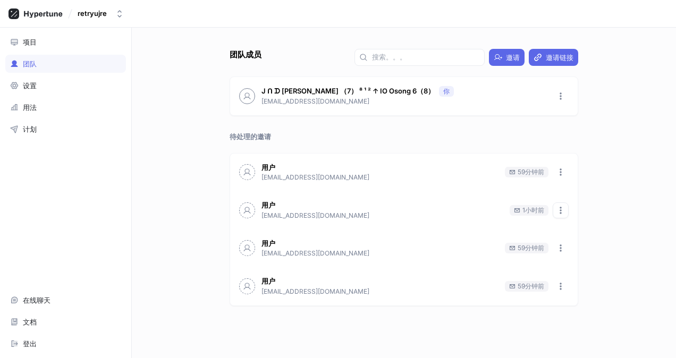
click at [562, 212] on icon "button" at bounding box center [561, 210] width 2 height 7
click at [579, 255] on div "删除邀请" at bounding box center [587, 249] width 63 height 18
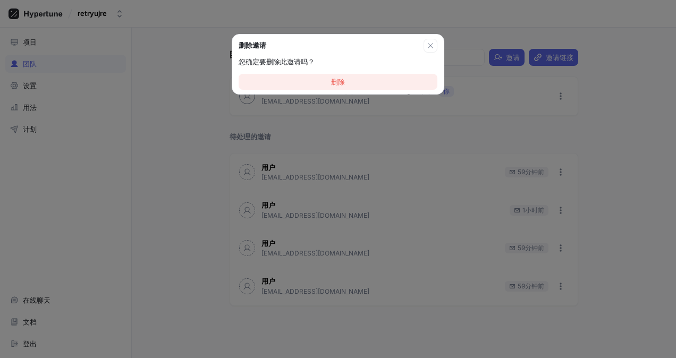
click at [395, 81] on button "删除" at bounding box center [338, 82] width 199 height 16
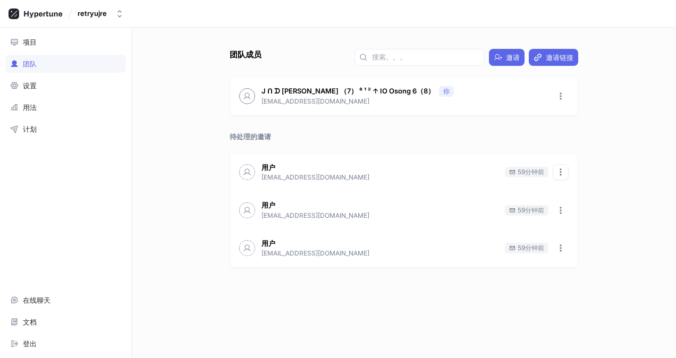
drag, startPoint x: 557, startPoint y: 169, endPoint x: 562, endPoint y: 180, distance: 12.6
click at [557, 169] on icon "button" at bounding box center [561, 172] width 9 height 9
click at [581, 212] on p "删除邀请" at bounding box center [586, 211] width 28 height 11
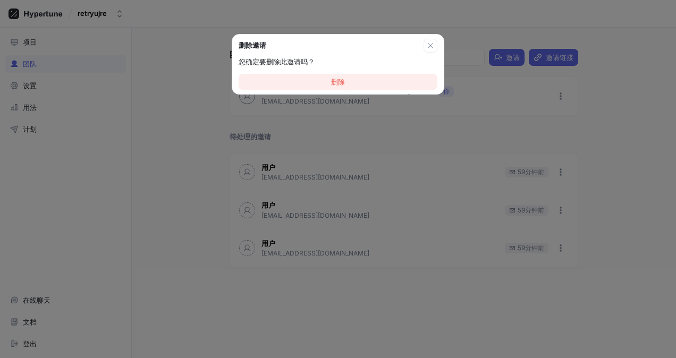
click at [391, 78] on button "删除" at bounding box center [338, 82] width 199 height 16
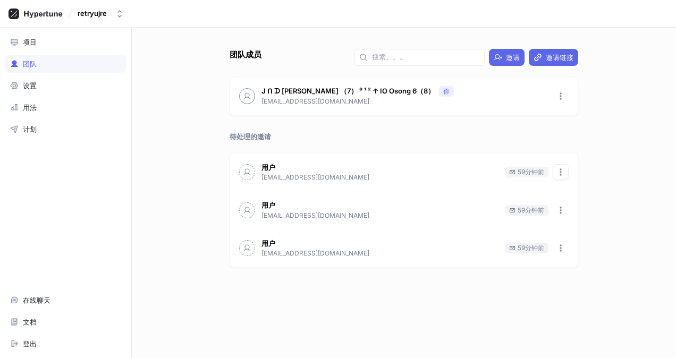
click at [557, 168] on icon "button" at bounding box center [561, 172] width 9 height 9
click at [574, 219] on div "删除邀请" at bounding box center [587, 211] width 63 height 18
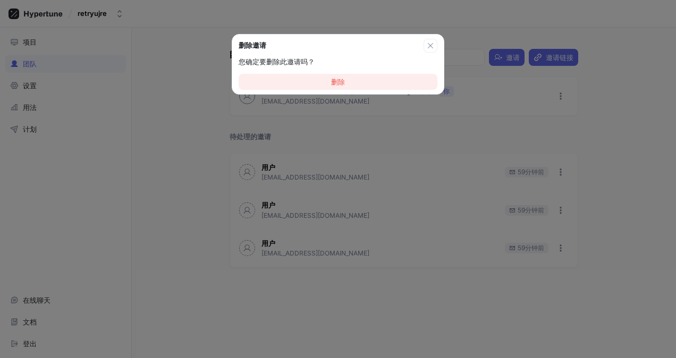
click at [413, 85] on button "删除" at bounding box center [338, 82] width 199 height 16
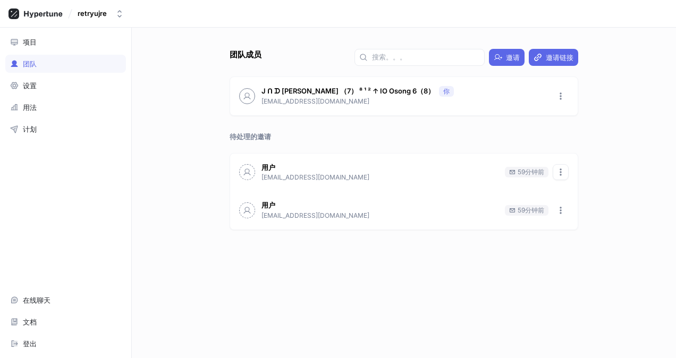
click at [561, 170] on icon "button" at bounding box center [561, 172] width 9 height 9
click at [611, 211] on div "删除邀请" at bounding box center [587, 211] width 63 height 18
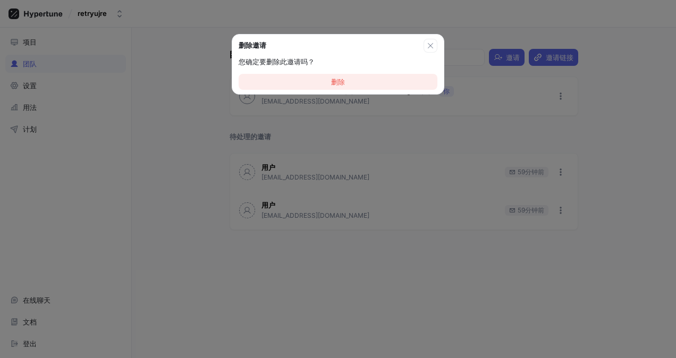
click at [381, 82] on button "删除" at bounding box center [338, 82] width 199 height 16
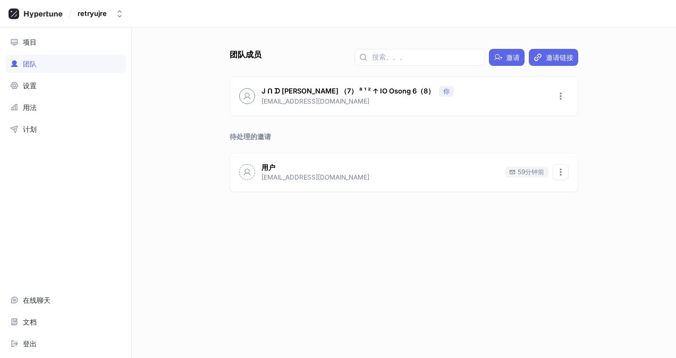
click at [560, 172] on icon "button" at bounding box center [561, 172] width 9 height 9
click at [578, 206] on p "删除邀请" at bounding box center [586, 211] width 28 height 11
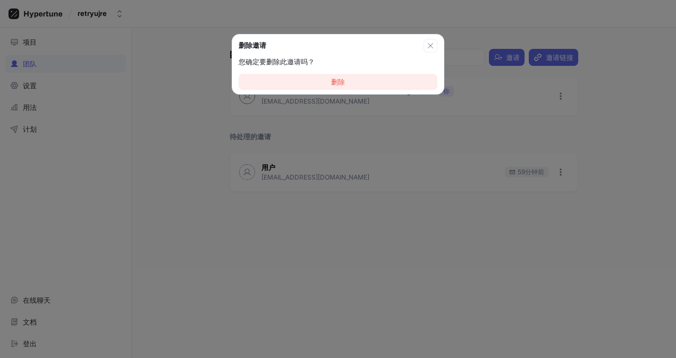
click at [414, 78] on button "删除" at bounding box center [338, 82] width 199 height 16
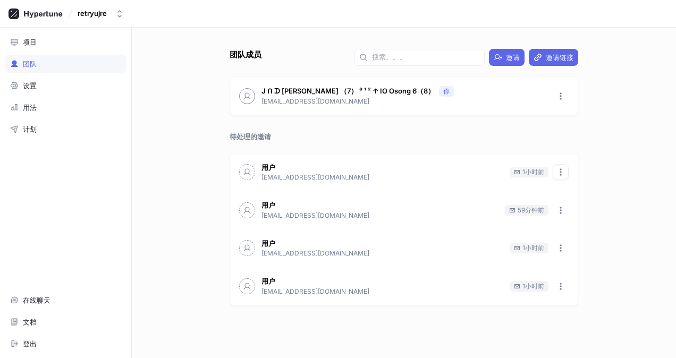
click at [567, 172] on button "button" at bounding box center [561, 172] width 16 height 16
click at [575, 206] on p "删除邀请" at bounding box center [586, 211] width 28 height 11
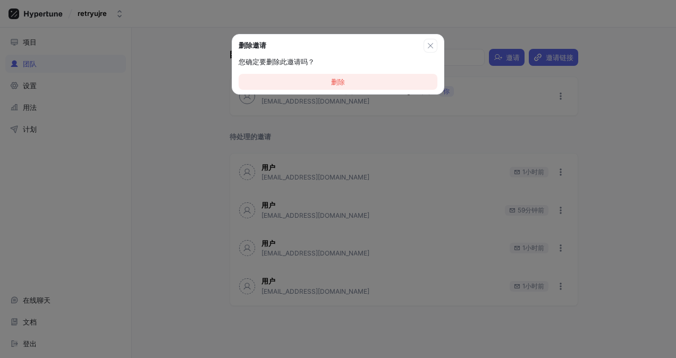
click at [422, 79] on button "删除" at bounding box center [338, 82] width 199 height 16
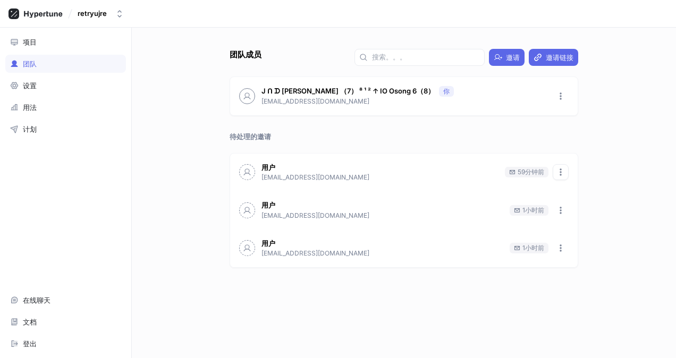
click at [567, 168] on button "button" at bounding box center [561, 172] width 16 height 16
click at [579, 210] on p "删除邀请" at bounding box center [586, 211] width 28 height 11
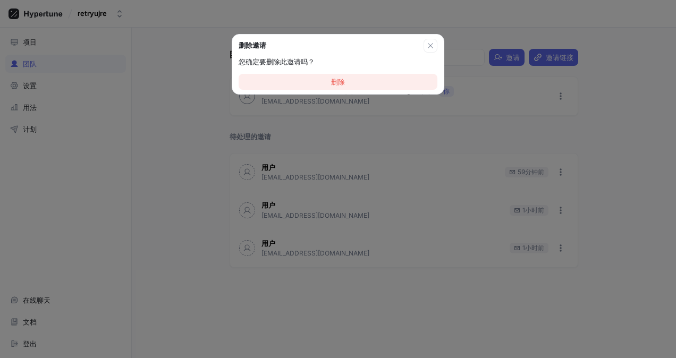
click at [412, 84] on button "删除" at bounding box center [338, 82] width 199 height 16
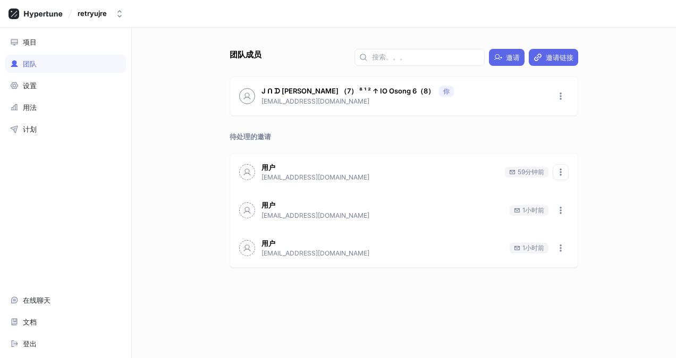
click at [567, 173] on button "button" at bounding box center [561, 172] width 16 height 16
click at [587, 210] on p "删除邀请" at bounding box center [586, 211] width 28 height 11
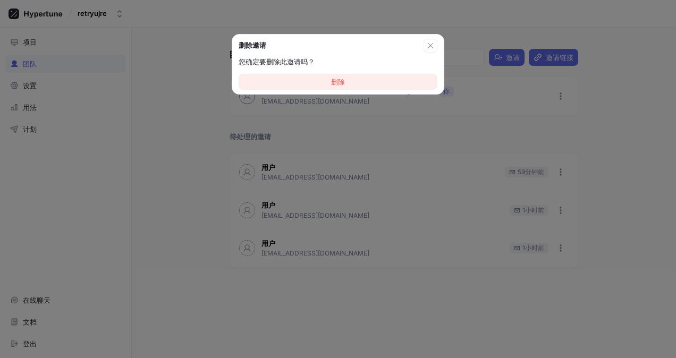
click at [389, 88] on button "删除" at bounding box center [338, 82] width 199 height 16
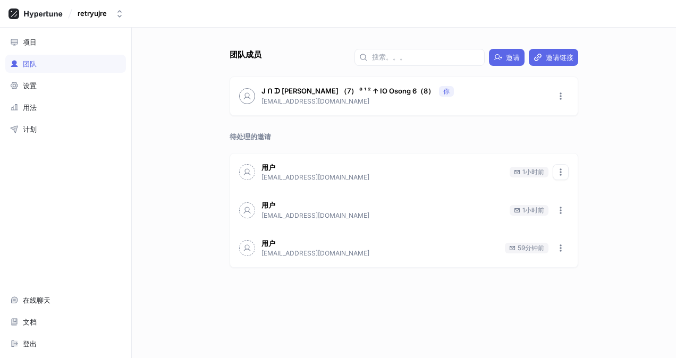
click at [567, 171] on button "button" at bounding box center [561, 172] width 16 height 16
click at [583, 217] on div "删除邀请" at bounding box center [587, 211] width 63 height 18
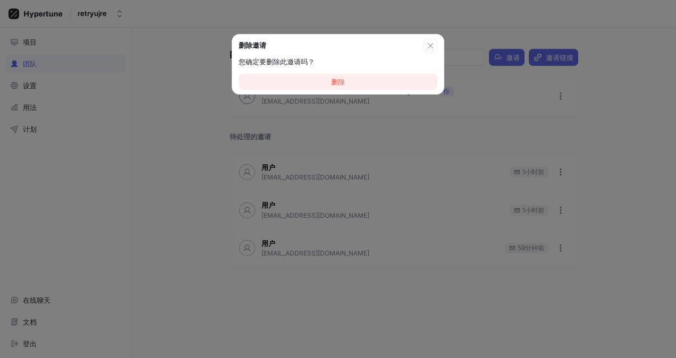
click at [403, 87] on button "删除" at bounding box center [338, 82] width 199 height 16
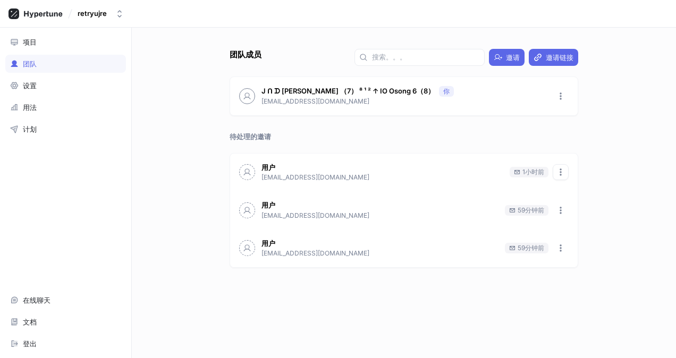
click at [562, 171] on icon "button" at bounding box center [561, 172] width 2 height 7
click at [572, 206] on p "删除邀请" at bounding box center [586, 211] width 28 height 11
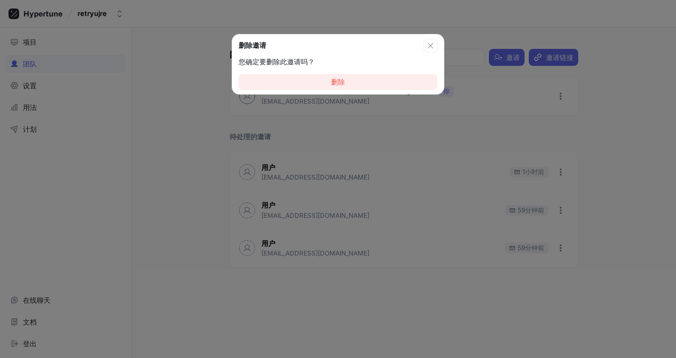
click at [387, 86] on button "删除" at bounding box center [338, 82] width 199 height 16
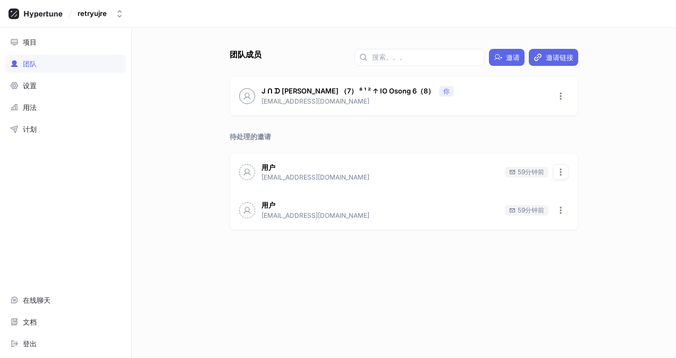
click at [568, 177] on button "button" at bounding box center [561, 172] width 16 height 16
click at [575, 209] on p "删除邀请" at bounding box center [586, 211] width 28 height 11
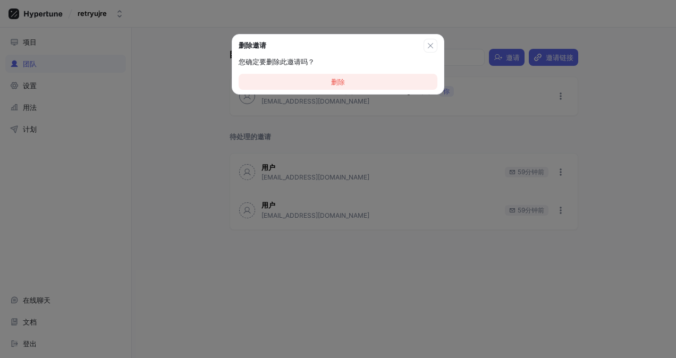
click at [400, 82] on button "删除" at bounding box center [338, 82] width 199 height 16
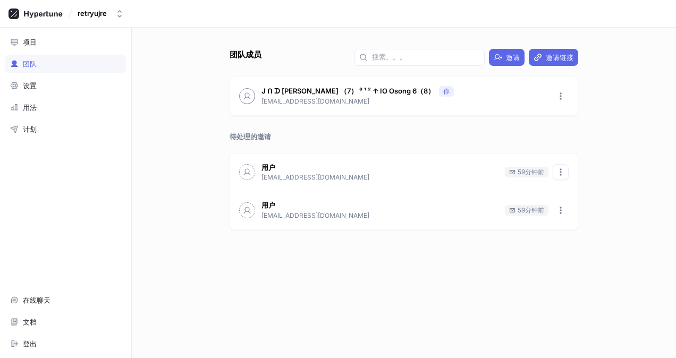
click at [565, 172] on icon "button" at bounding box center [561, 172] width 9 height 9
click at [567, 207] on icon at bounding box center [564, 211] width 9 height 9
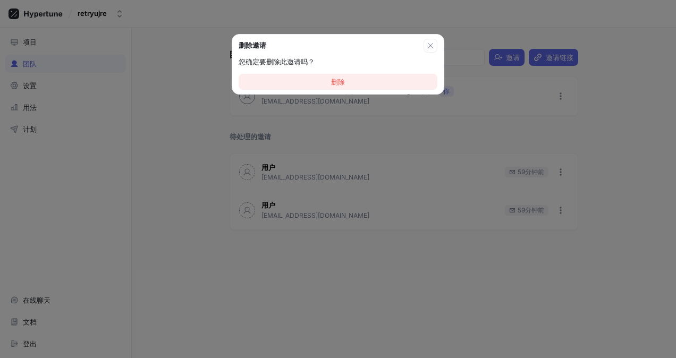
click at [405, 84] on button "删除" at bounding box center [338, 82] width 199 height 16
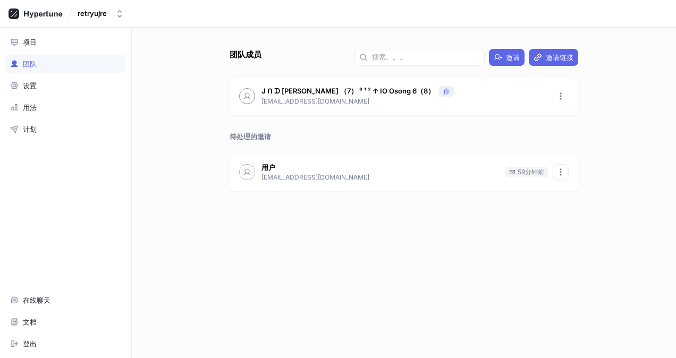
click at [564, 173] on icon "button" at bounding box center [561, 172] width 9 height 9
click at [573, 210] on p "删除邀请" at bounding box center [586, 211] width 28 height 11
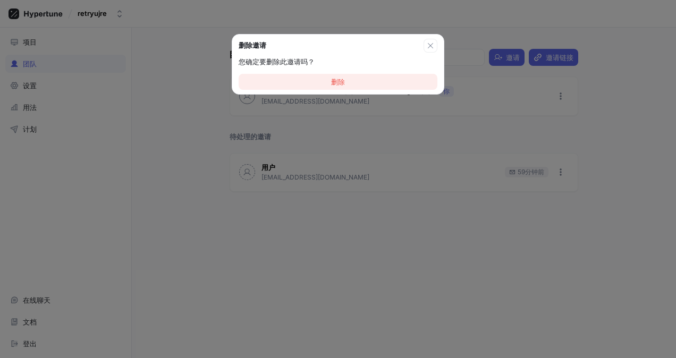
click at [412, 81] on button "删除" at bounding box center [338, 82] width 199 height 16
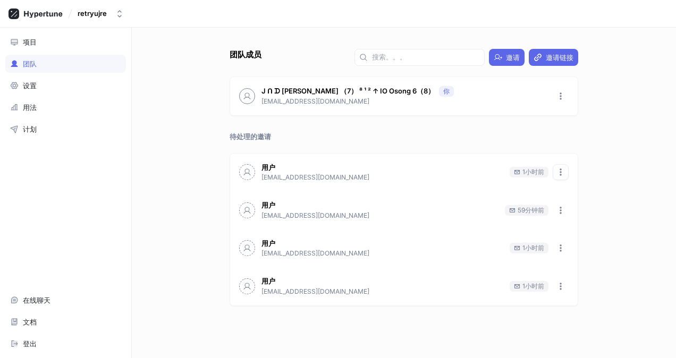
click at [565, 169] on icon "button" at bounding box center [561, 172] width 9 height 9
click at [578, 208] on p "删除邀请" at bounding box center [586, 211] width 28 height 11
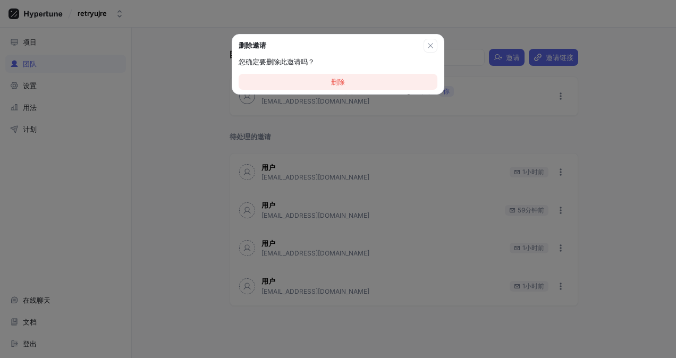
click at [397, 86] on button "删除" at bounding box center [338, 82] width 199 height 16
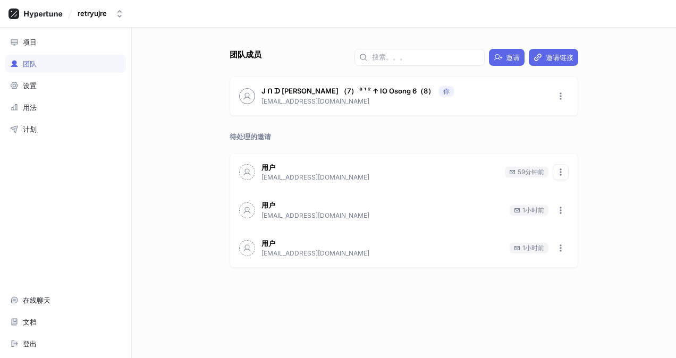
click at [566, 169] on button "button" at bounding box center [561, 172] width 16 height 16
click at [606, 208] on div "删除邀请" at bounding box center [587, 211] width 63 height 18
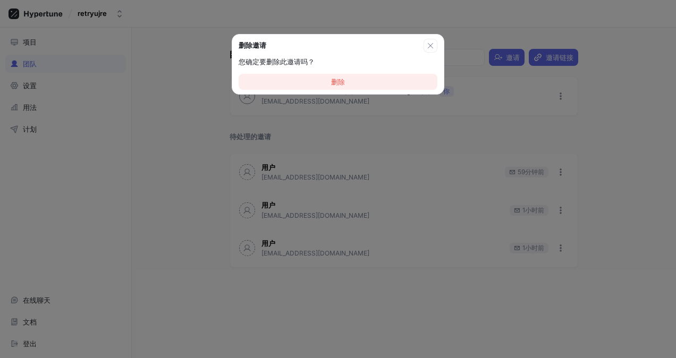
click at [417, 83] on button "删除" at bounding box center [338, 82] width 199 height 16
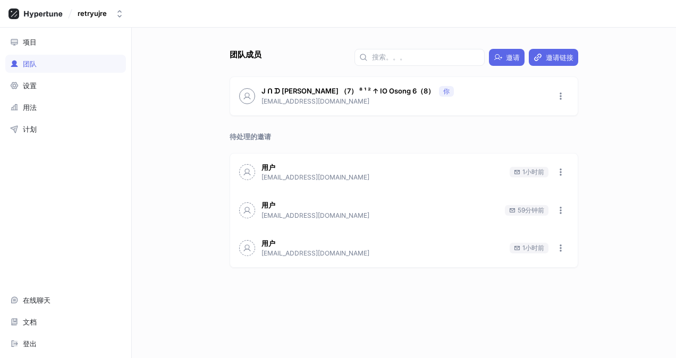
click at [569, 209] on div "用户 671601523@qq.com 59分钟前" at bounding box center [404, 210] width 348 height 38
click at [557, 212] on icon "button" at bounding box center [561, 210] width 9 height 9
click at [584, 246] on p "删除邀请" at bounding box center [586, 249] width 28 height 11
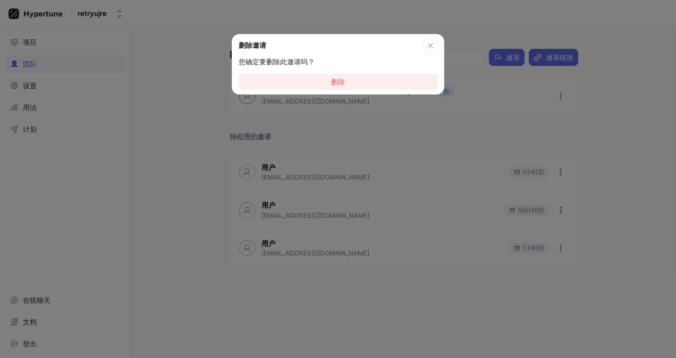
click at [393, 81] on button "删除" at bounding box center [338, 82] width 199 height 16
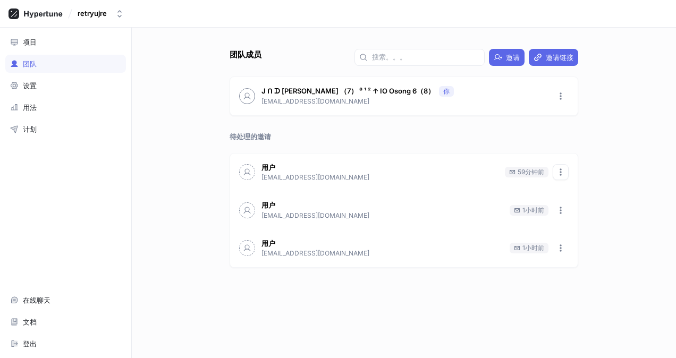
click at [557, 171] on icon "button" at bounding box center [561, 172] width 9 height 9
click at [573, 210] on p "删除邀请" at bounding box center [586, 211] width 28 height 11
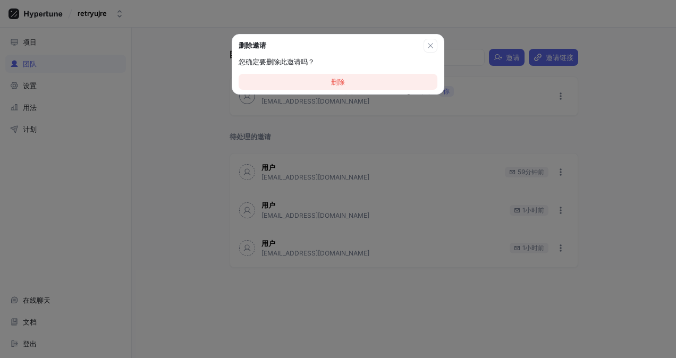
click at [384, 81] on button "删除" at bounding box center [338, 82] width 199 height 16
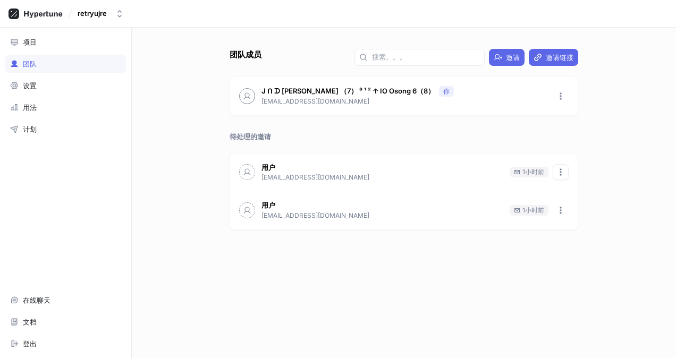
click at [564, 178] on button "button" at bounding box center [561, 172] width 16 height 16
click at [573, 210] on p "删除邀请" at bounding box center [586, 211] width 28 height 11
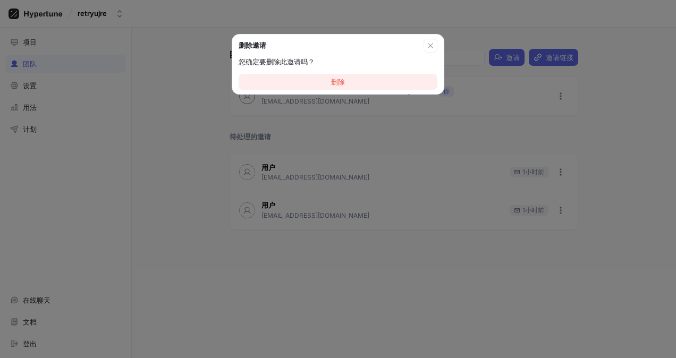
click at [400, 79] on button "删除" at bounding box center [338, 82] width 199 height 16
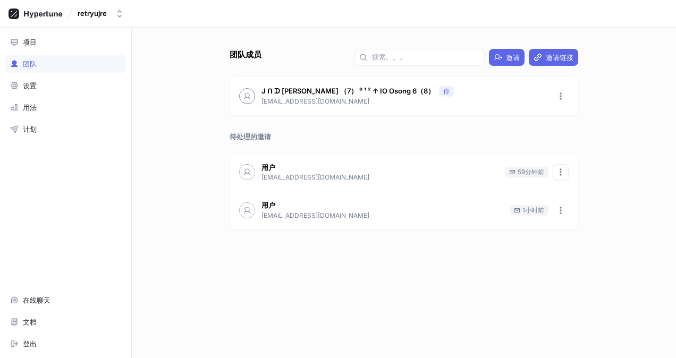
click at [567, 172] on button "button" at bounding box center [561, 172] width 16 height 16
click at [585, 213] on p "删除邀请" at bounding box center [586, 211] width 28 height 11
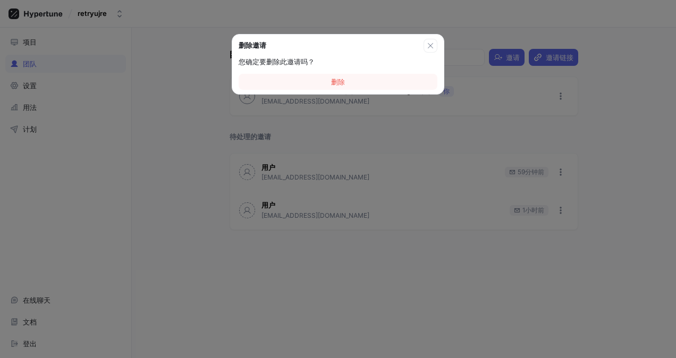
click at [398, 90] on div "您确定要删除此邀请吗？ 删除" at bounding box center [338, 73] width 212 height 41
click at [397, 80] on button "删除" at bounding box center [338, 82] width 199 height 16
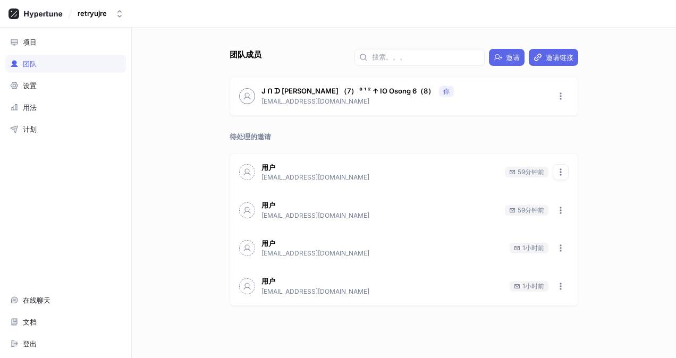
click at [565, 171] on icon "button" at bounding box center [561, 172] width 9 height 9
click at [575, 208] on p "删除邀请" at bounding box center [586, 211] width 28 height 11
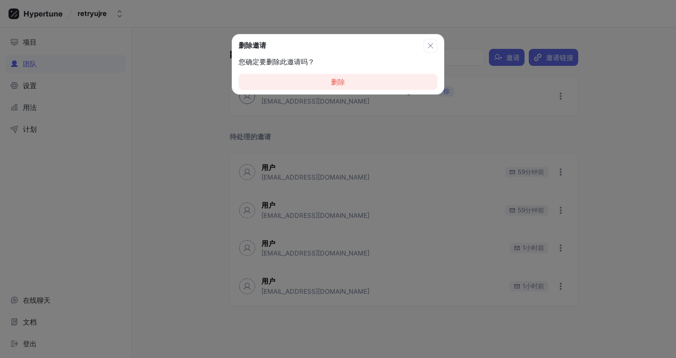
click at [382, 81] on button "删除" at bounding box center [338, 82] width 199 height 16
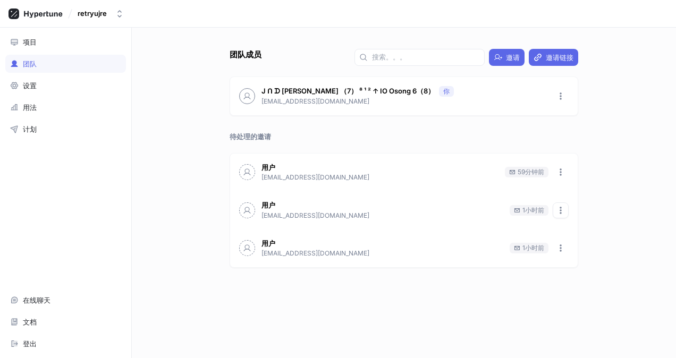
click at [562, 210] on icon "button" at bounding box center [561, 210] width 2 height 7
click at [584, 246] on p "删除邀请" at bounding box center [586, 249] width 28 height 11
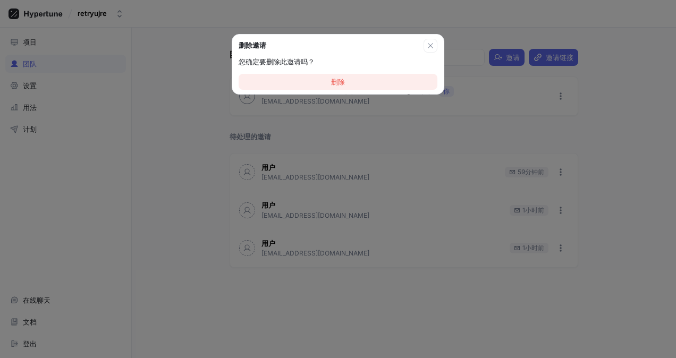
click at [386, 83] on button "删除" at bounding box center [338, 82] width 199 height 16
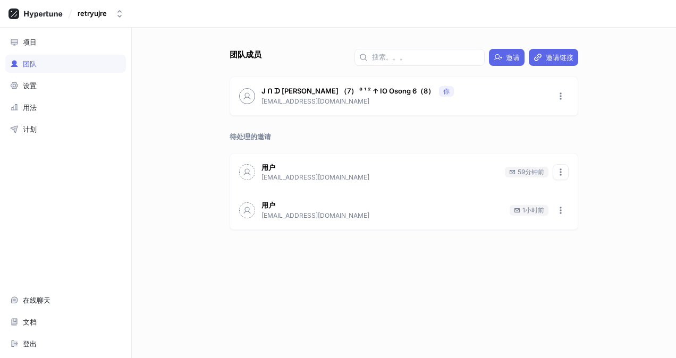
click at [562, 171] on icon "button" at bounding box center [561, 172] width 2 height 7
click at [592, 211] on p "删除邀请" at bounding box center [586, 211] width 28 height 11
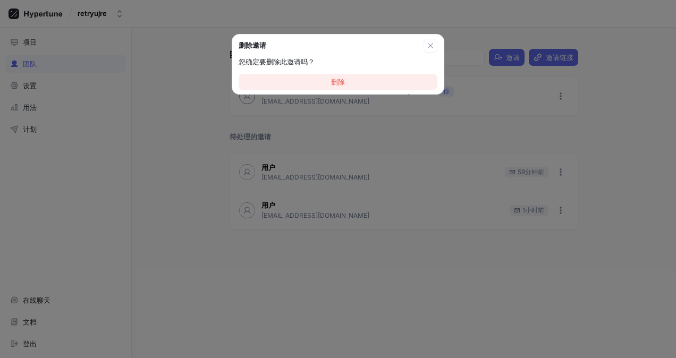
click at [356, 82] on button "删除" at bounding box center [338, 82] width 199 height 16
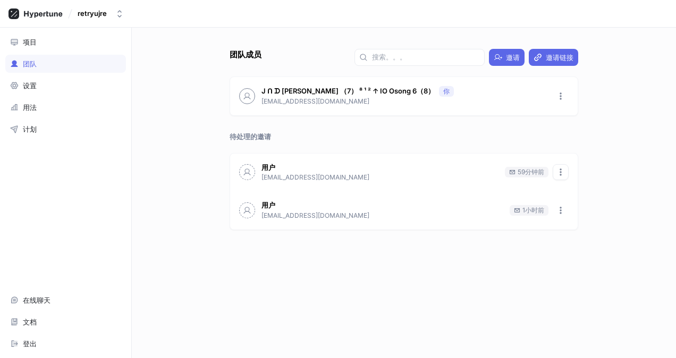
click at [564, 169] on icon "button" at bounding box center [561, 172] width 9 height 9
click at [588, 207] on p "删除邀请" at bounding box center [586, 211] width 28 height 11
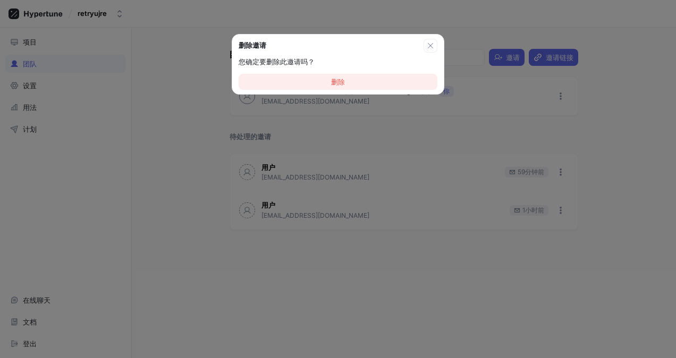
click at [415, 87] on button "删除" at bounding box center [338, 82] width 199 height 16
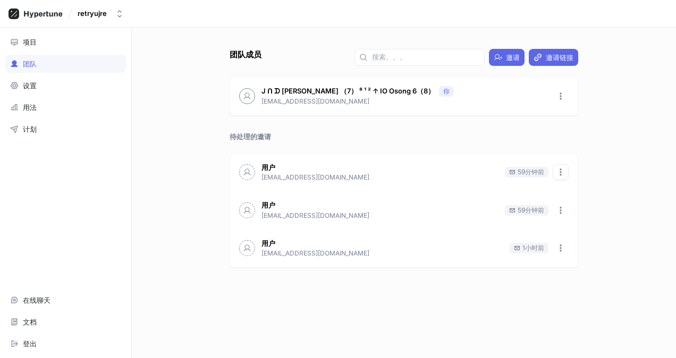
click at [569, 170] on button "button" at bounding box center [561, 172] width 16 height 16
click at [588, 208] on p "删除邀请" at bounding box center [586, 211] width 28 height 11
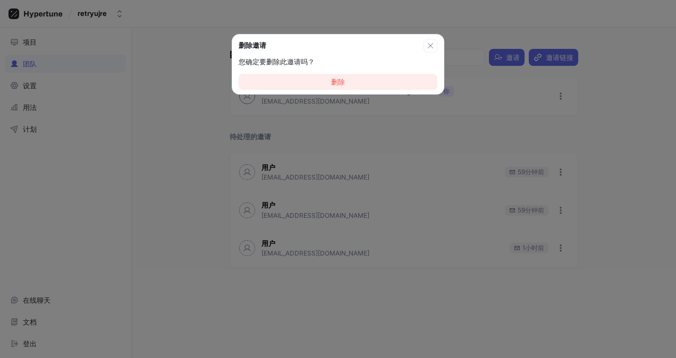
click at [390, 82] on button "删除" at bounding box center [338, 82] width 199 height 16
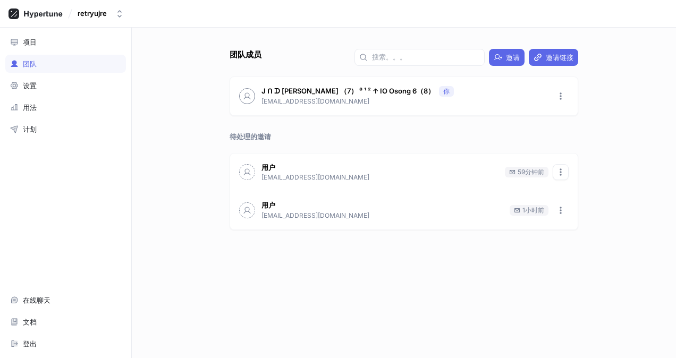
click at [564, 174] on icon "button" at bounding box center [561, 172] width 9 height 9
click at [587, 214] on p "删除邀请" at bounding box center [586, 211] width 28 height 11
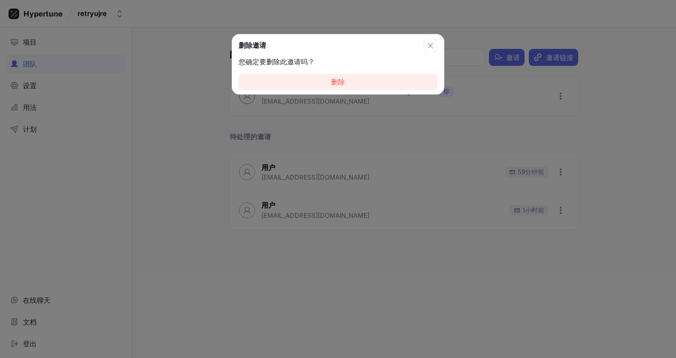
drag, startPoint x: 393, startPoint y: 85, endPoint x: 398, endPoint y: 90, distance: 7.6
click at [394, 86] on button "删除" at bounding box center [338, 82] width 199 height 16
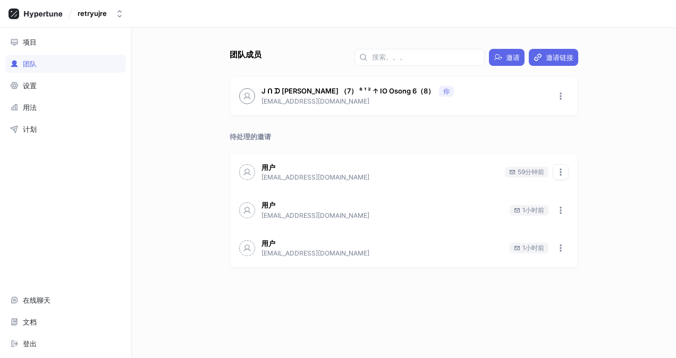
click at [561, 172] on icon "button" at bounding box center [561, 172] width 9 height 9
click at [562, 216] on div "删除邀请" at bounding box center [587, 211] width 63 height 18
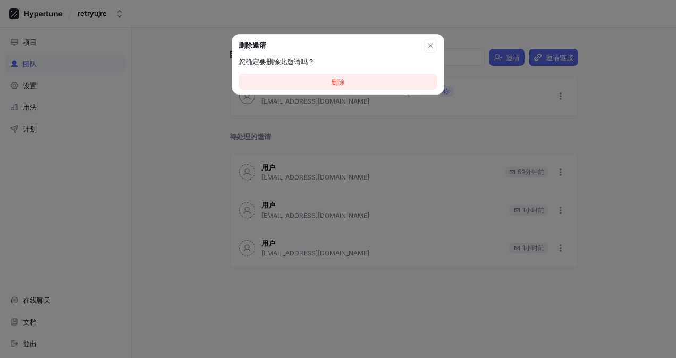
click at [397, 82] on button "删除" at bounding box center [338, 82] width 199 height 16
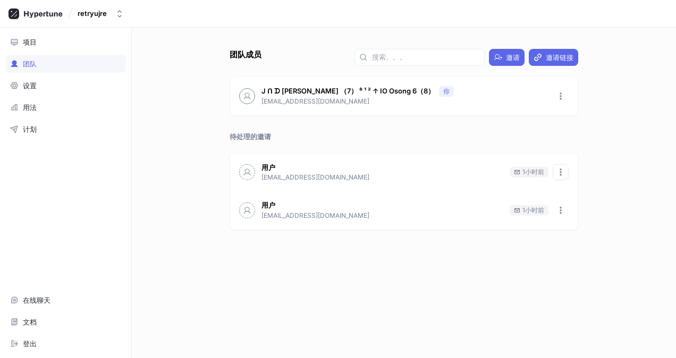
click at [555, 169] on button "button" at bounding box center [561, 172] width 16 height 16
click at [572, 207] on p "删除邀请" at bounding box center [586, 211] width 28 height 11
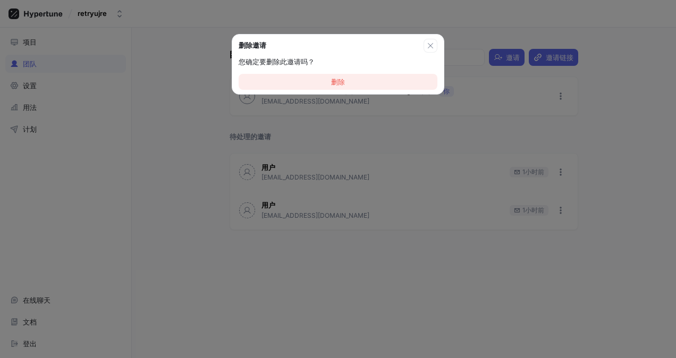
click at [399, 79] on button "删除" at bounding box center [338, 82] width 199 height 16
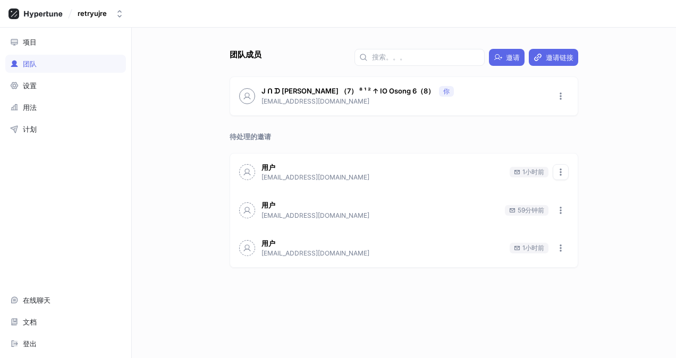
click at [557, 177] on button "button" at bounding box center [561, 172] width 16 height 16
click at [566, 216] on div "删除邀请" at bounding box center [587, 211] width 63 height 18
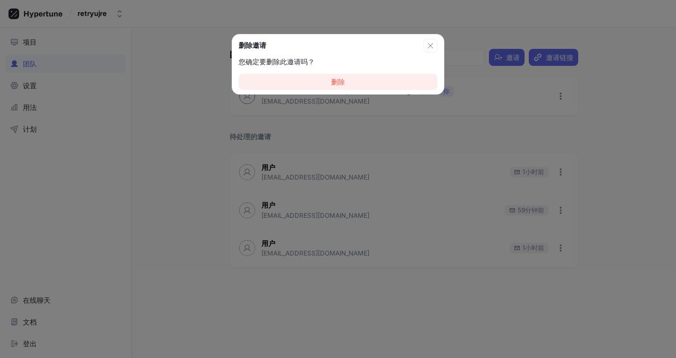
click at [418, 80] on button "删除" at bounding box center [338, 82] width 199 height 16
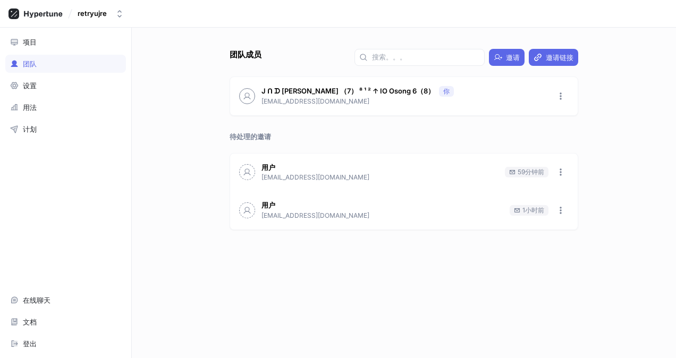
drag, startPoint x: 563, startPoint y: 170, endPoint x: 569, endPoint y: 177, distance: 9.4
click at [563, 171] on icon "button" at bounding box center [561, 172] width 9 height 9
click at [591, 212] on p "删除邀请" at bounding box center [586, 211] width 28 height 11
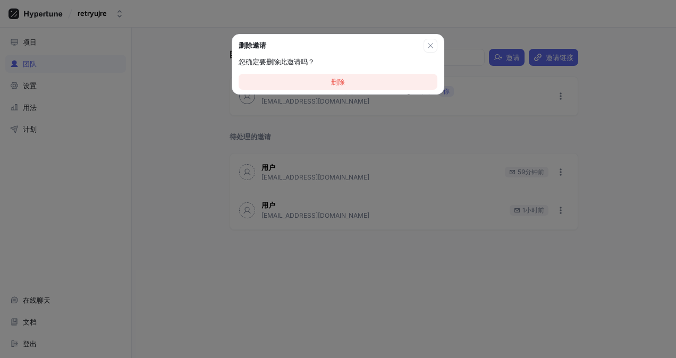
click at [417, 84] on button "删除" at bounding box center [338, 82] width 199 height 16
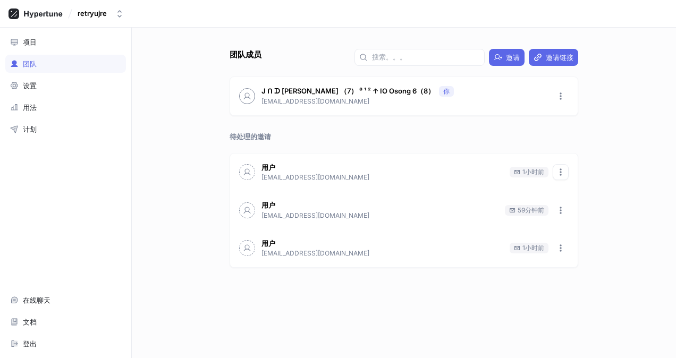
click at [566, 165] on button "button" at bounding box center [561, 172] width 16 height 16
click at [577, 203] on div "删除邀请" at bounding box center [587, 211] width 63 height 18
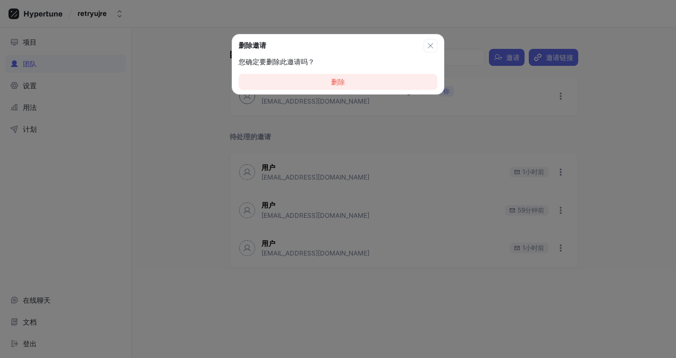
click at [422, 87] on button "删除" at bounding box center [338, 82] width 199 height 16
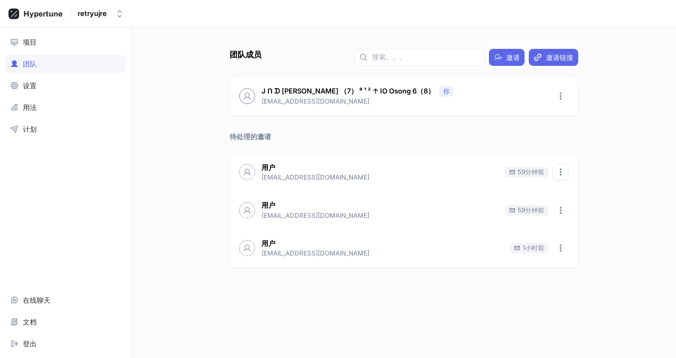
click at [562, 168] on icon "button" at bounding box center [561, 172] width 9 height 9
click at [579, 213] on p "删除邀请" at bounding box center [586, 211] width 28 height 11
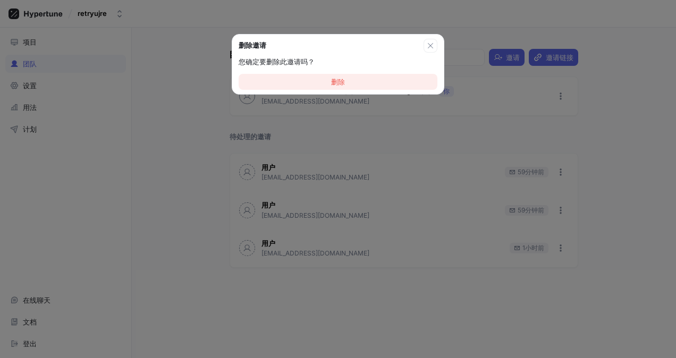
click at [377, 77] on button "删除" at bounding box center [338, 82] width 199 height 16
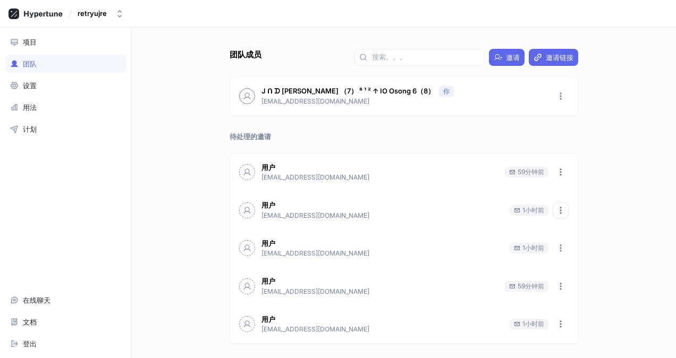
click at [553, 213] on button "button" at bounding box center [561, 211] width 16 height 16
click at [567, 245] on div "删除邀请" at bounding box center [583, 249] width 63 height 18
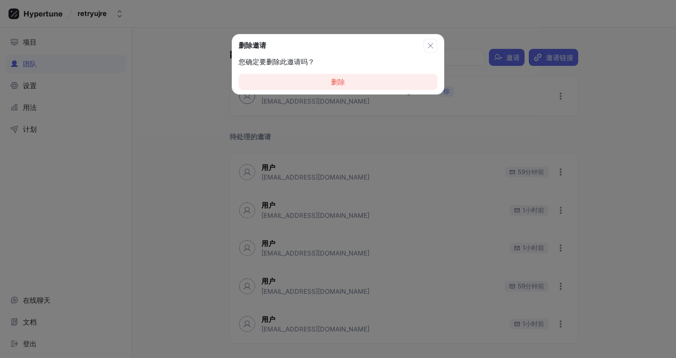
click at [416, 82] on button "删除" at bounding box center [338, 82] width 199 height 16
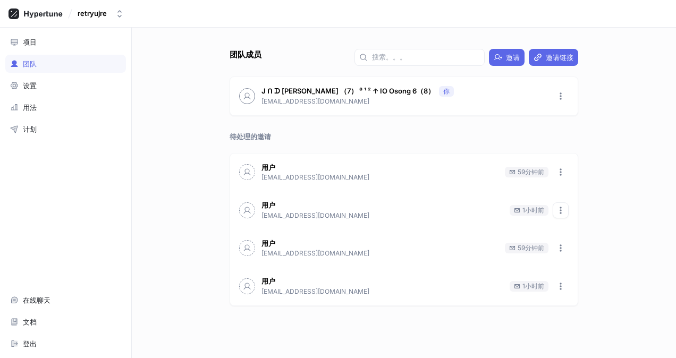
click at [565, 207] on icon "button" at bounding box center [561, 210] width 9 height 9
click at [573, 244] on p "删除邀请" at bounding box center [586, 249] width 28 height 11
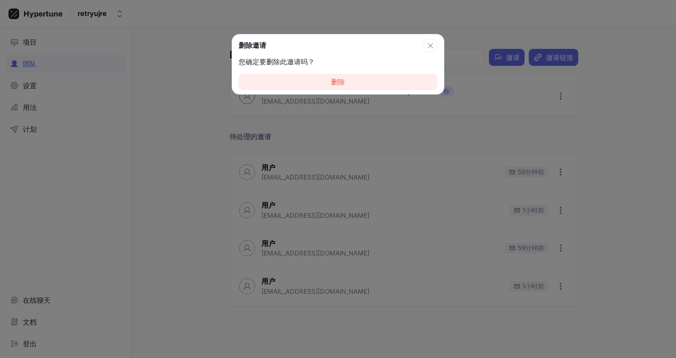
click at [410, 84] on button "删除" at bounding box center [338, 82] width 199 height 16
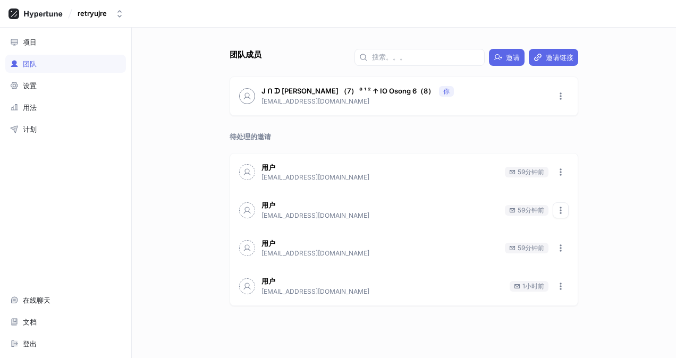
click at [561, 214] on button "button" at bounding box center [561, 211] width 16 height 16
click at [580, 248] on p "删除邀请" at bounding box center [586, 249] width 28 height 11
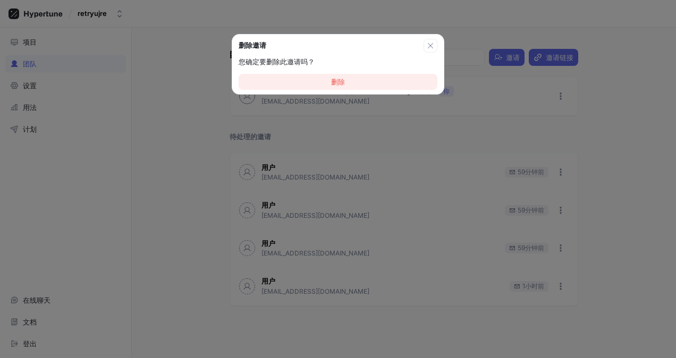
click at [398, 80] on button "删除" at bounding box center [338, 82] width 199 height 16
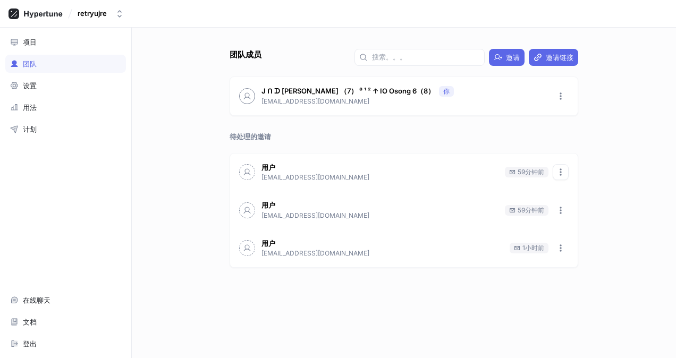
click at [564, 165] on button "button" at bounding box center [561, 172] width 16 height 16
click at [580, 218] on div "删除邀请" at bounding box center [587, 211] width 63 height 18
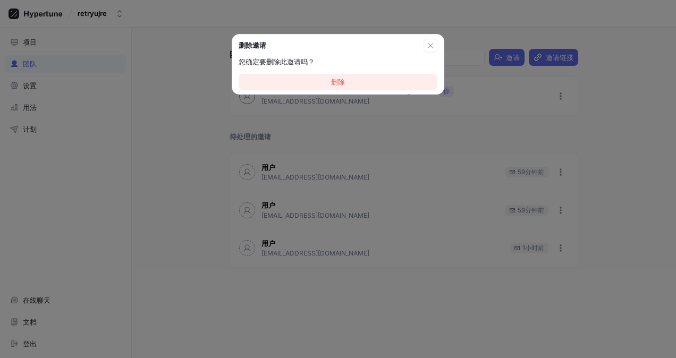
click at [374, 85] on button "删除" at bounding box center [338, 82] width 199 height 16
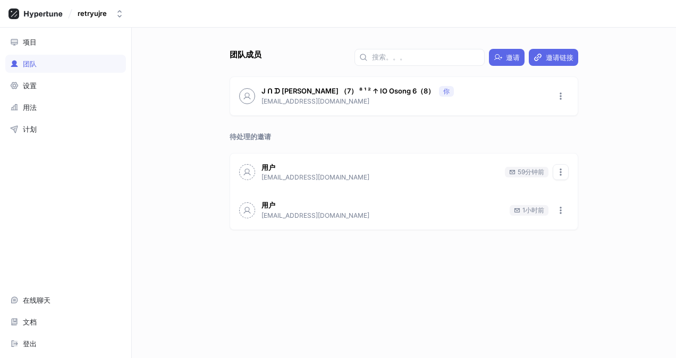
click at [559, 169] on icon "button" at bounding box center [561, 172] width 9 height 9
click at [575, 215] on p "删除邀请" at bounding box center [586, 211] width 28 height 11
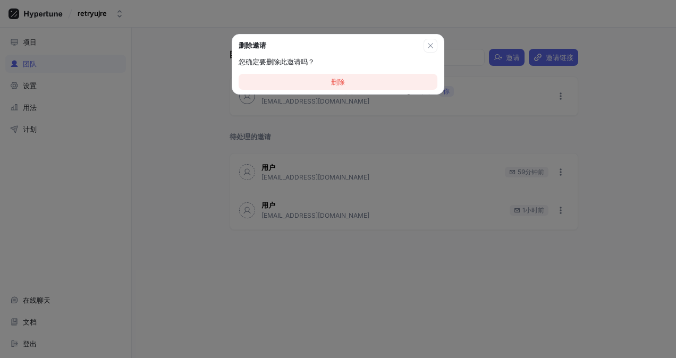
click at [377, 86] on button "删除" at bounding box center [338, 82] width 199 height 16
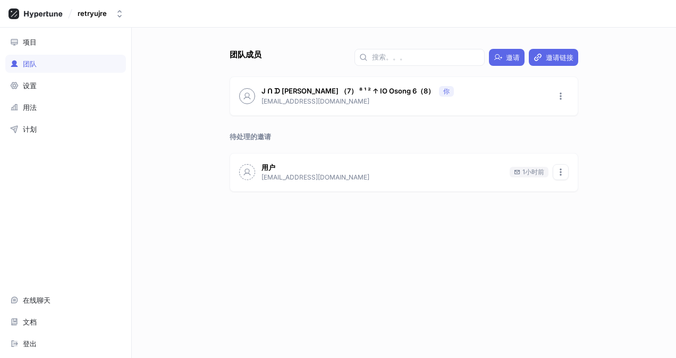
click at [563, 172] on icon "button" at bounding box center [561, 172] width 9 height 9
click at [579, 209] on p "删除邀请" at bounding box center [586, 211] width 28 height 11
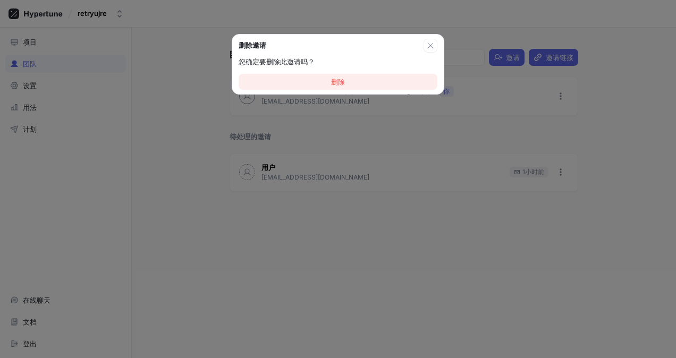
click at [368, 80] on button "删除" at bounding box center [338, 82] width 199 height 16
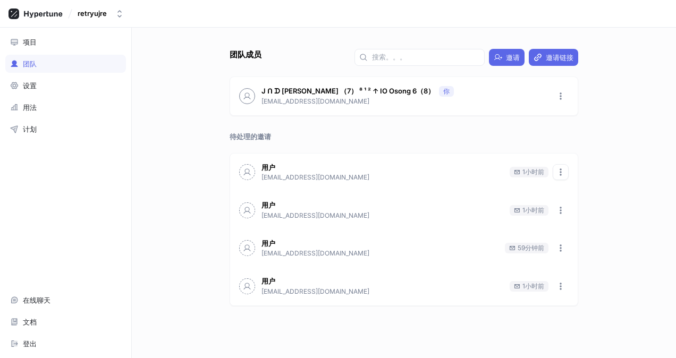
click at [569, 167] on div "用户 2971338086@qq.com 1小时前" at bounding box center [404, 173] width 348 height 38
click at [566, 170] on button "button" at bounding box center [561, 172] width 16 height 16
click at [588, 207] on p "删除邀请" at bounding box center [586, 211] width 28 height 11
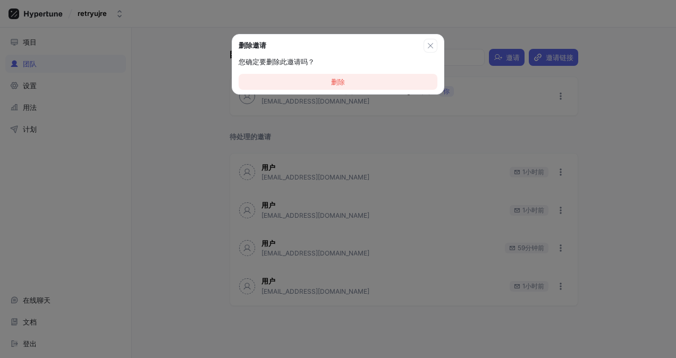
click at [421, 81] on button "删除" at bounding box center [338, 82] width 199 height 16
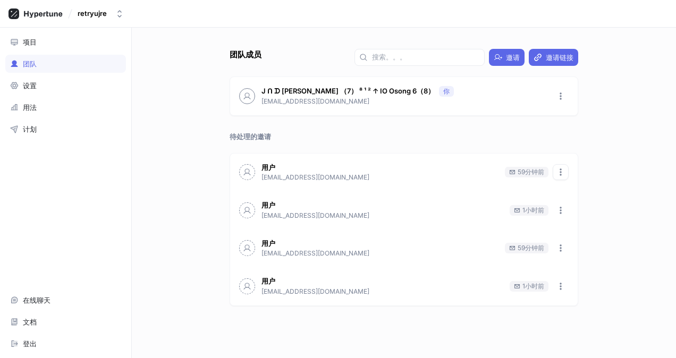
click at [563, 169] on icon "button" at bounding box center [561, 172] width 9 height 9
click at [572, 208] on p "删除邀请" at bounding box center [586, 211] width 28 height 11
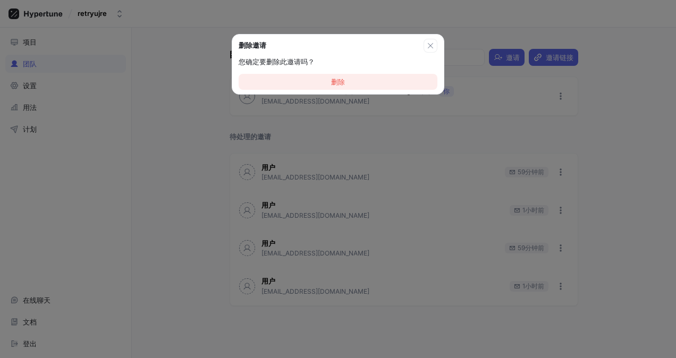
click at [380, 82] on button "删除" at bounding box center [338, 82] width 199 height 16
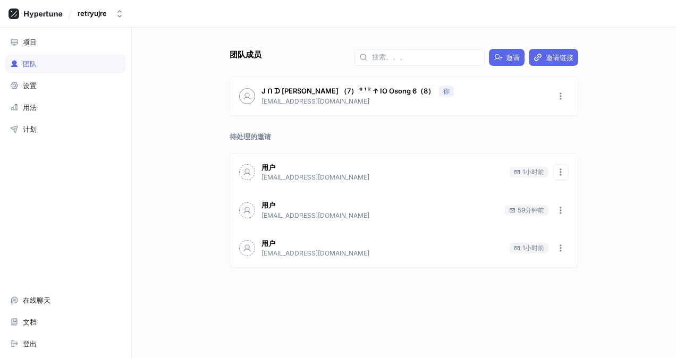
click at [566, 168] on button "button" at bounding box center [561, 172] width 16 height 16
click at [575, 208] on p "删除邀请" at bounding box center [586, 211] width 28 height 11
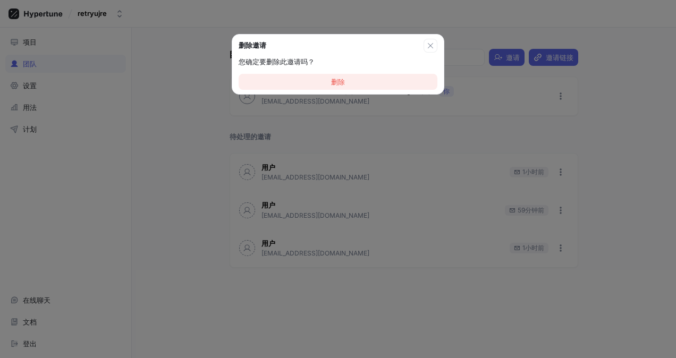
click at [403, 84] on button "删除" at bounding box center [338, 82] width 199 height 16
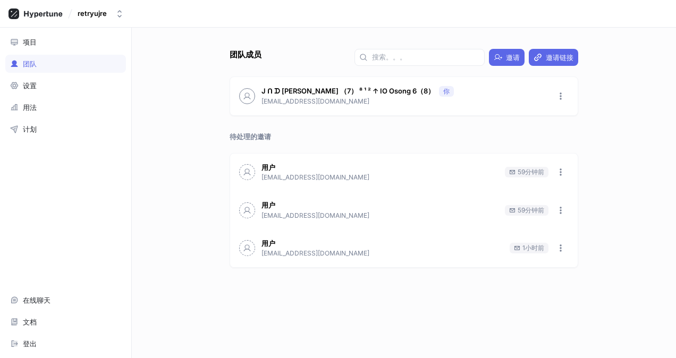
click at [630, 217] on div "团队成员 邀请 邀请链接 J ᑎ ᗪ qun 三 （7） ⁸ ¹ ² ↑ IO Osong 6（8） 你 i7re8288jh@illubd.com 待处理的…" at bounding box center [404, 193] width 545 height 331
click at [562, 166] on button "button" at bounding box center [561, 172] width 16 height 16
click at [572, 205] on div "删除邀请" at bounding box center [587, 211] width 63 height 18
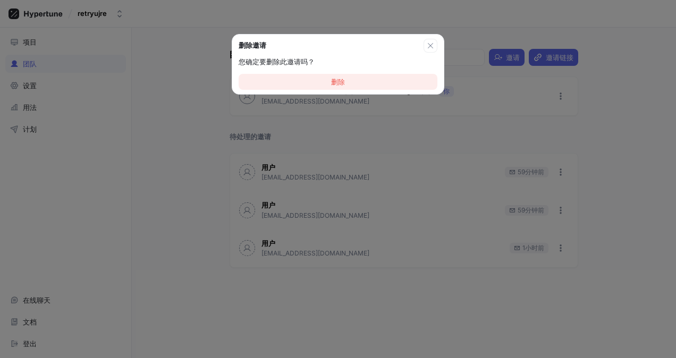
click at [398, 80] on button "删除" at bounding box center [338, 82] width 199 height 16
click at [577, 180] on div "删除邀请 您确定要删除此邀请吗？ 删除。。。" at bounding box center [338, 179] width 676 height 358
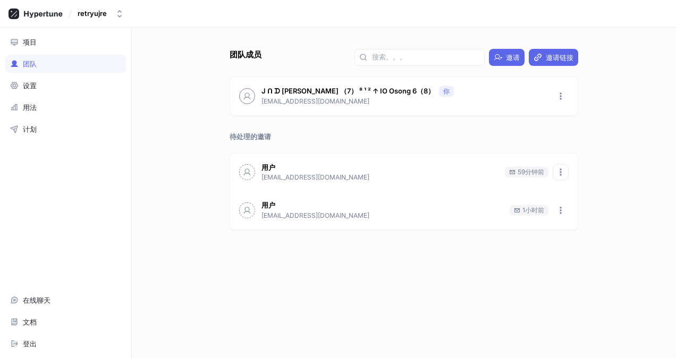
click at [564, 170] on icon "button" at bounding box center [561, 172] width 9 height 9
click at [574, 211] on p "删除邀请" at bounding box center [586, 211] width 28 height 11
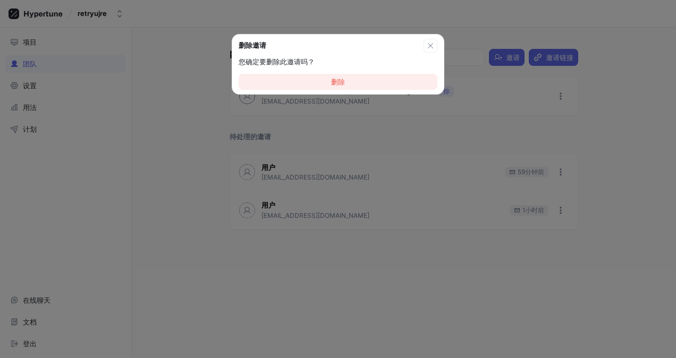
click at [413, 84] on button "删除" at bounding box center [338, 82] width 199 height 16
click at [533, 153] on div "删除邀请 您确定要删除此邀请吗？ 删除。。。" at bounding box center [338, 179] width 676 height 358
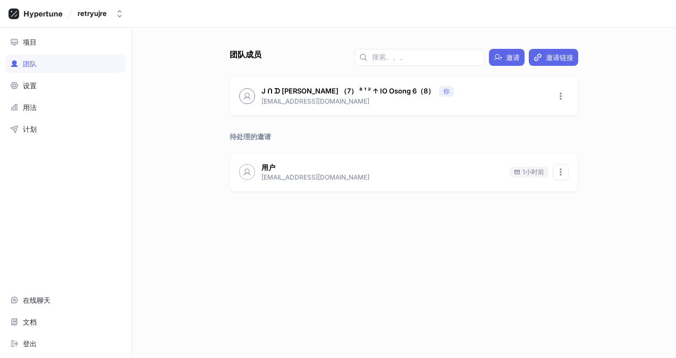
click at [564, 170] on icon "button" at bounding box center [561, 172] width 9 height 9
click at [574, 212] on p "删除邀请" at bounding box center [586, 211] width 28 height 11
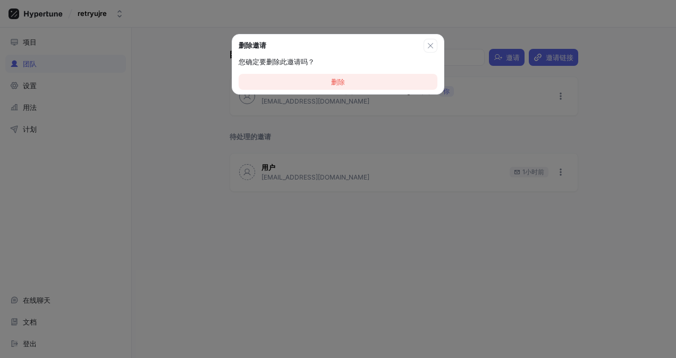
click at [388, 85] on button "删除" at bounding box center [338, 82] width 199 height 16
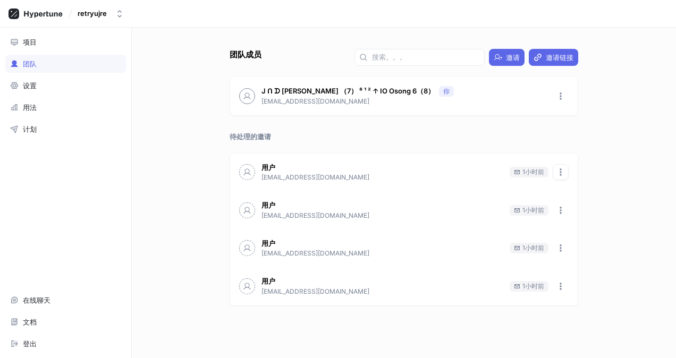
click at [564, 170] on icon "button" at bounding box center [561, 172] width 9 height 9
click at [572, 209] on p "删除邀请" at bounding box center [586, 211] width 28 height 11
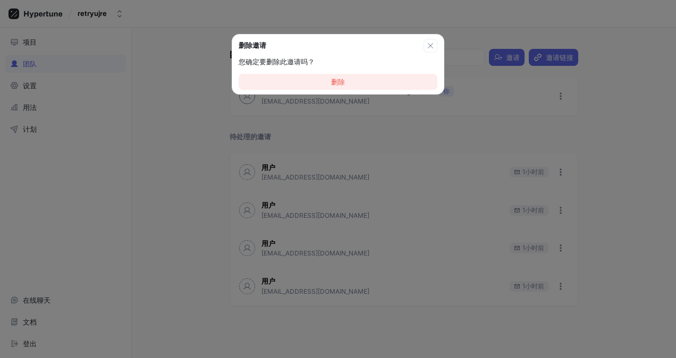
click at [389, 88] on button "删除" at bounding box center [338, 82] width 199 height 16
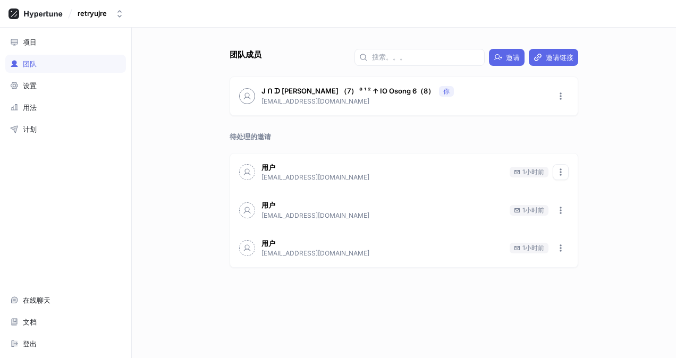
click at [564, 178] on button "button" at bounding box center [561, 172] width 16 height 16
click at [581, 210] on p "删除邀请" at bounding box center [586, 211] width 28 height 11
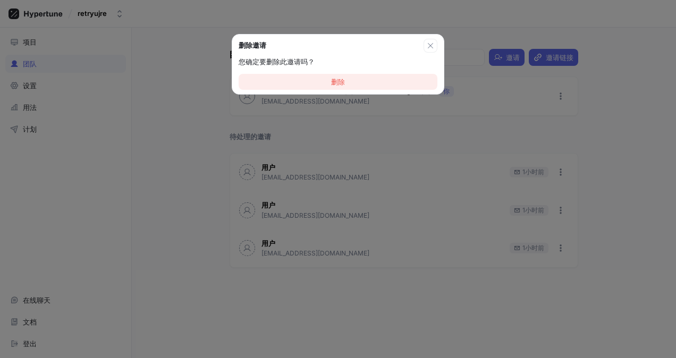
click at [396, 83] on button "删除" at bounding box center [338, 82] width 199 height 16
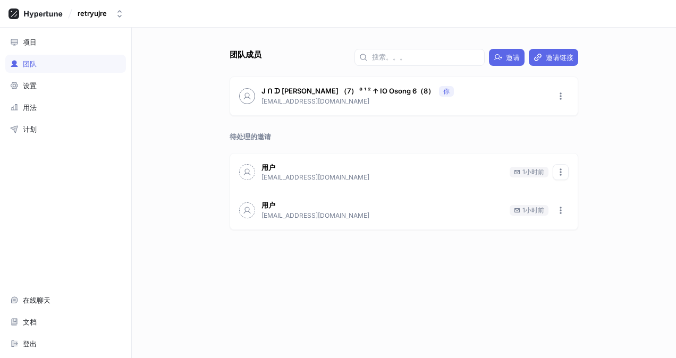
click at [561, 173] on icon "button" at bounding box center [561, 172] width 2 height 7
click at [568, 207] on div "删除邀请" at bounding box center [587, 211] width 63 height 18
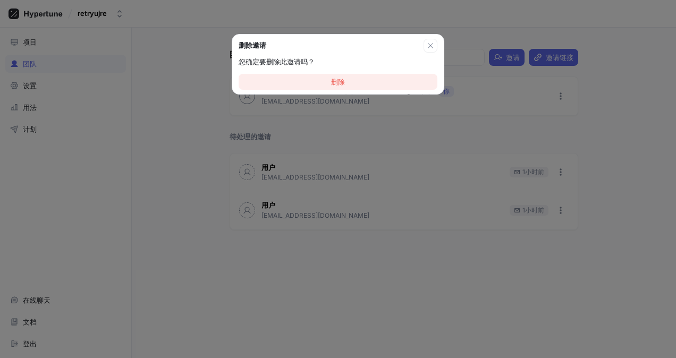
click at [413, 88] on button "删除" at bounding box center [338, 82] width 199 height 16
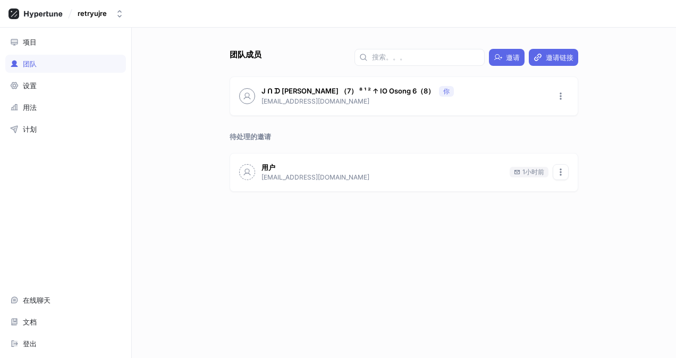
click at [559, 168] on icon "button" at bounding box center [561, 172] width 9 height 9
click at [577, 214] on p "删除邀请" at bounding box center [586, 211] width 28 height 11
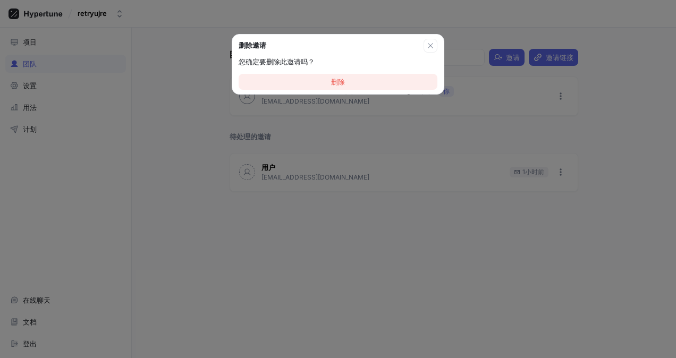
click at [382, 82] on button "删除" at bounding box center [338, 82] width 199 height 16
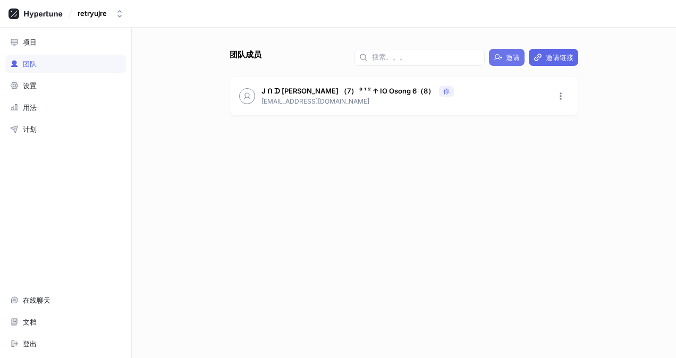
click at [513, 58] on span "邀请" at bounding box center [513, 57] width 14 height 6
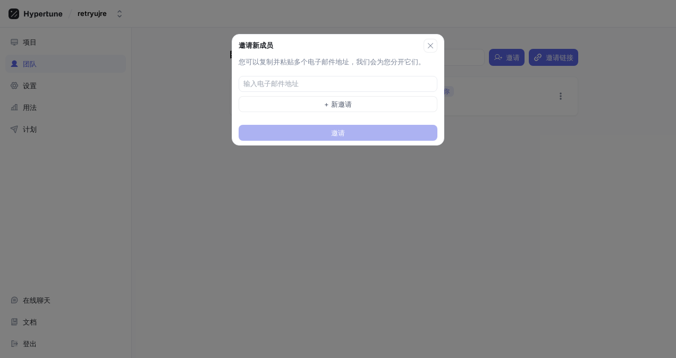
click at [331, 73] on div "您可以复制并粘贴多个电子邮件地址，我们会为您分开它们。 + 新邀请" at bounding box center [338, 87] width 212 height 60
click at [327, 82] on input "text" at bounding box center [339, 84] width 191 height 11
type input "[EMAIL_ADDRESS][DOMAIN_NAME]"
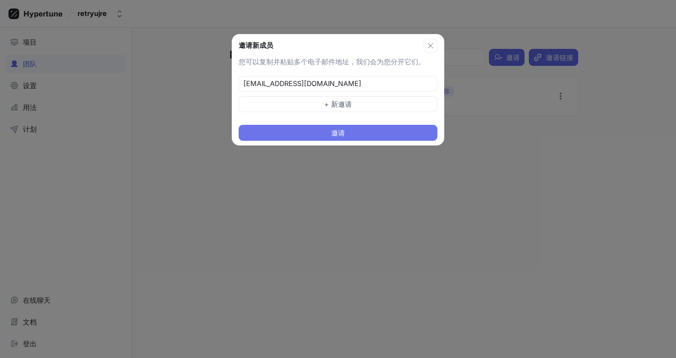
click at [370, 127] on button "邀请" at bounding box center [338, 133] width 199 height 16
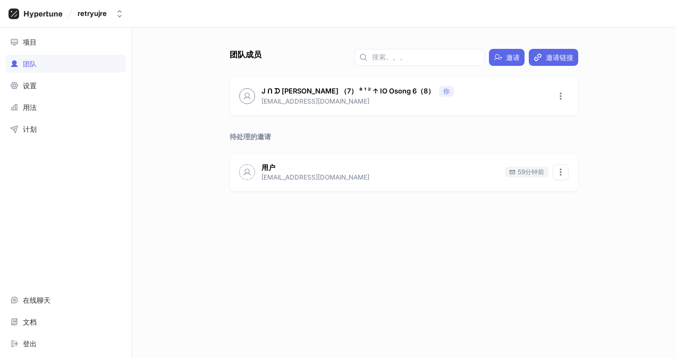
click at [564, 168] on icon "button" at bounding box center [561, 172] width 9 height 9
click at [578, 207] on p "删除邀请" at bounding box center [586, 211] width 28 height 11
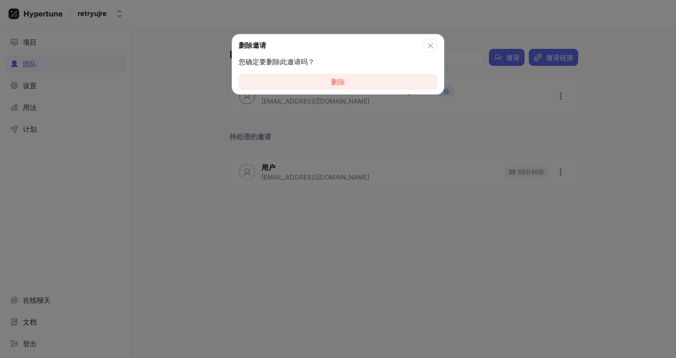
click at [407, 86] on button "删除" at bounding box center [338, 82] width 199 height 16
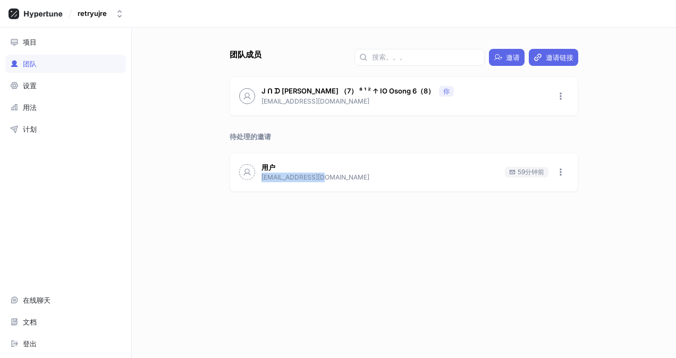
copy p "[EMAIL_ADDRESS][DOMAIN_NAME]"
drag, startPoint x: 336, startPoint y: 176, endPoint x: 262, endPoint y: 179, distance: 74.0
click at [262, 179] on p "[EMAIL_ADDRESS][DOMAIN_NAME]" at bounding box center [380, 178] width 237 height 10
click at [562, 174] on icon "button" at bounding box center [561, 172] width 2 height 7
click at [575, 215] on p "删除邀请" at bounding box center [586, 211] width 28 height 11
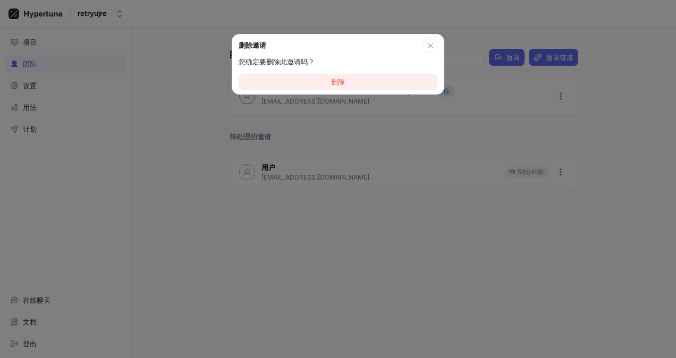
click at [364, 87] on button "删除" at bounding box center [338, 82] width 199 height 16
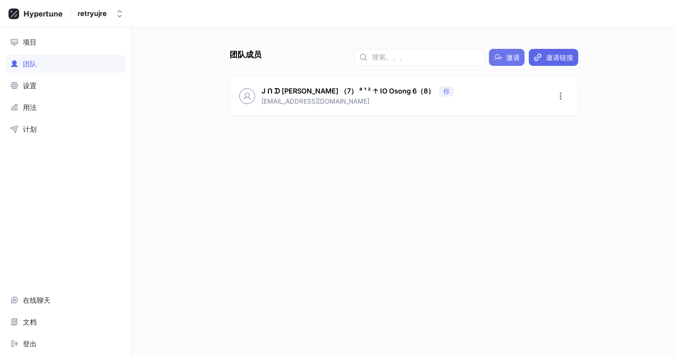
click at [506, 55] on span "邀请" at bounding box center [513, 57] width 14 height 6
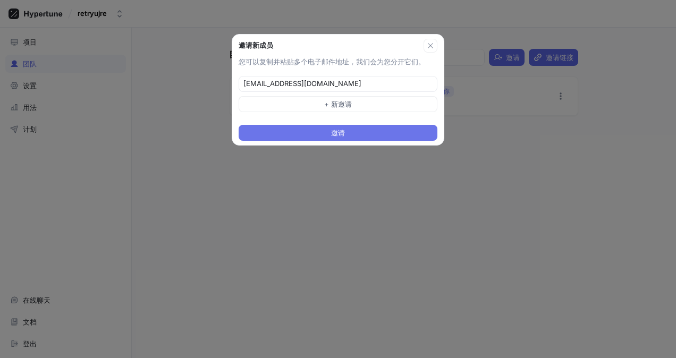
type input "[EMAIL_ADDRESS][DOMAIN_NAME]"
click at [330, 130] on button "邀请" at bounding box center [338, 133] width 199 height 16
